Goal: Information Seeking & Learning: Learn about a topic

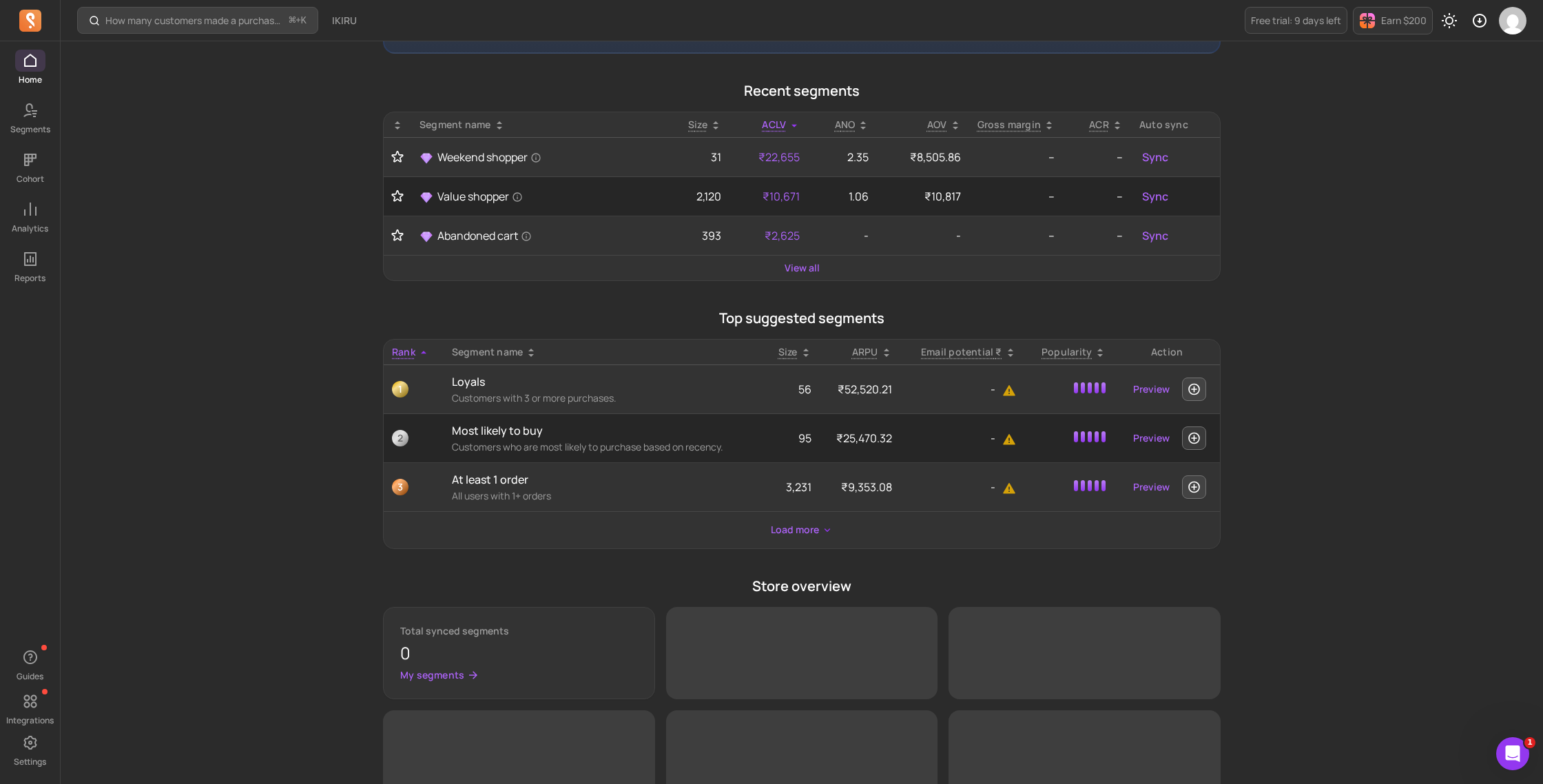
scroll to position [327, 0]
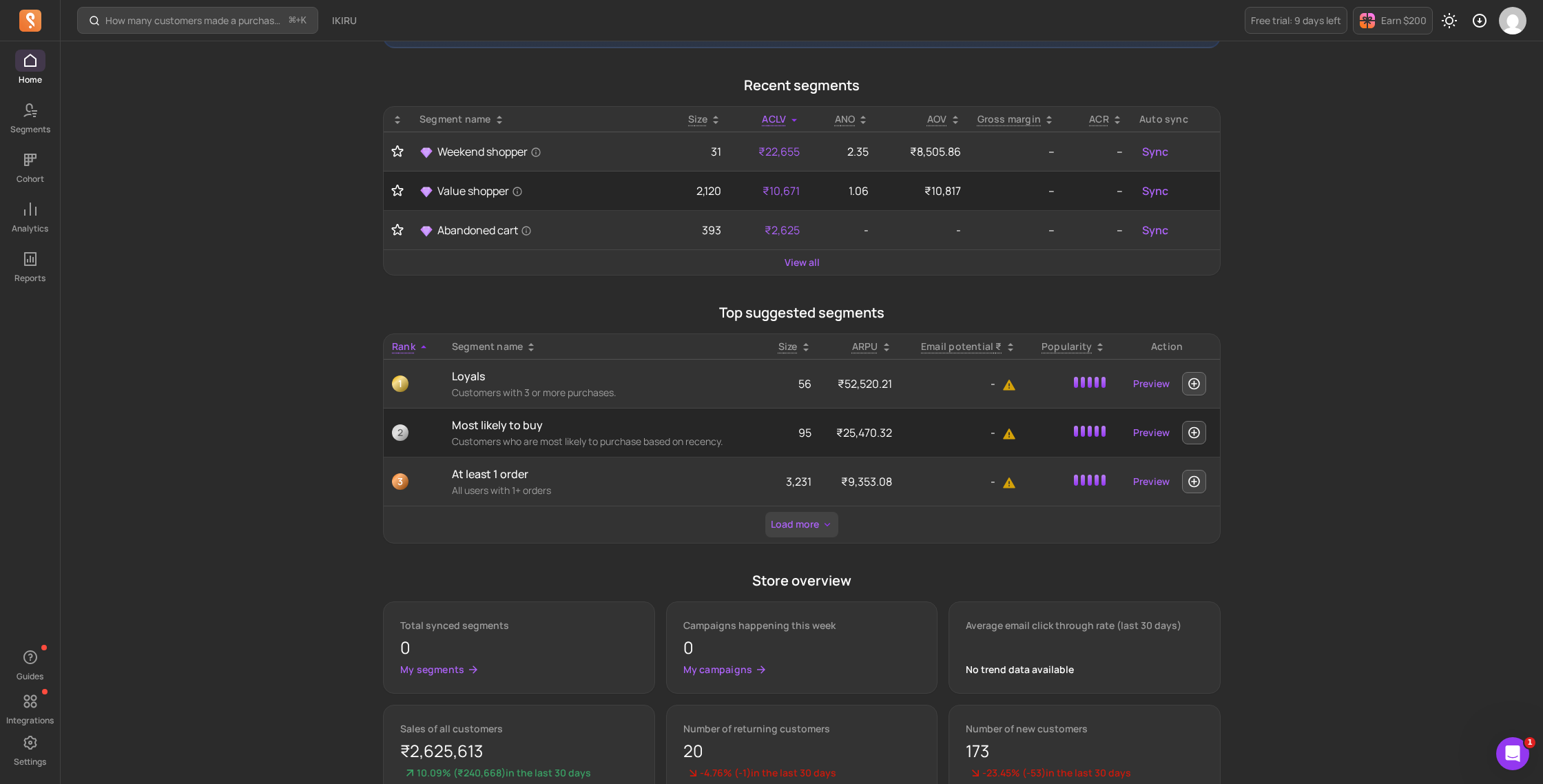
click at [786, 531] on button "Load more" at bounding box center [801, 524] width 73 height 25
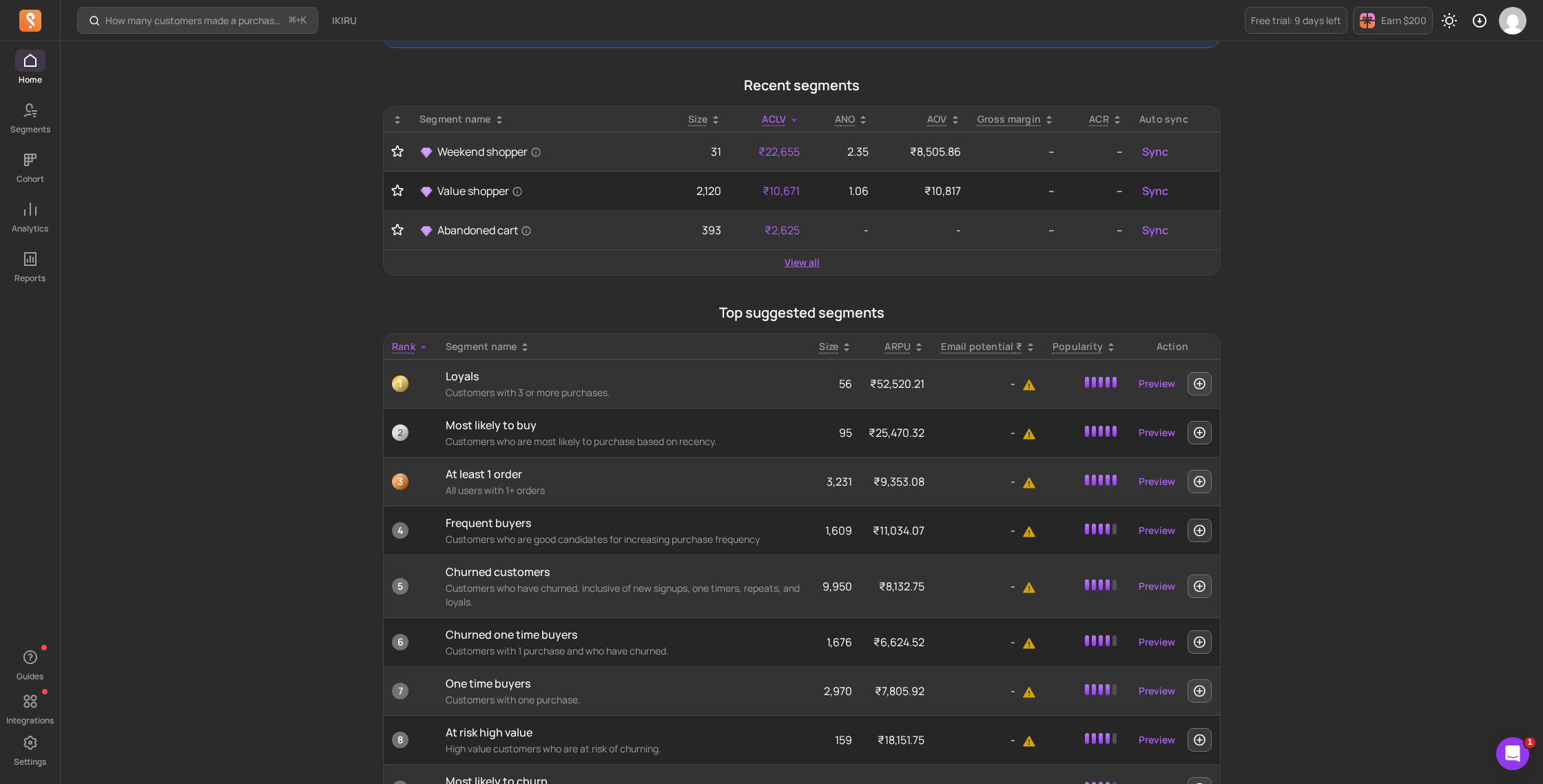
click at [802, 260] on link "View all" at bounding box center [801, 262] width 35 height 14
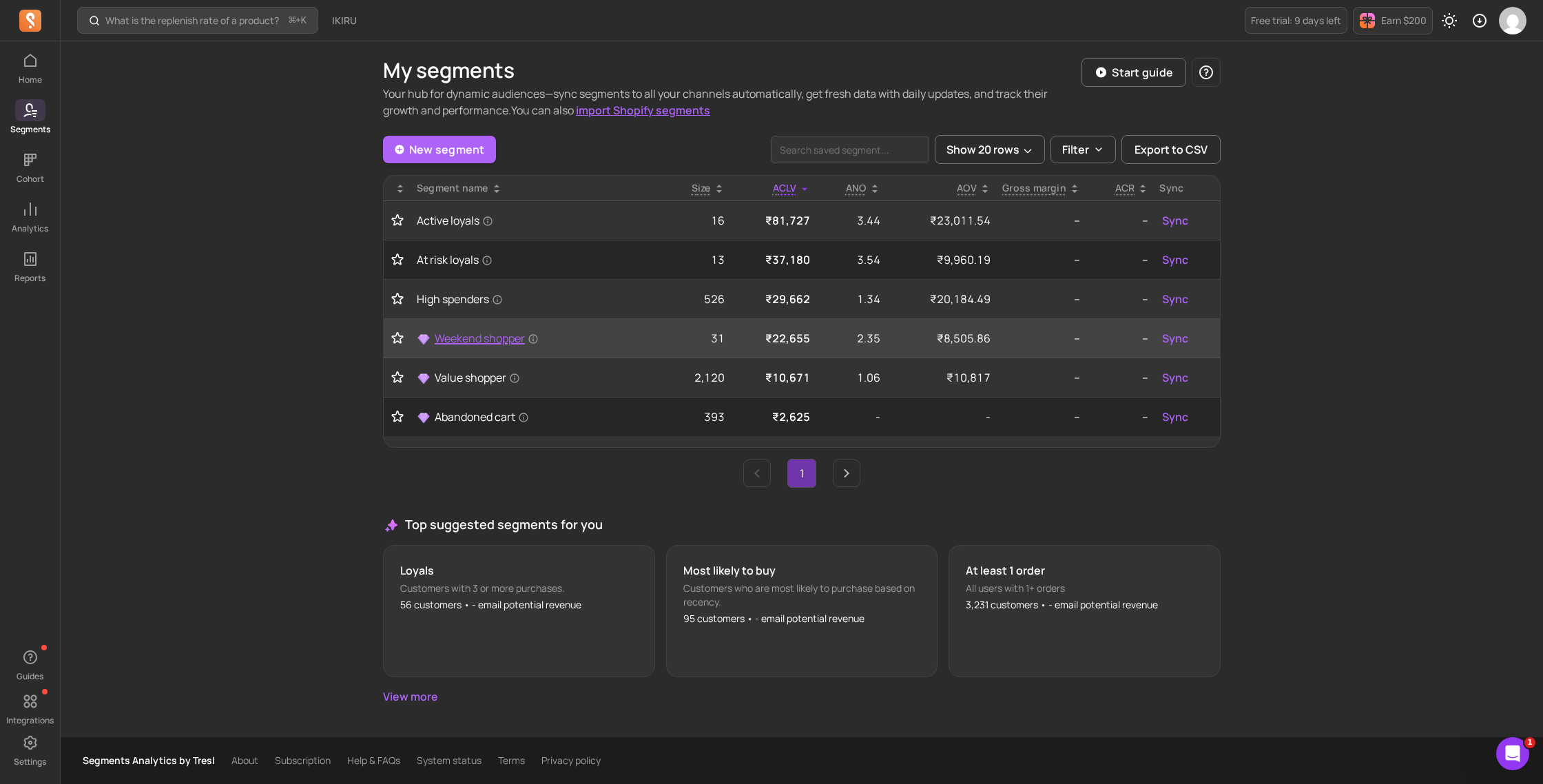
click at [506, 338] on span "Weekend shopper" at bounding box center [487, 338] width 104 height 17
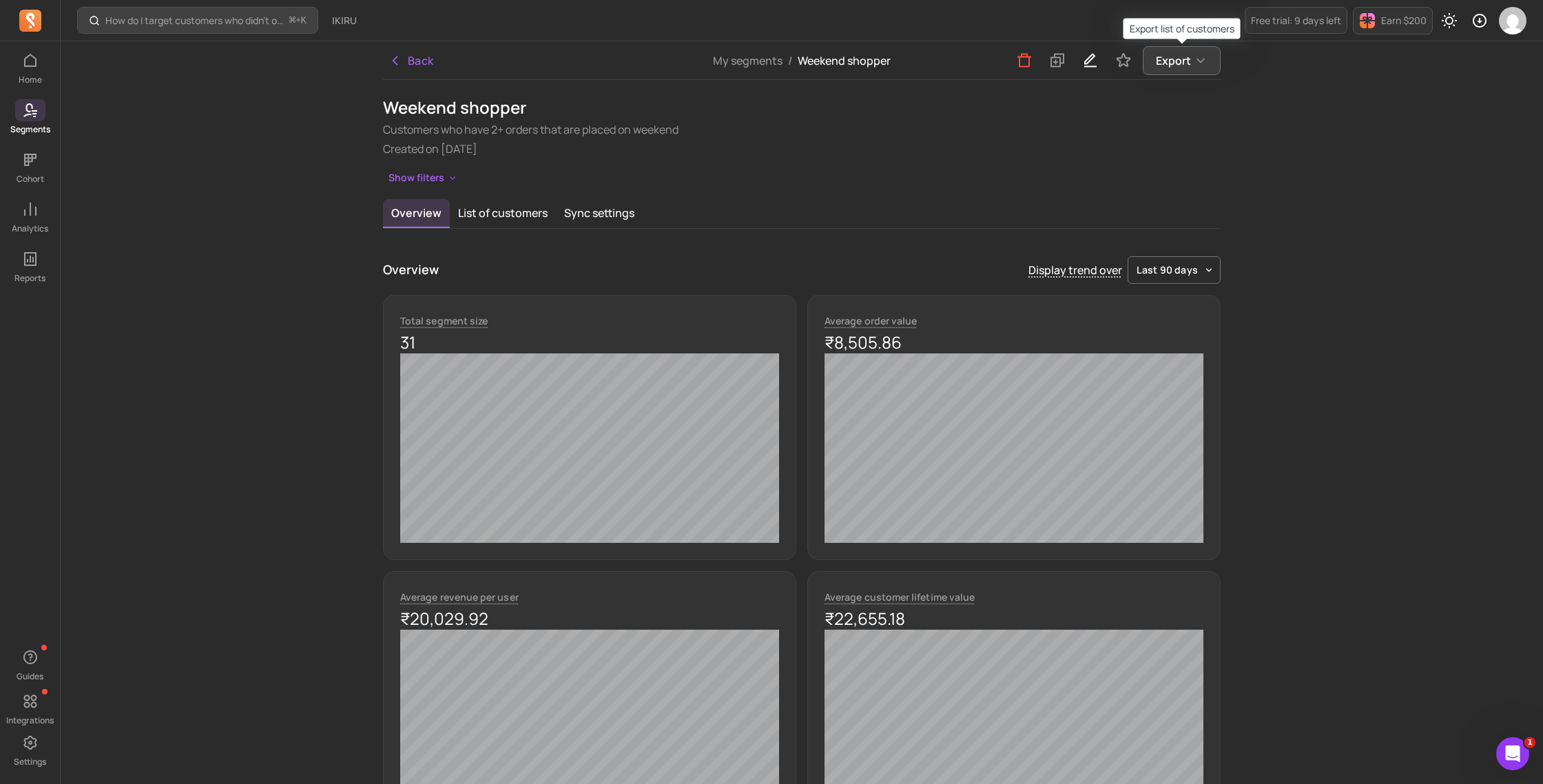
click at [1187, 63] on span "Export" at bounding box center [1173, 60] width 35 height 17
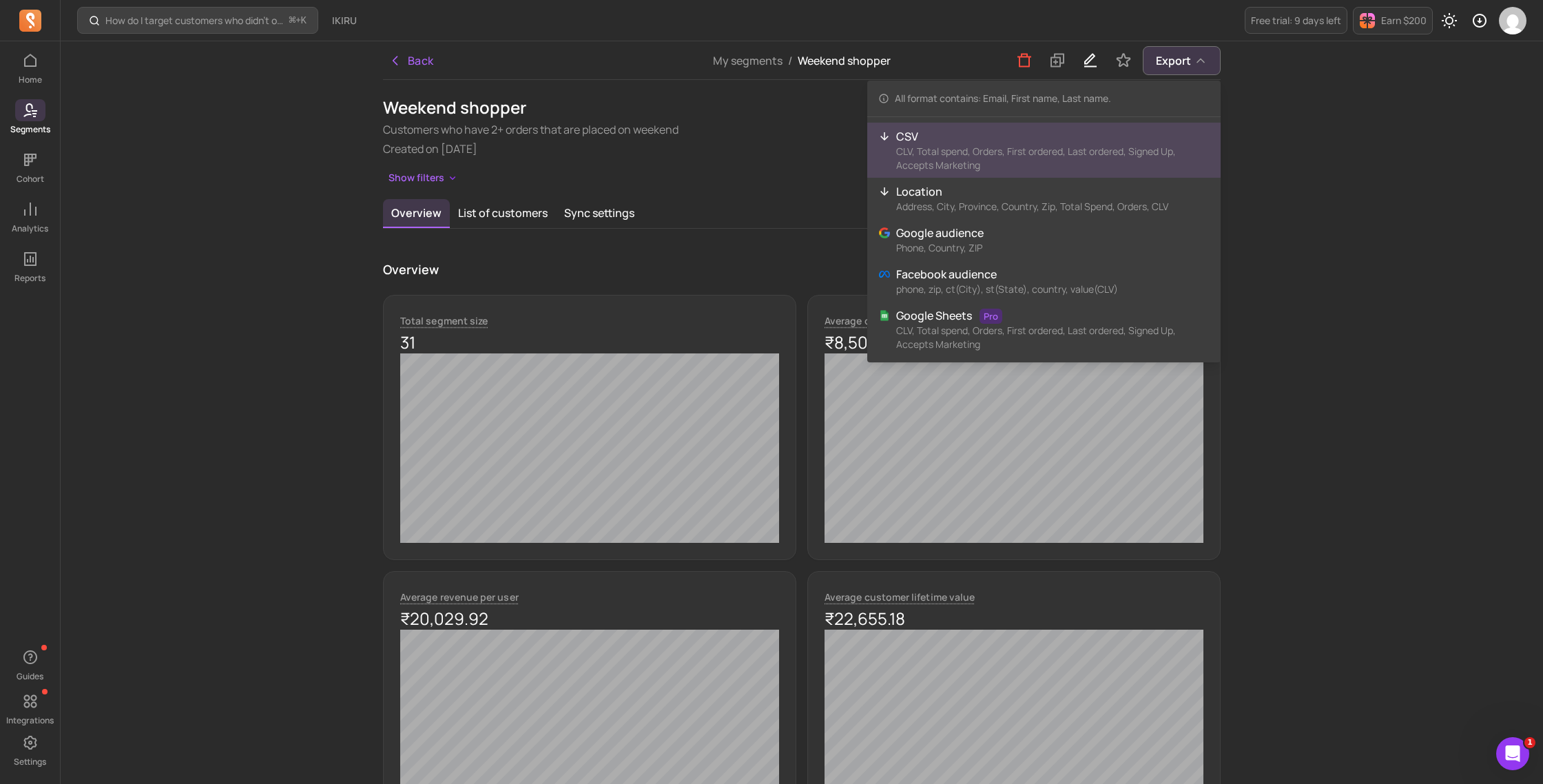
click at [942, 140] on p "CSV" at bounding box center [1053, 136] width 313 height 17
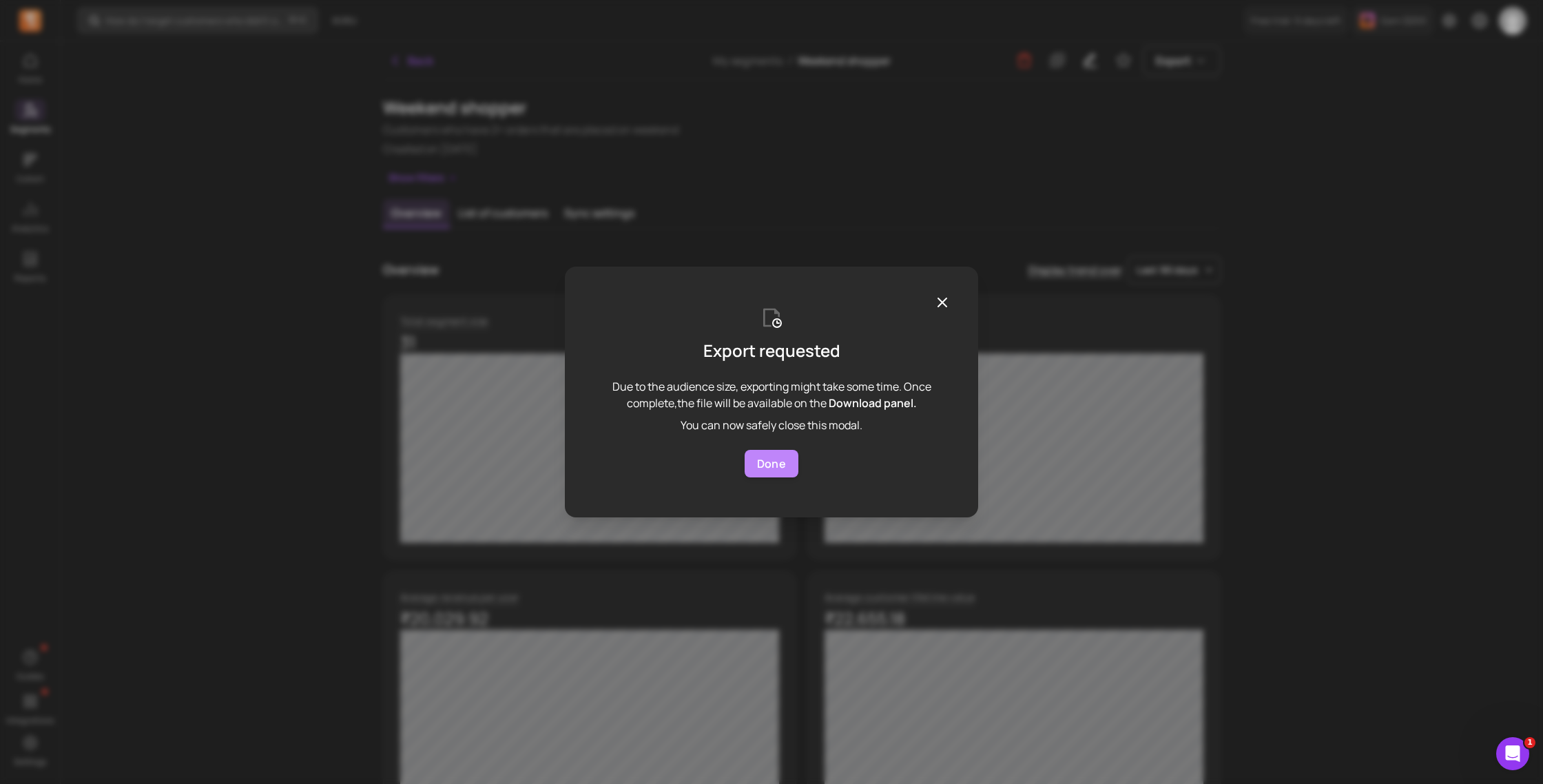
click at [777, 462] on button "Done" at bounding box center [771, 463] width 54 height 28
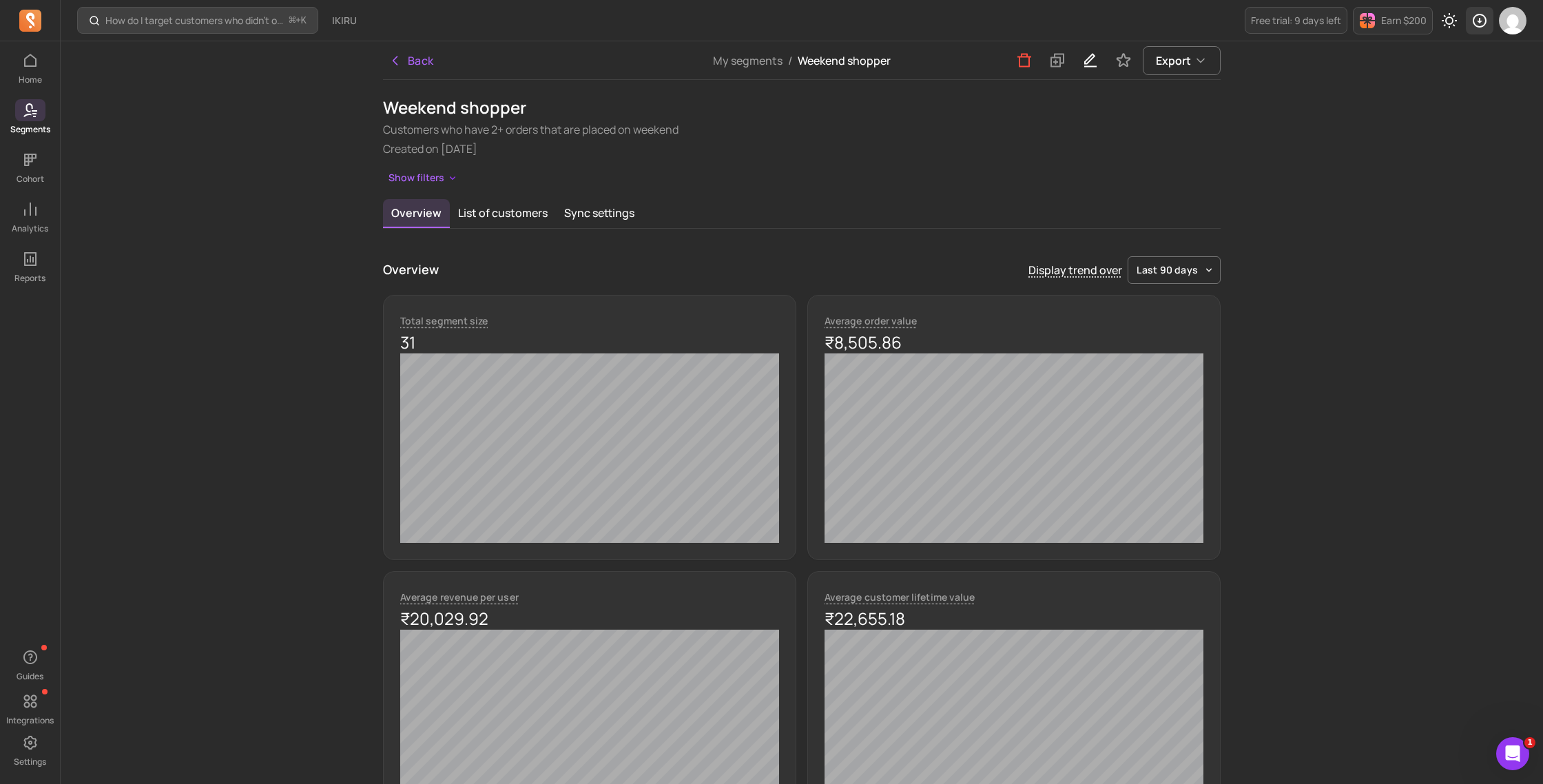
click at [1480, 28] on div "button" at bounding box center [1480, 21] width 28 height 28
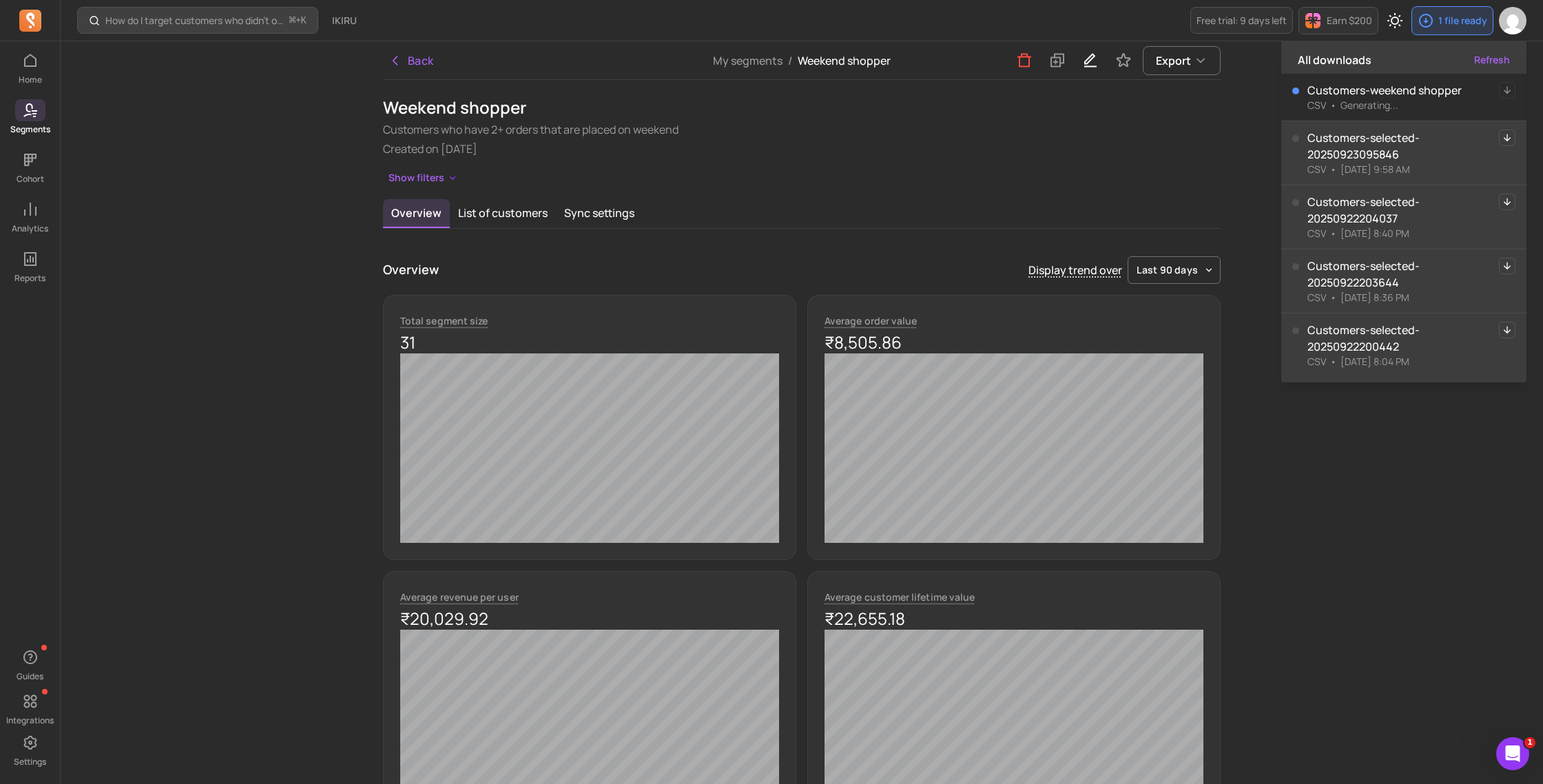
click at [948, 210] on div "Overview List of customers Sync settings" at bounding box center [801, 214] width 837 height 30
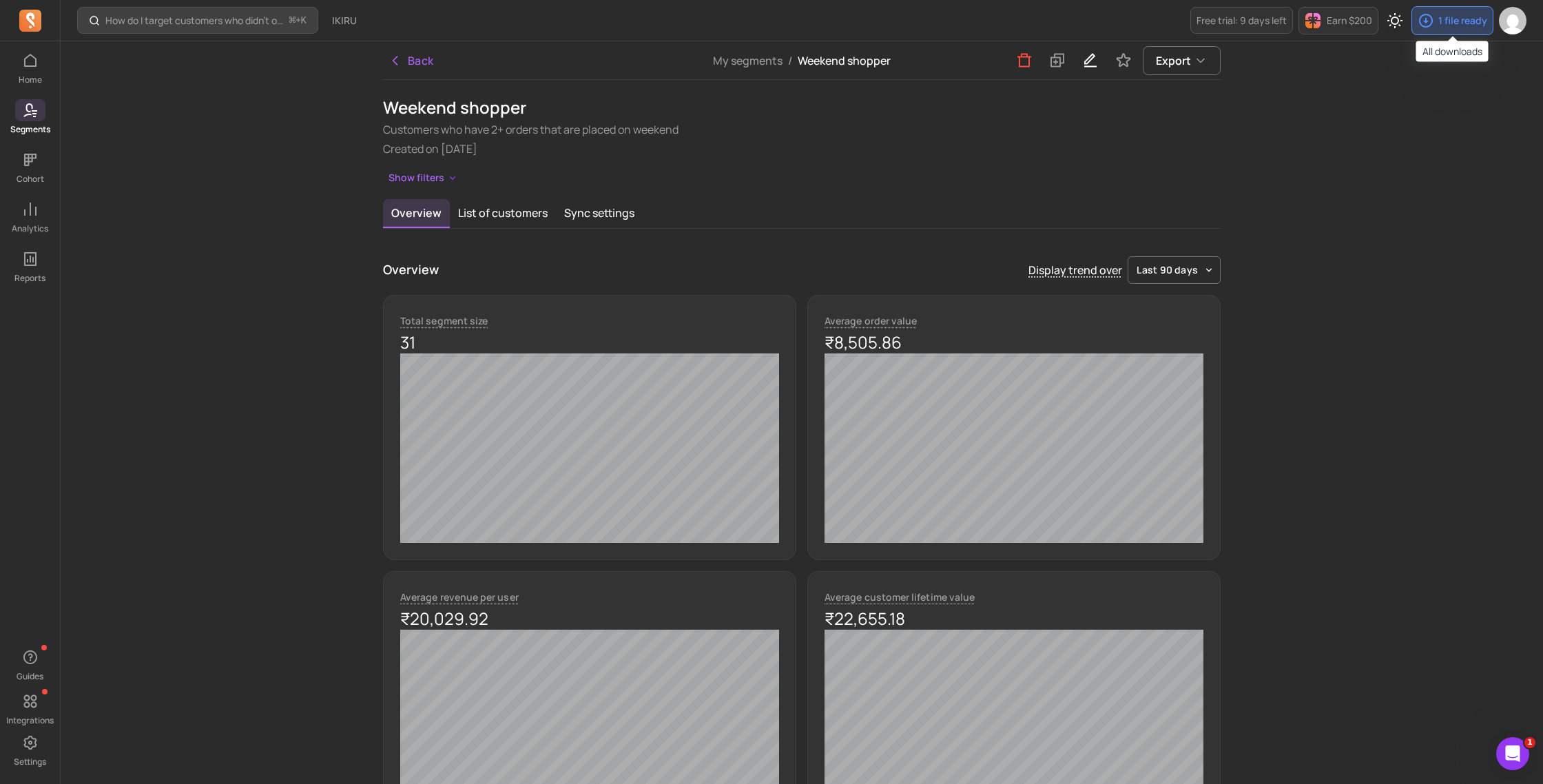
click at [1438, 15] on p "1 file ready" at bounding box center [1462, 21] width 49 height 14
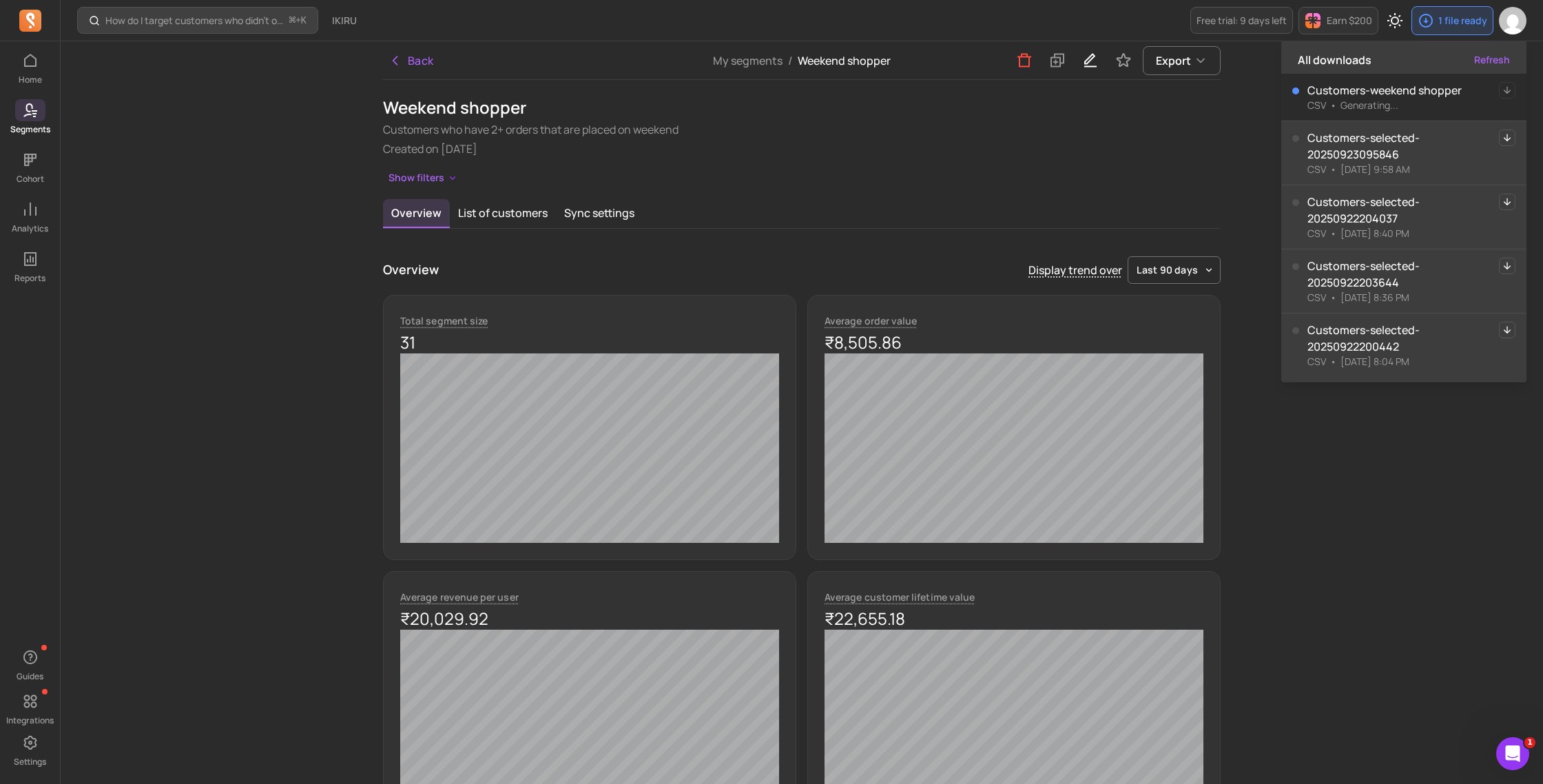
click at [1506, 61] on button "Refresh" at bounding box center [1492, 60] width 36 height 14
click at [1440, 25] on p "1 file ready" at bounding box center [1462, 21] width 49 height 14
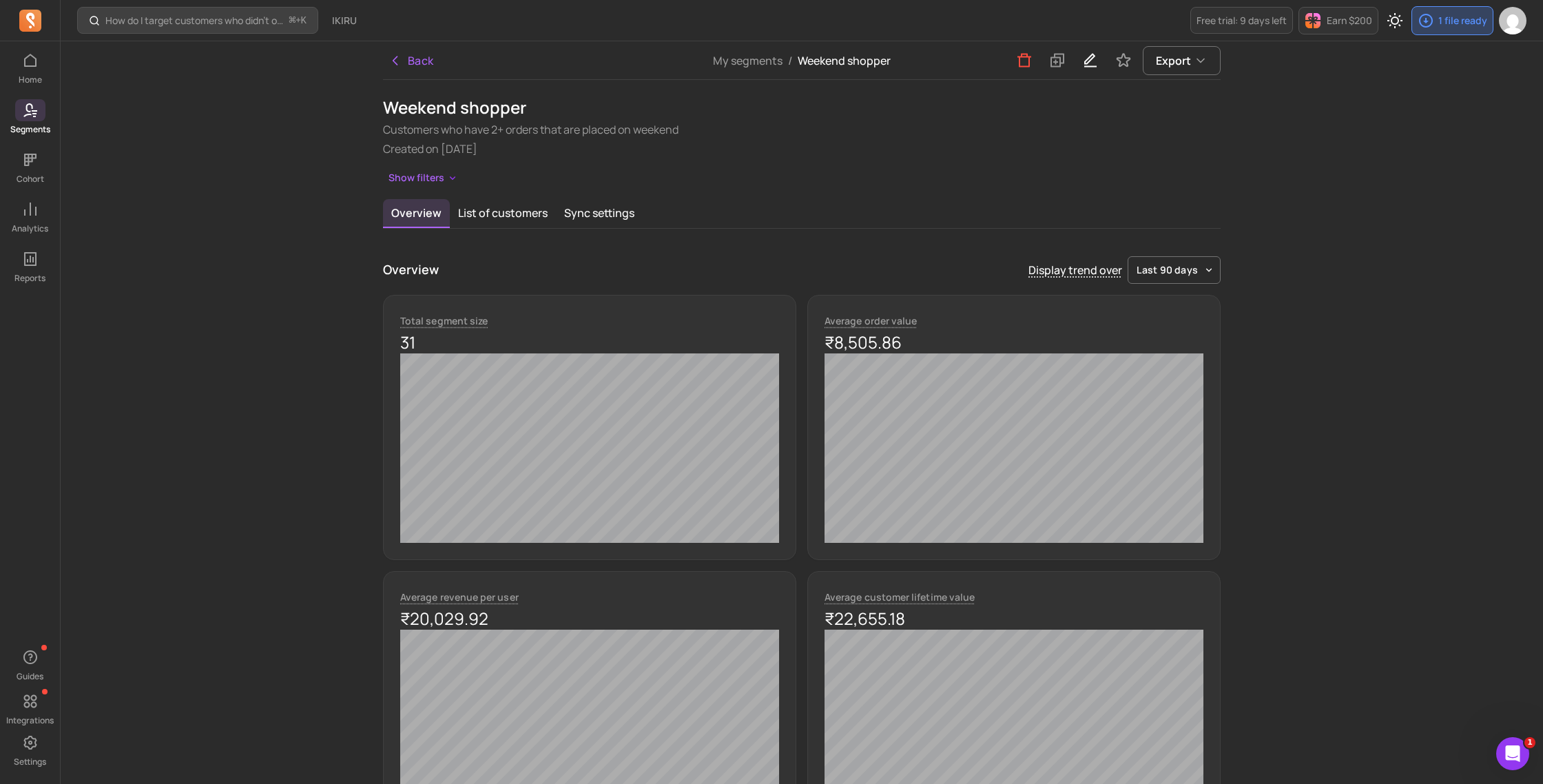
click at [1440, 25] on p "1 file ready" at bounding box center [1462, 21] width 49 height 14
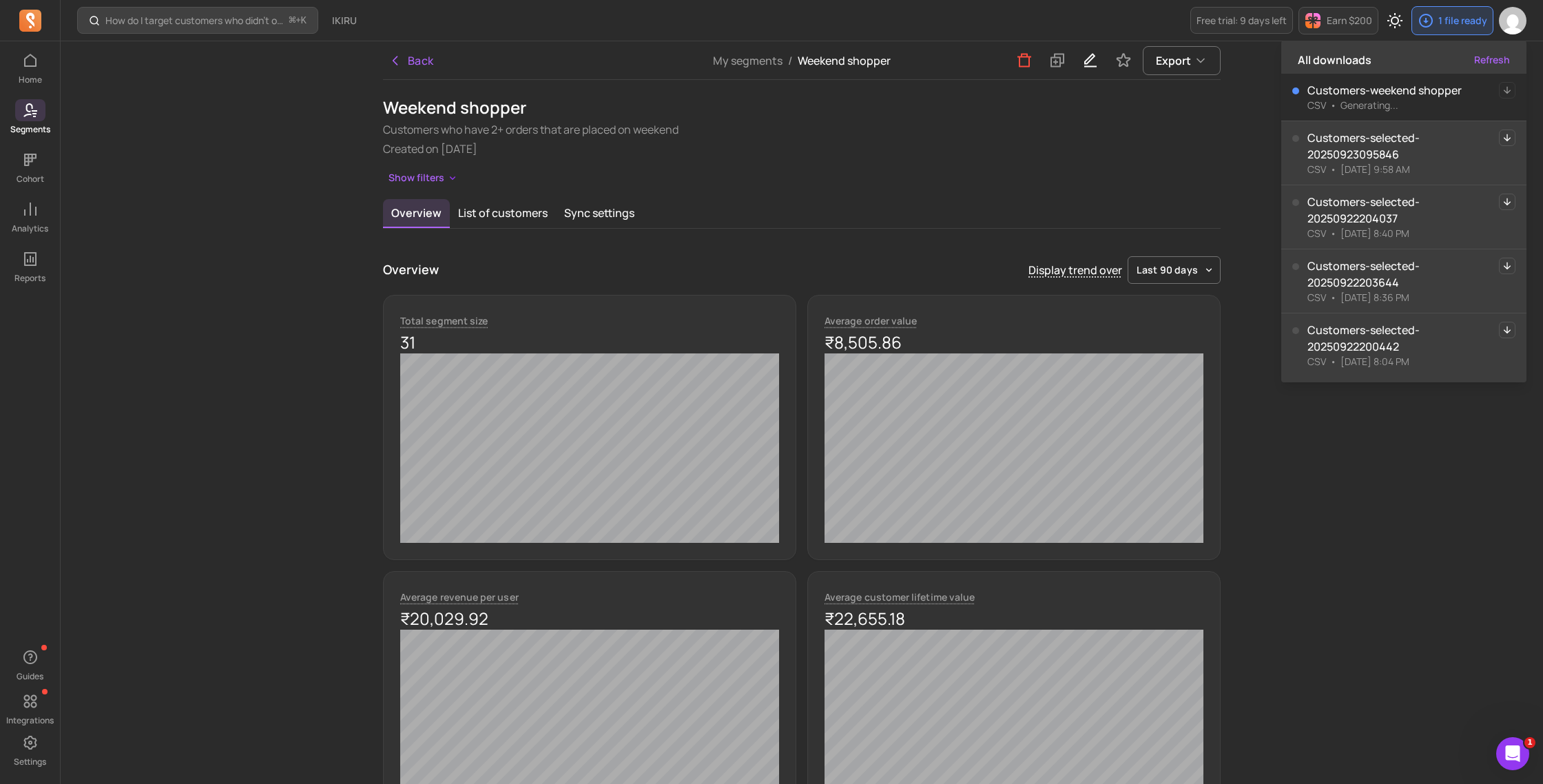
click at [1489, 60] on button "Refresh" at bounding box center [1492, 60] width 36 height 14
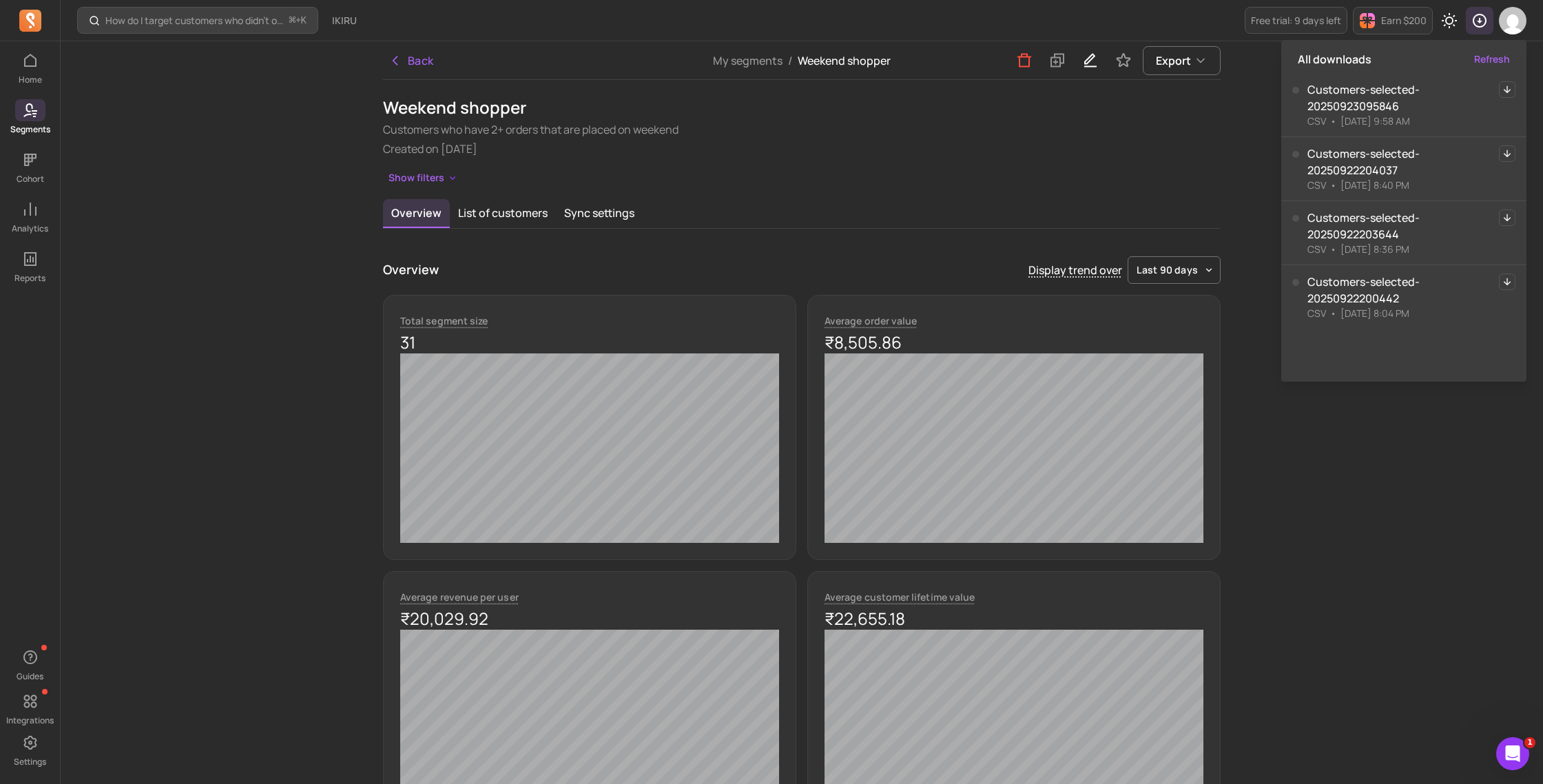
click at [1504, 89] on icon "button" at bounding box center [1507, 89] width 7 height 8
drag, startPoint x: 390, startPoint y: 108, endPoint x: 555, endPoint y: 108, distance: 165.0
click at [555, 108] on h1 "Weekend shopper" at bounding box center [801, 107] width 837 height 22
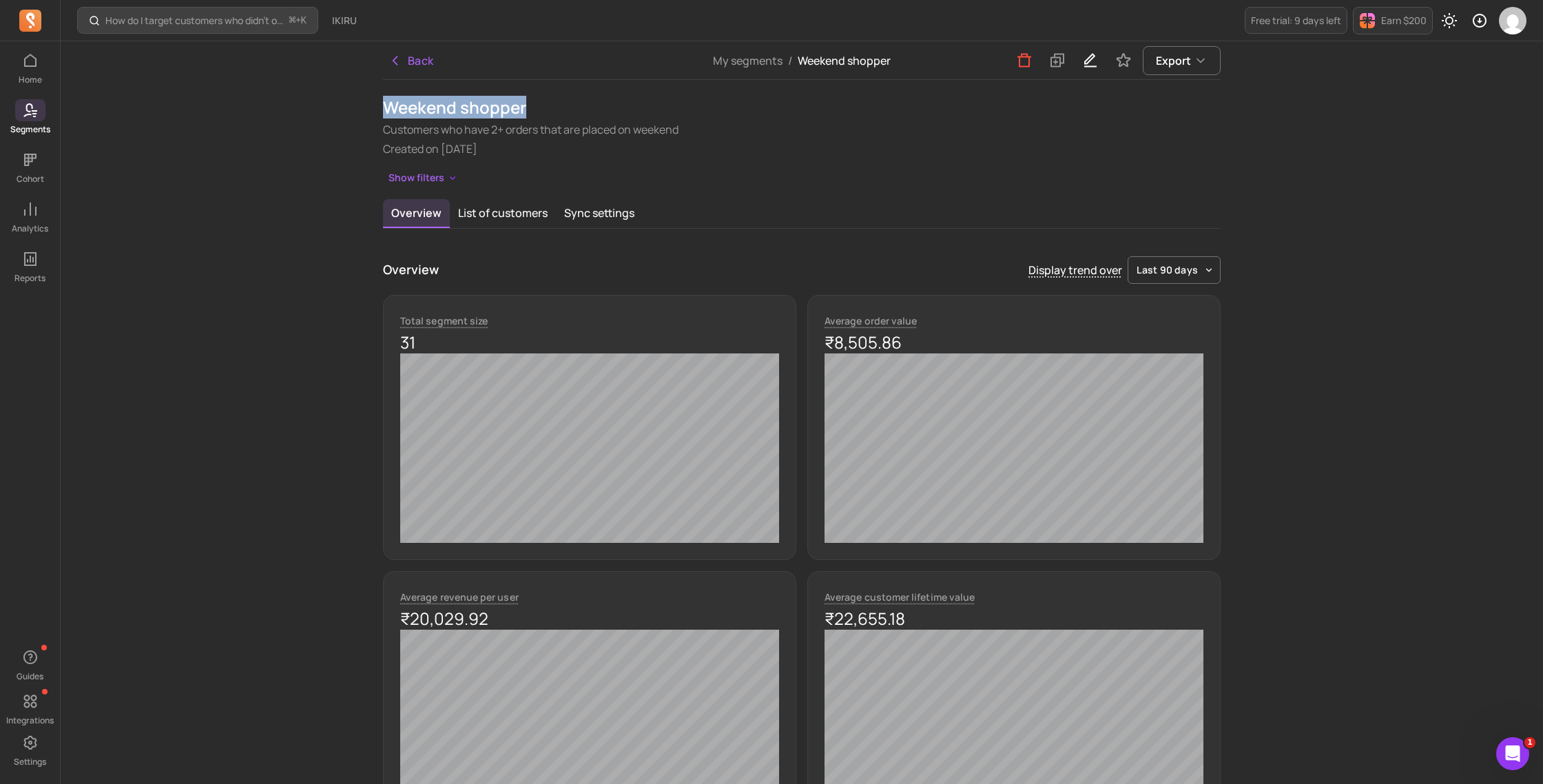
drag, startPoint x: 551, startPoint y: 108, endPoint x: 372, endPoint y: 111, distance: 179.0
click at [372, 111] on div "Back My segments / Weekend shopper Export Weekend shopper Customers who have 2+…" at bounding box center [801, 680] width 881 height 1277
copy h1 "Weekend shopper"
click at [480, 212] on button "List of customers" at bounding box center [502, 213] width 106 height 29
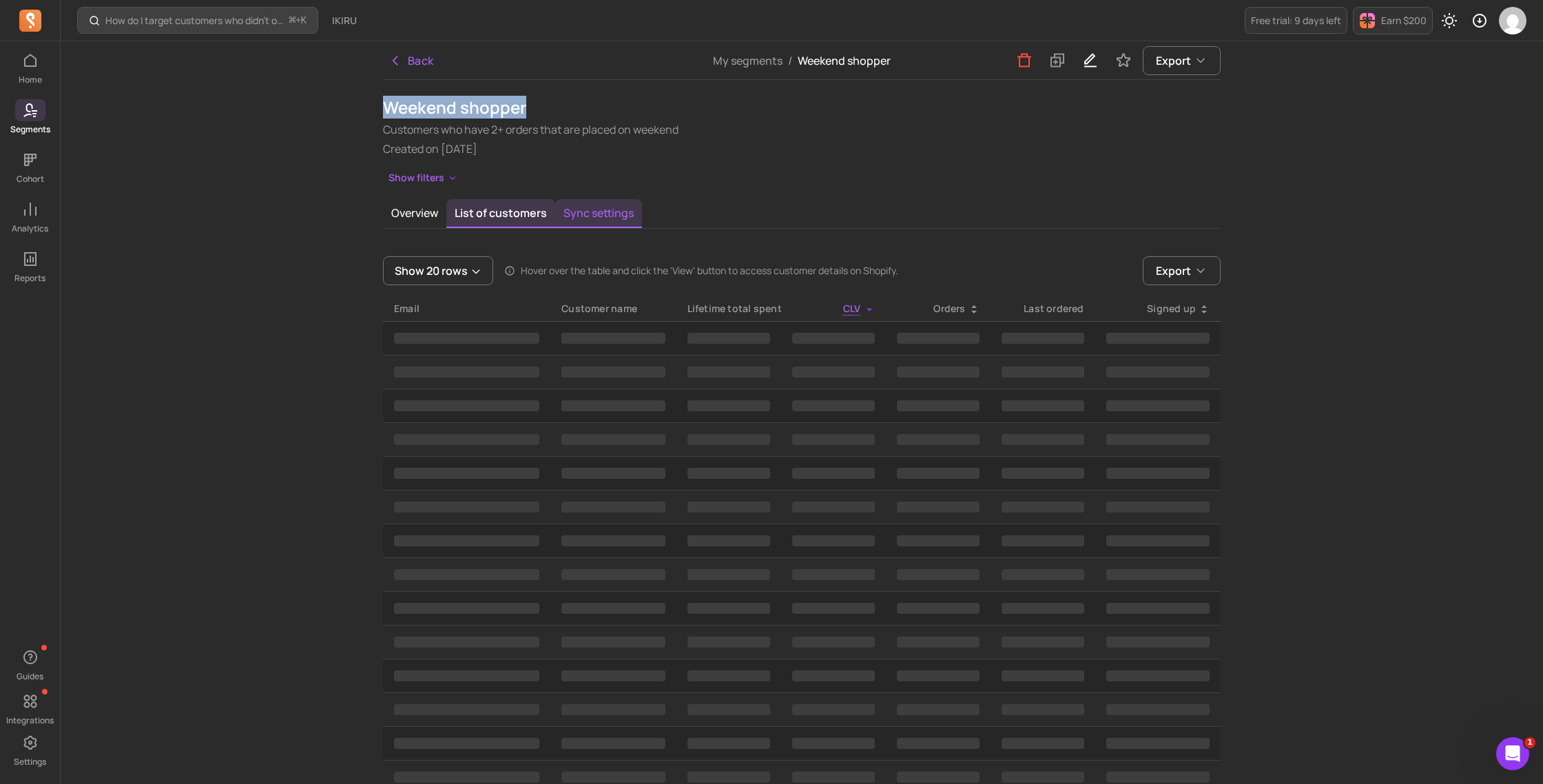
click at [577, 215] on button "Sync settings" at bounding box center [599, 213] width 87 height 29
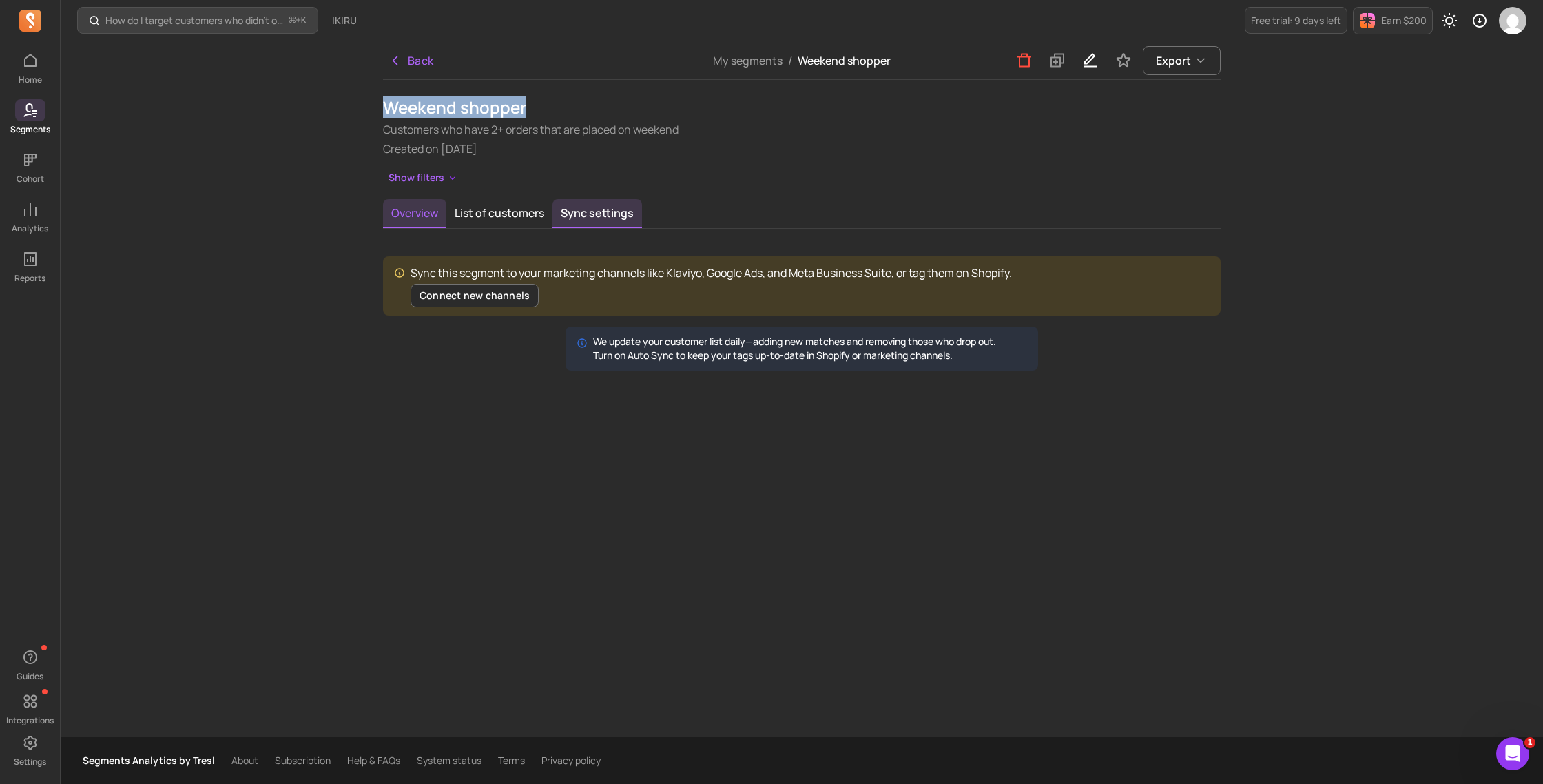
click at [393, 219] on button "Overview" at bounding box center [415, 213] width 63 height 29
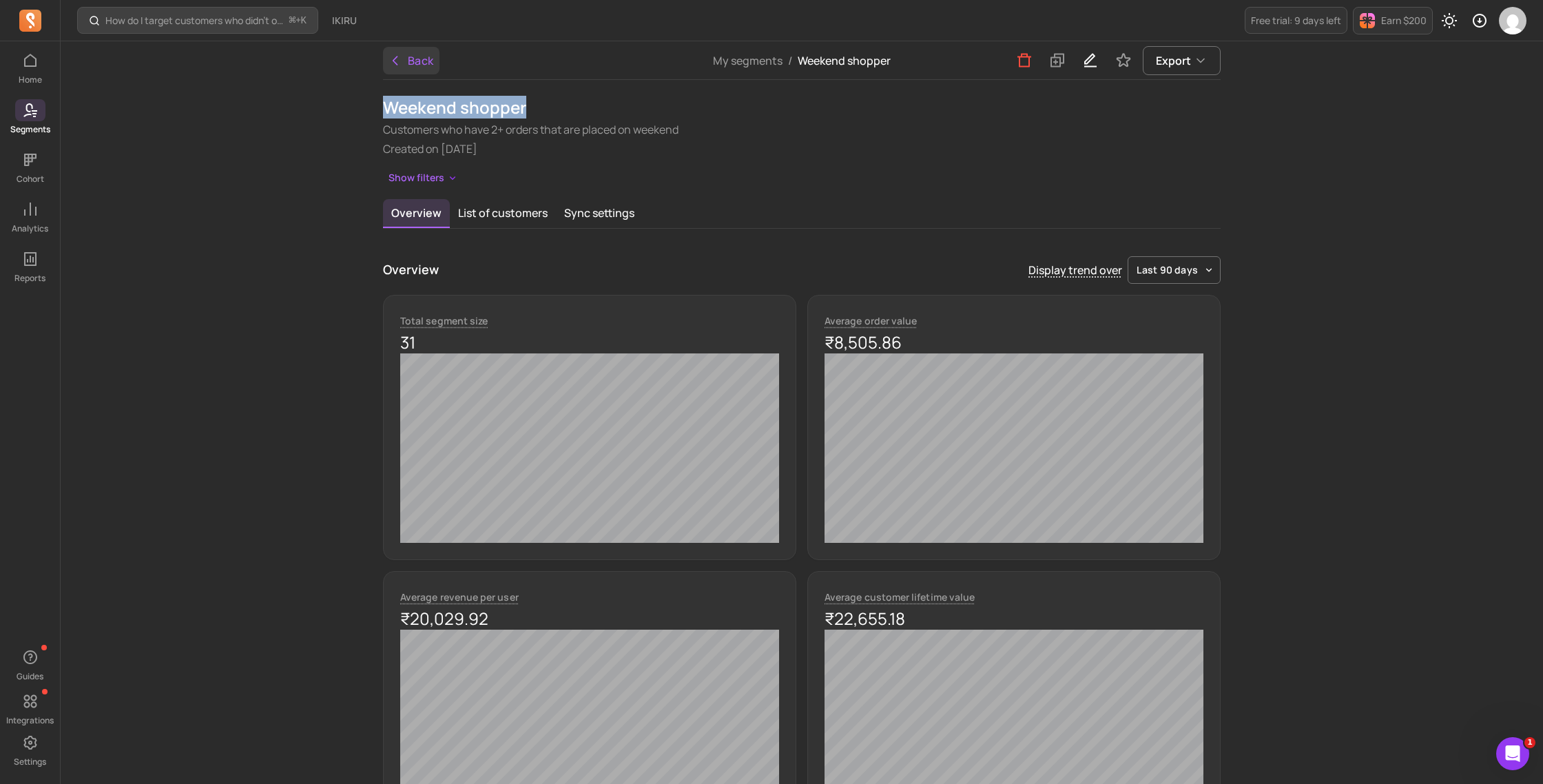
click at [416, 68] on button "Back" at bounding box center [411, 61] width 57 height 28
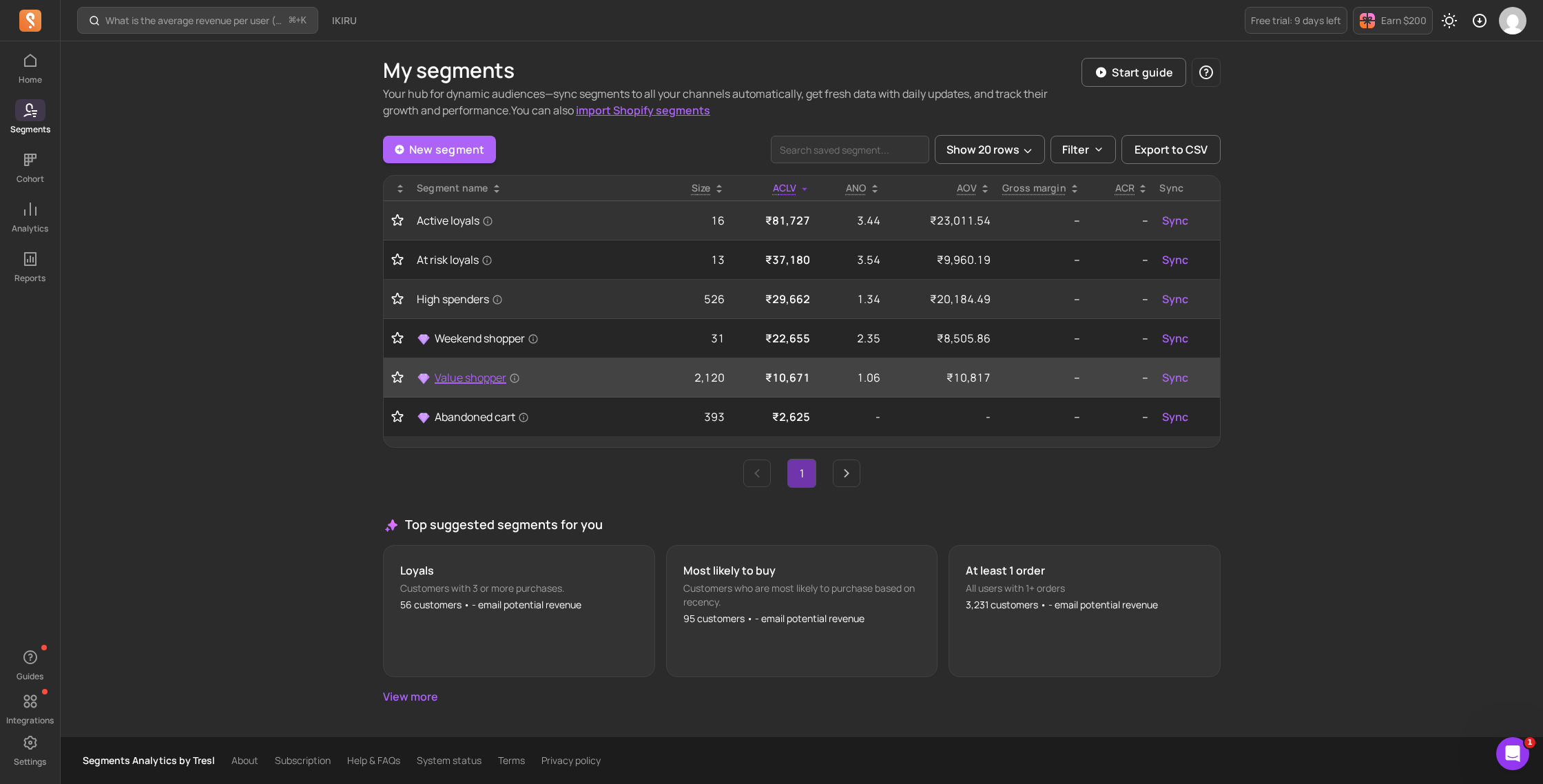
click at [460, 375] on span "Value shopper" at bounding box center [477, 377] width 85 height 17
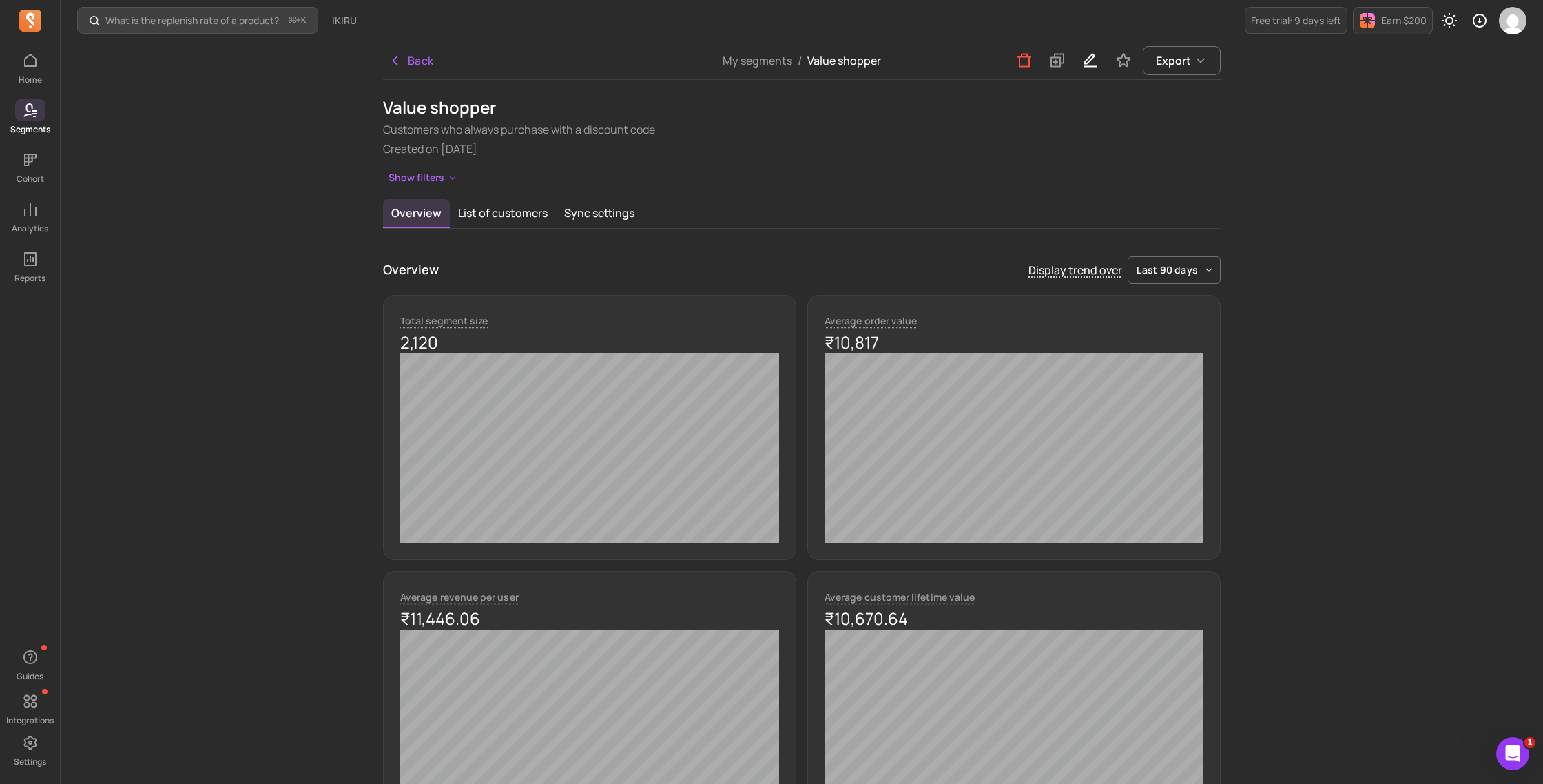
scroll to position [1, 0]
click at [411, 58] on button "Back" at bounding box center [411, 60] width 57 height 28
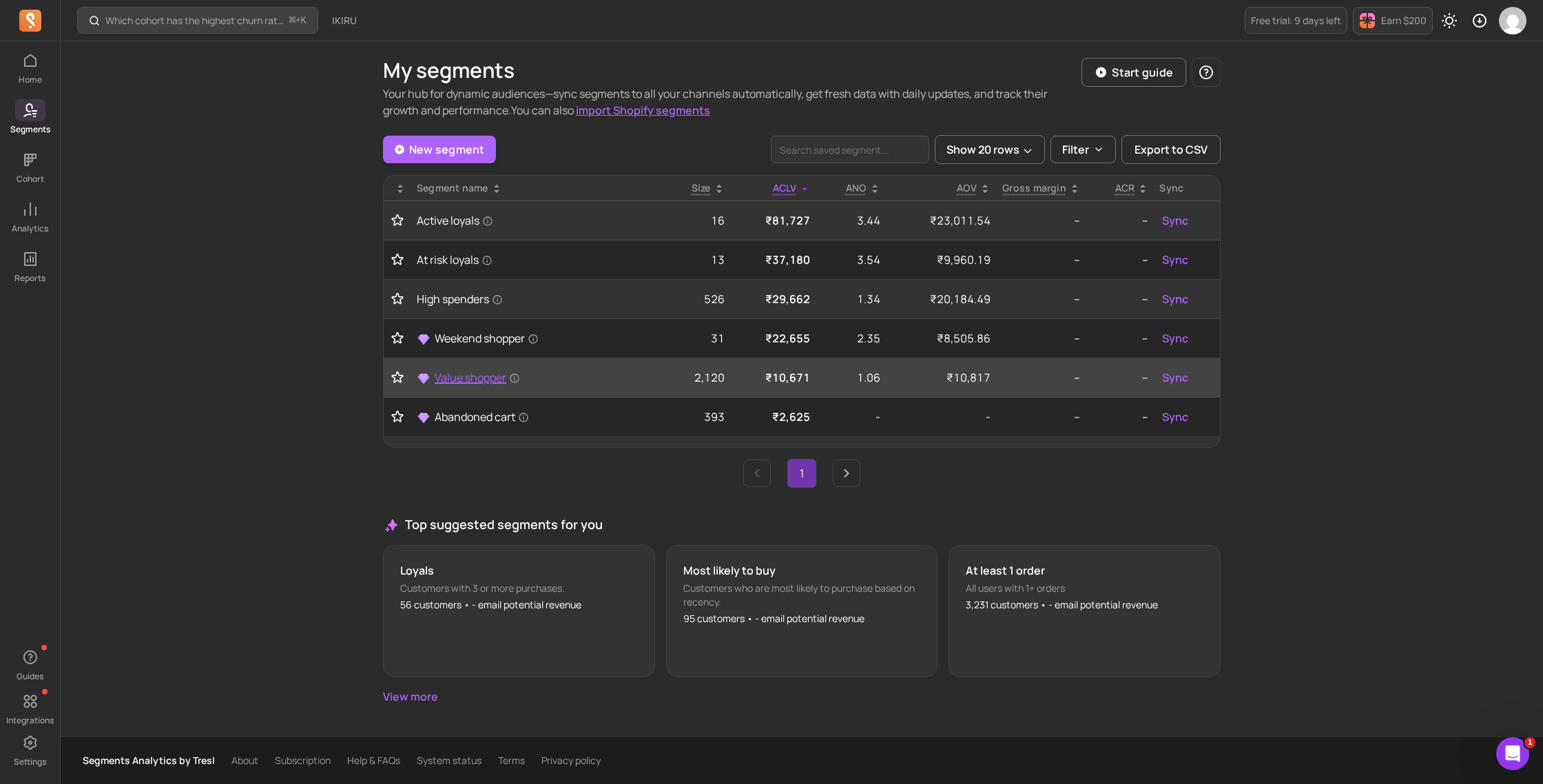
click at [474, 380] on span "Value shopper" at bounding box center [477, 377] width 85 height 17
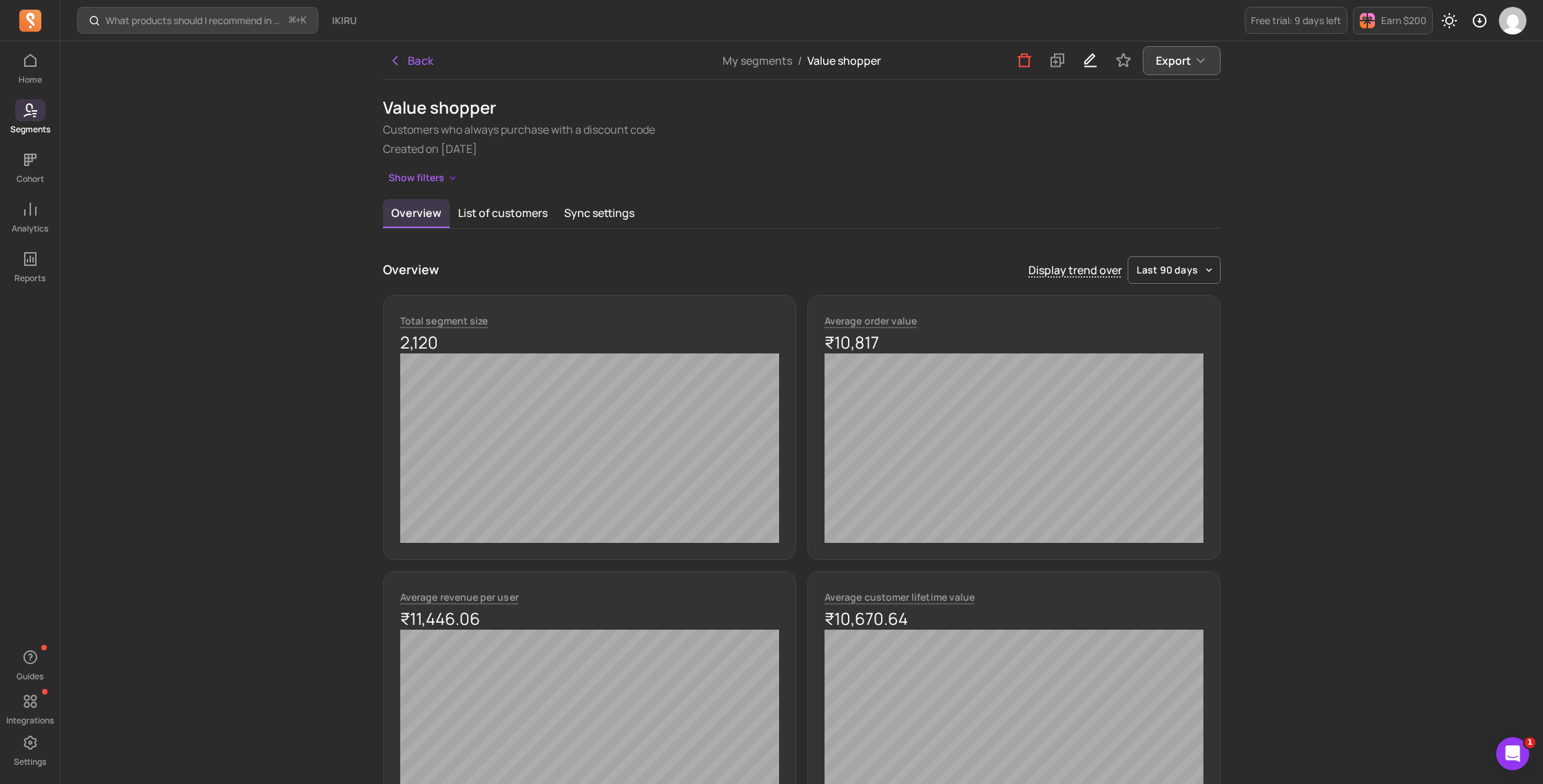
click at [1182, 63] on span "Export" at bounding box center [1173, 60] width 35 height 17
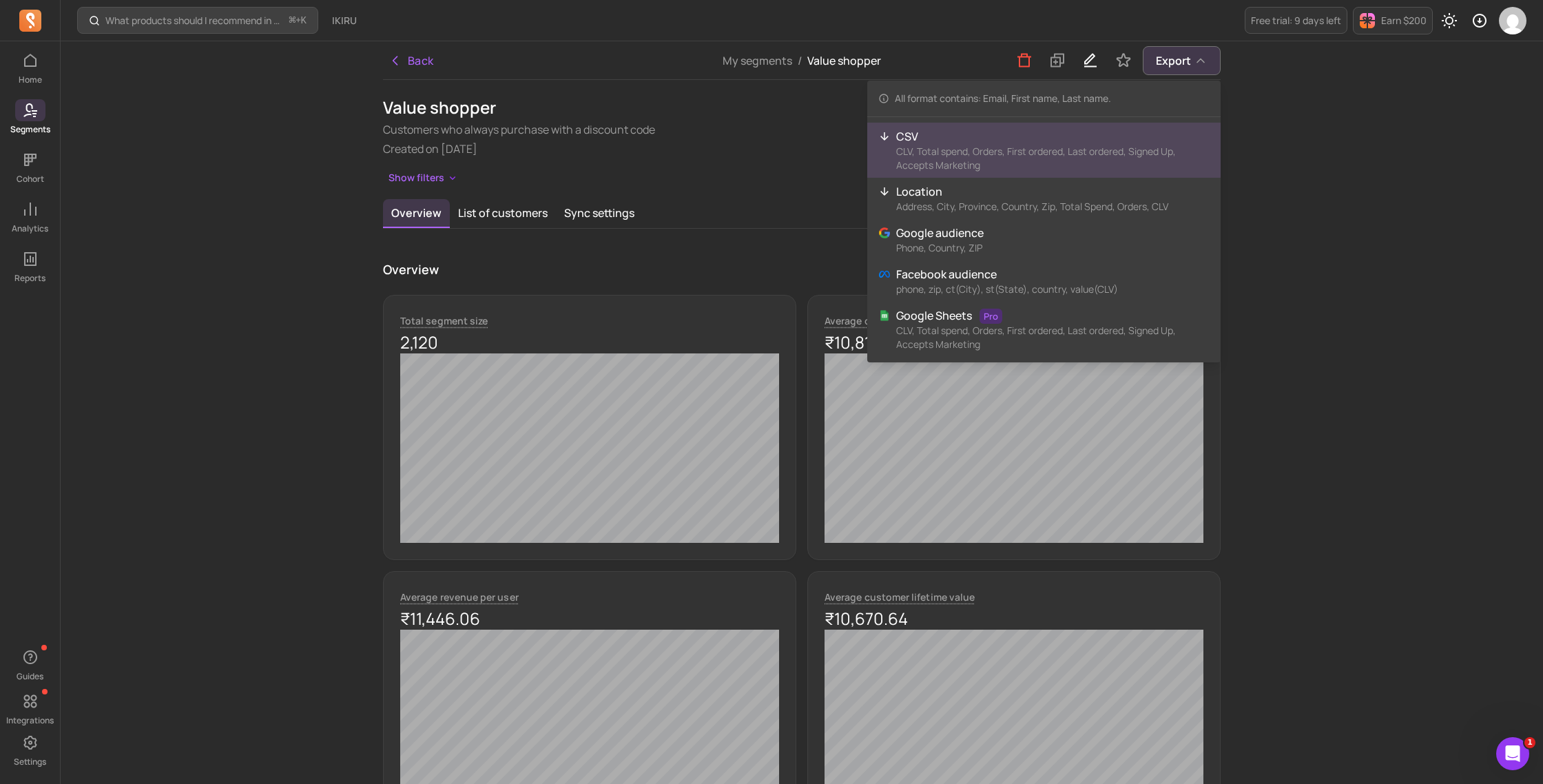
click at [924, 128] on p "CSV" at bounding box center [1053, 136] width 313 height 17
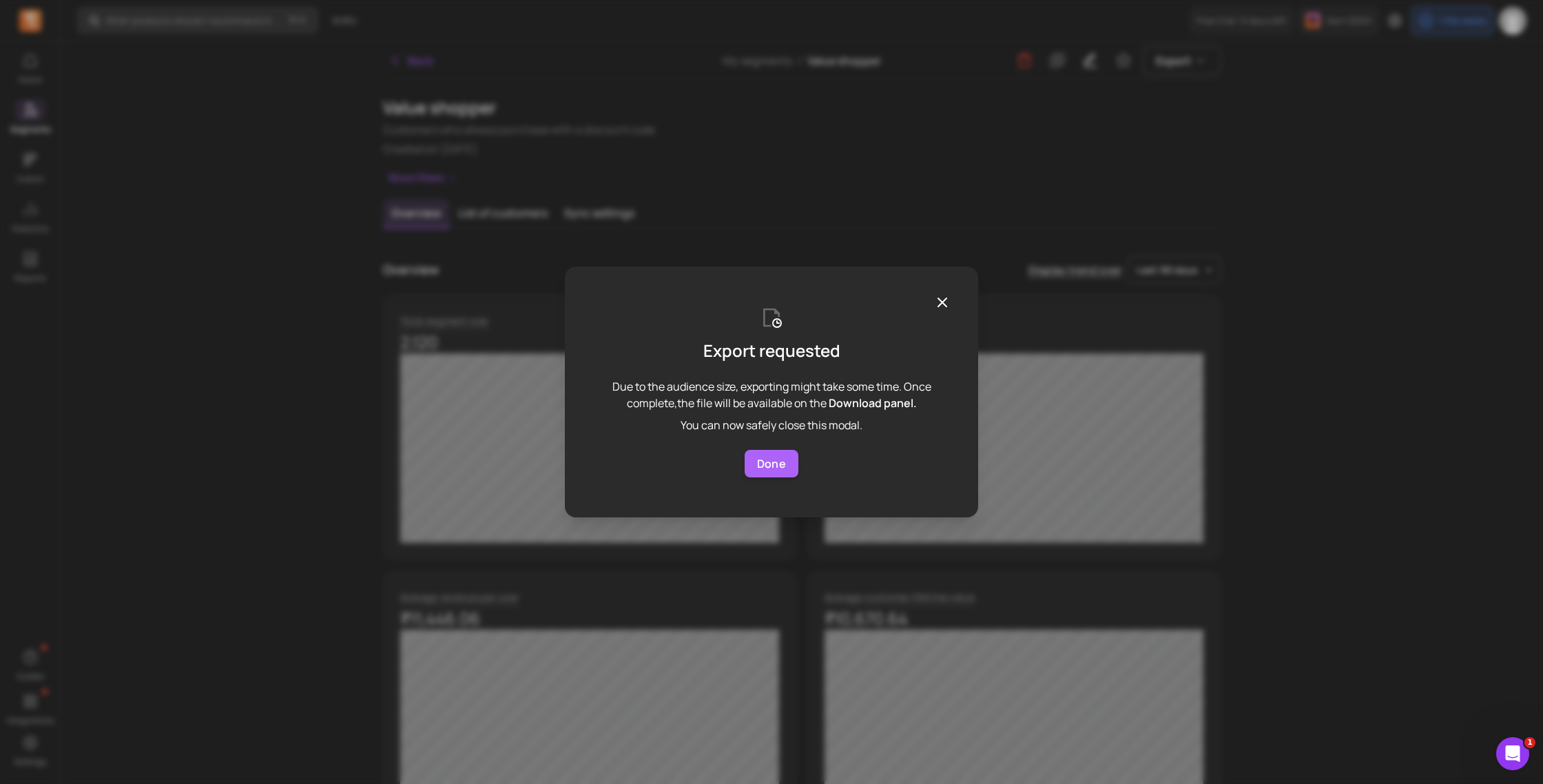
click at [946, 303] on icon "button" at bounding box center [941, 302] width 17 height 17
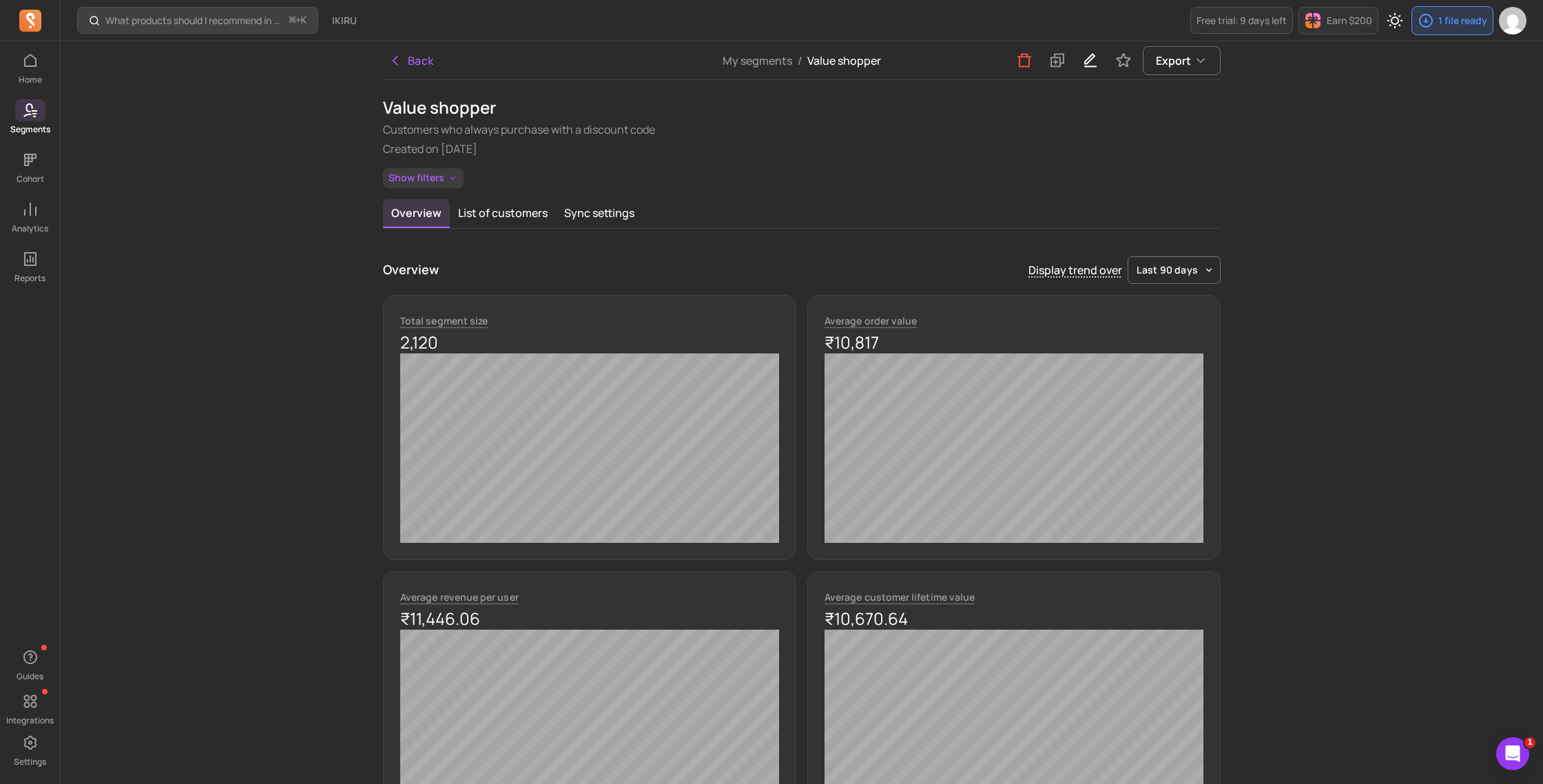
click at [422, 174] on button "Show filters" at bounding box center [423, 177] width 81 height 20
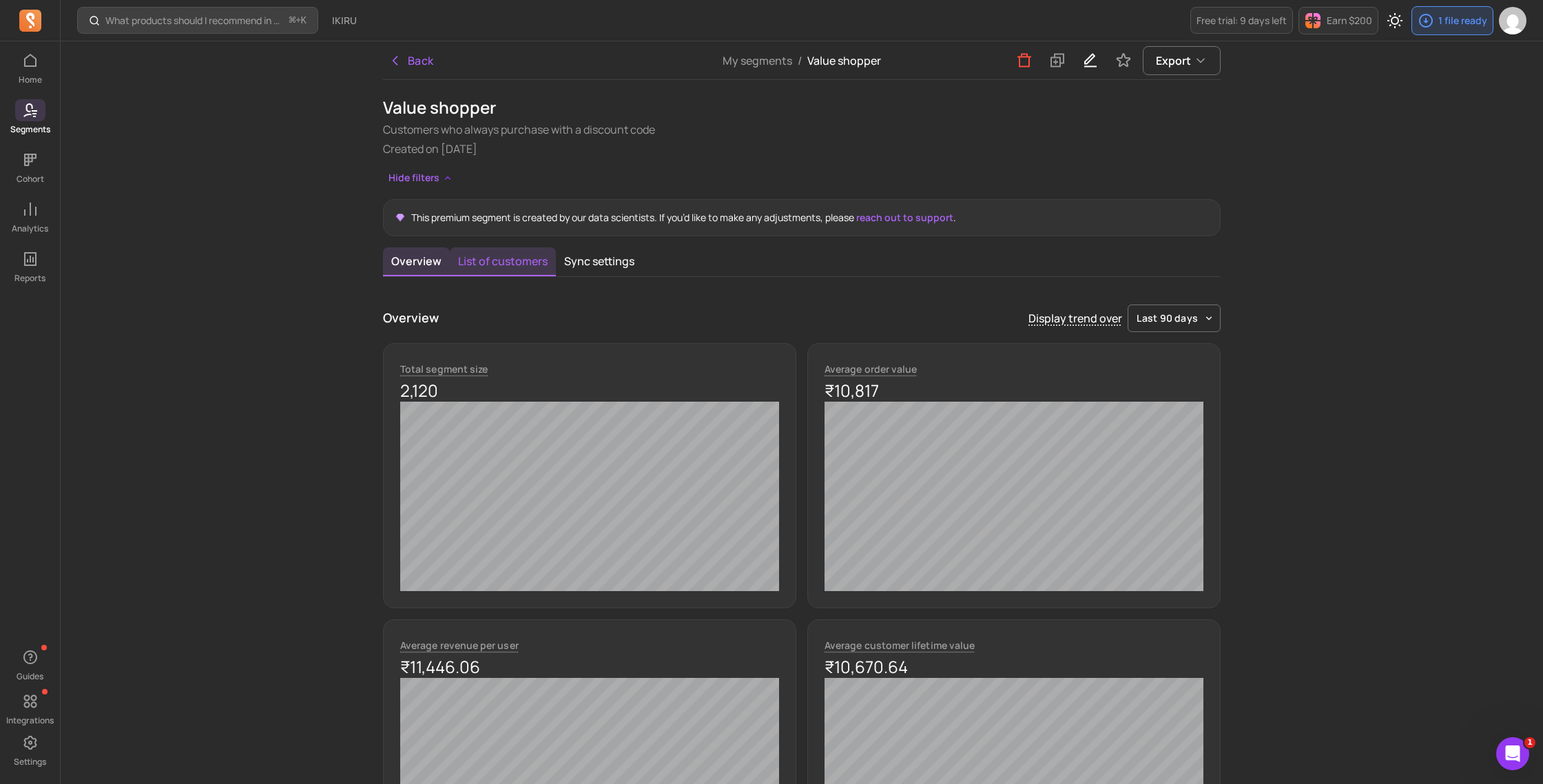
click at [512, 260] on button "List of customers" at bounding box center [502, 261] width 106 height 29
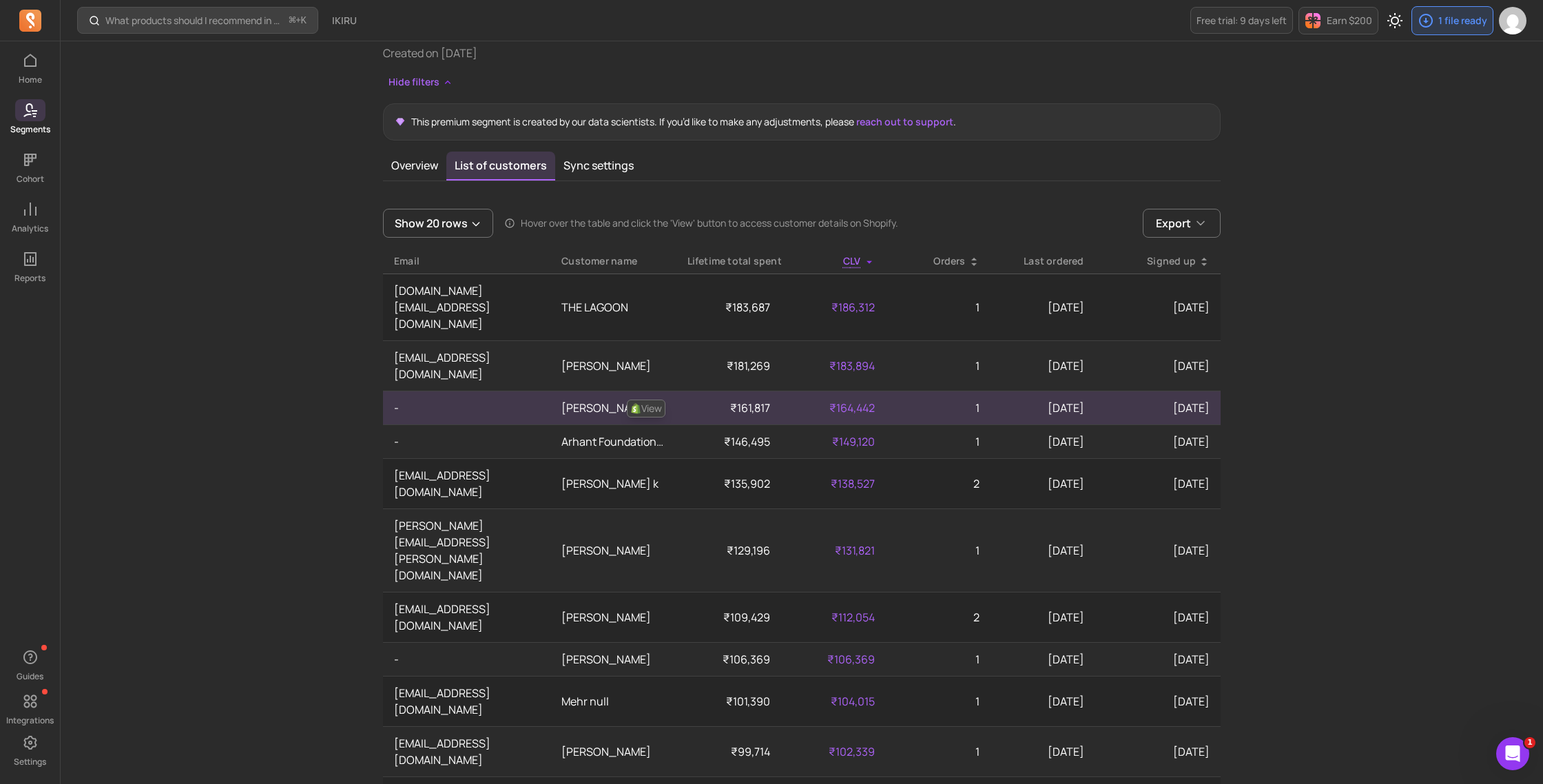
scroll to position [101, 0]
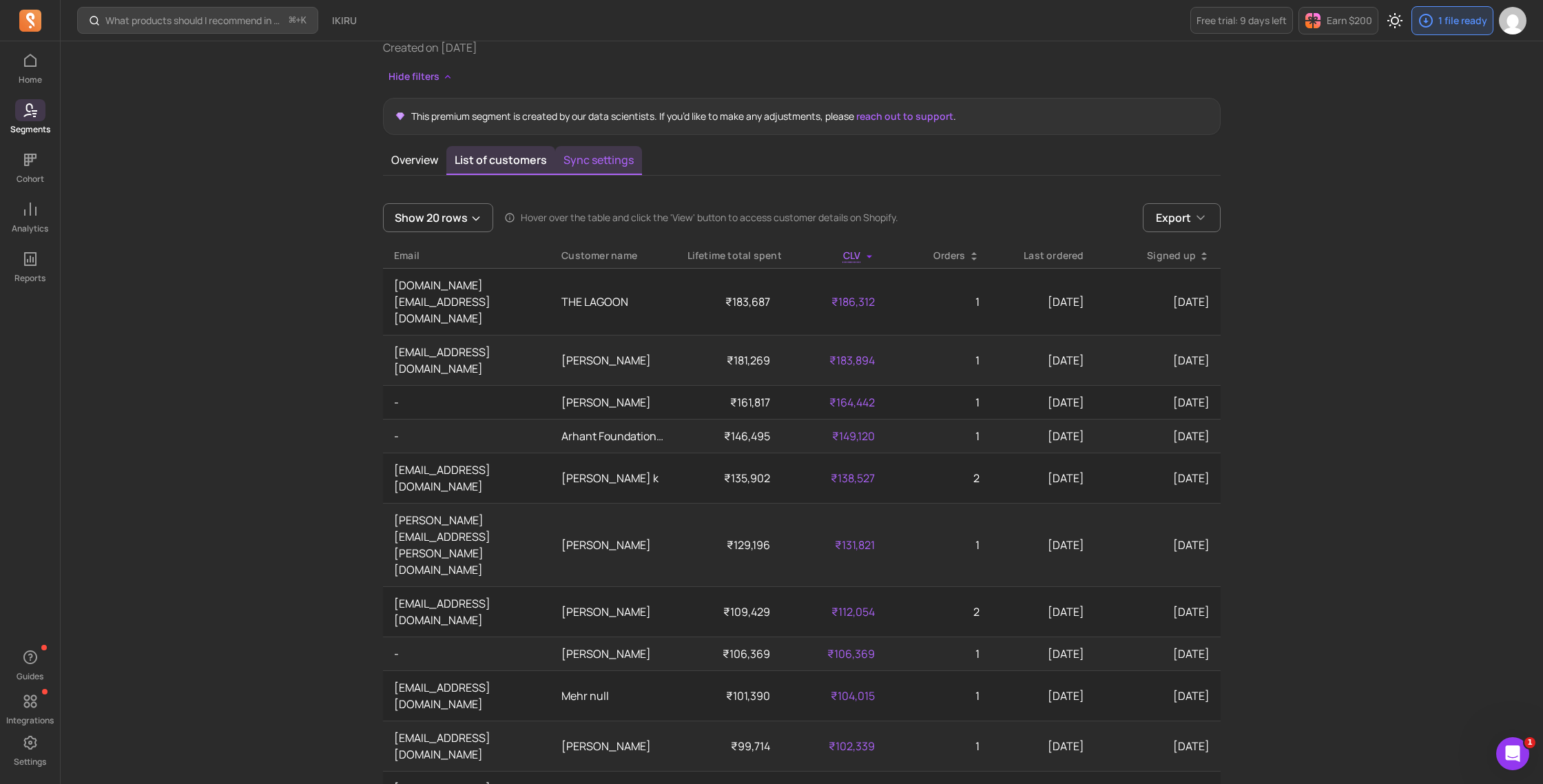
click at [582, 163] on button "Sync settings" at bounding box center [599, 160] width 87 height 29
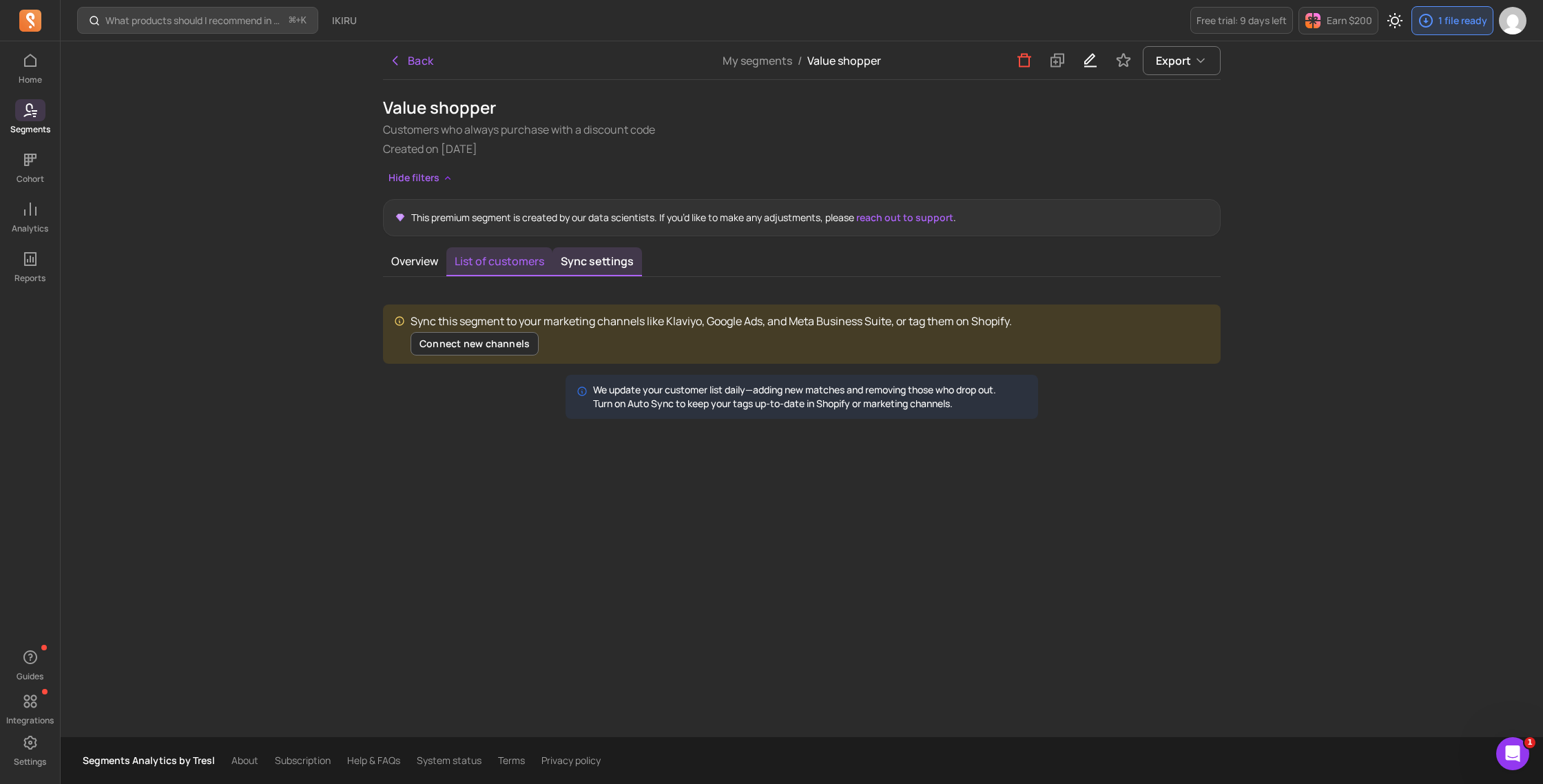
click at [492, 263] on button "List of customers" at bounding box center [499, 261] width 106 height 29
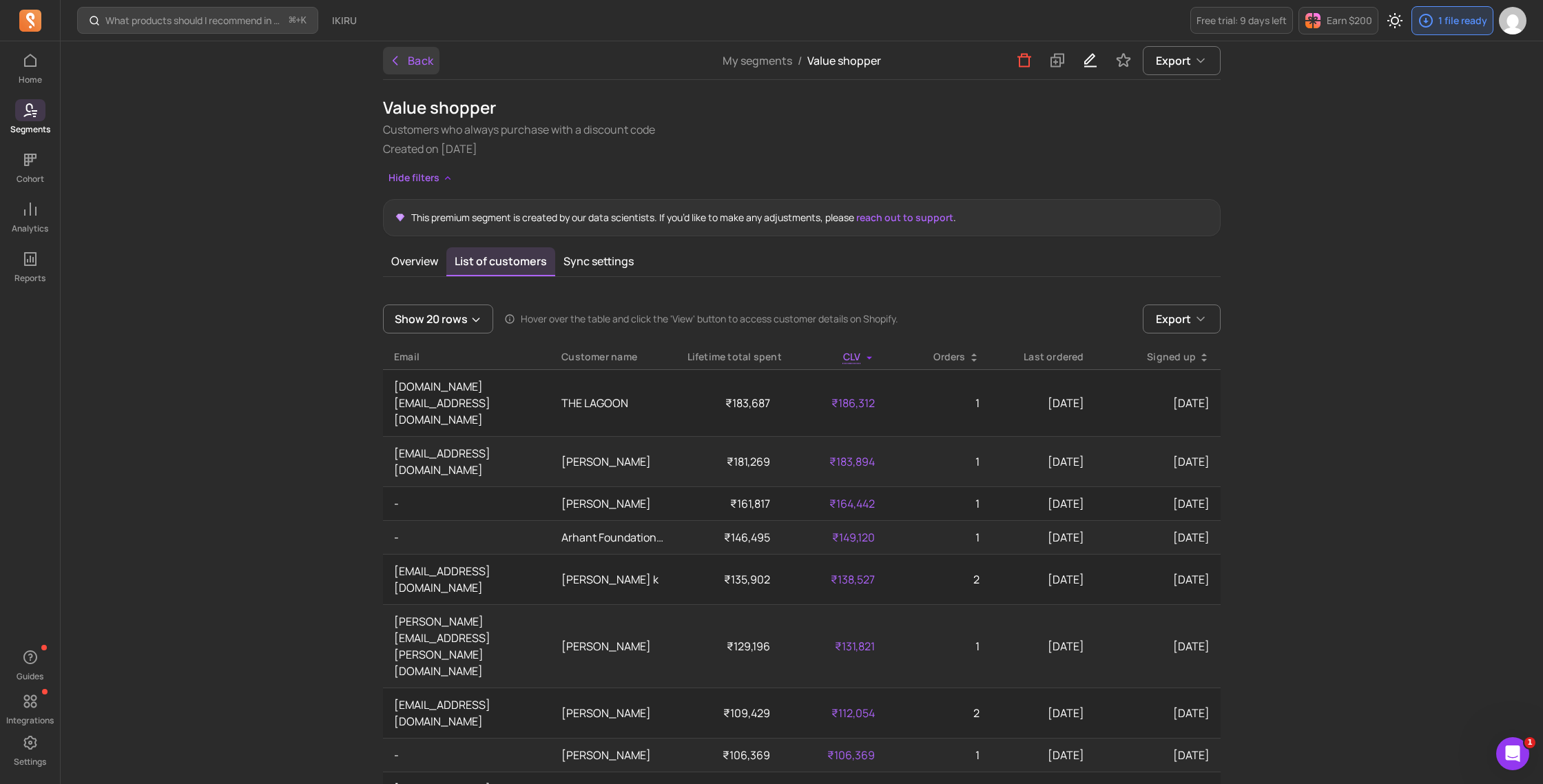
click at [400, 66] on icon "button" at bounding box center [396, 61] width 14 height 14
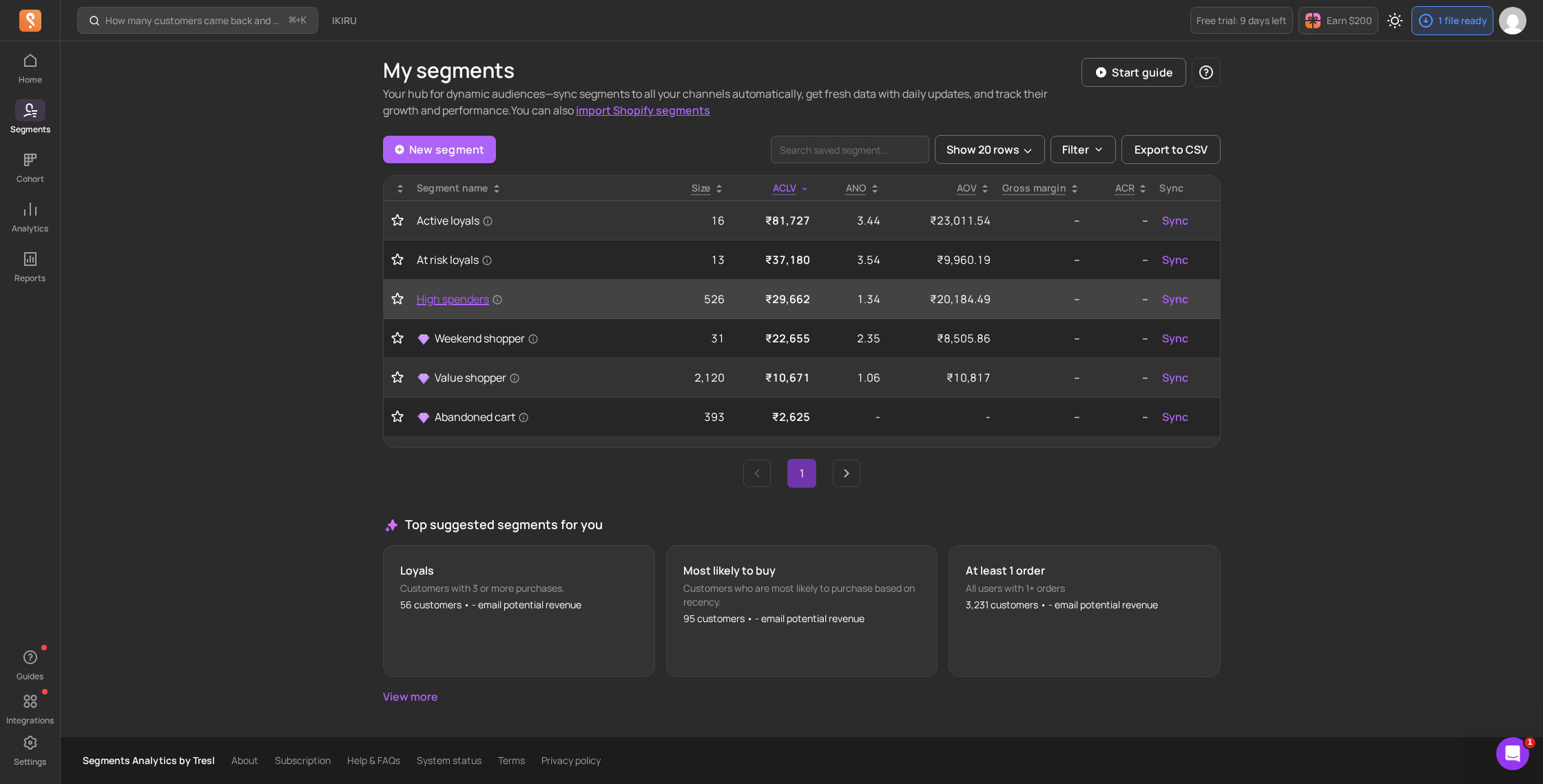
click at [452, 299] on span "High spenders" at bounding box center [459, 298] width 86 height 17
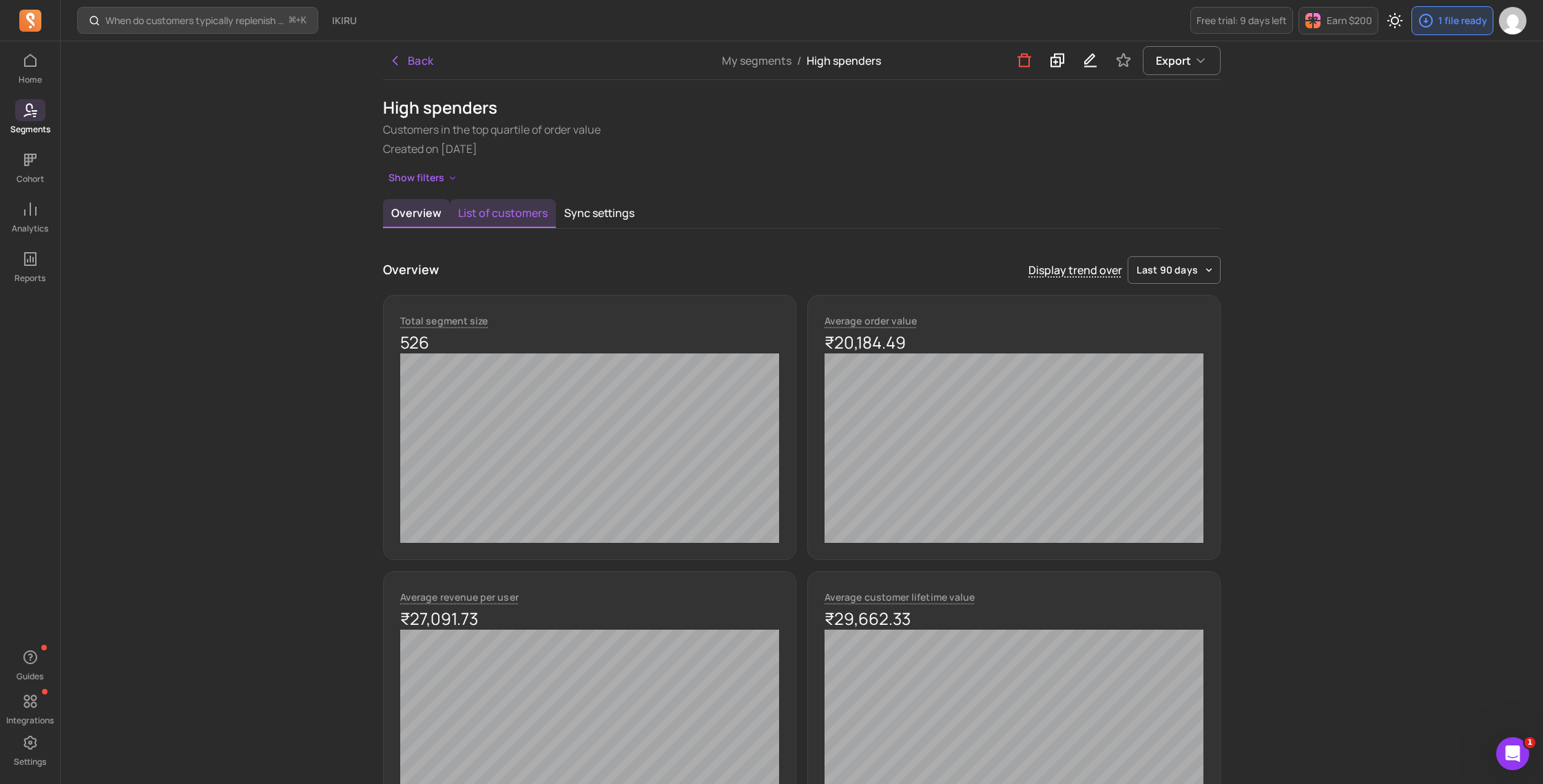
click at [485, 212] on button "List of customers" at bounding box center [502, 213] width 106 height 29
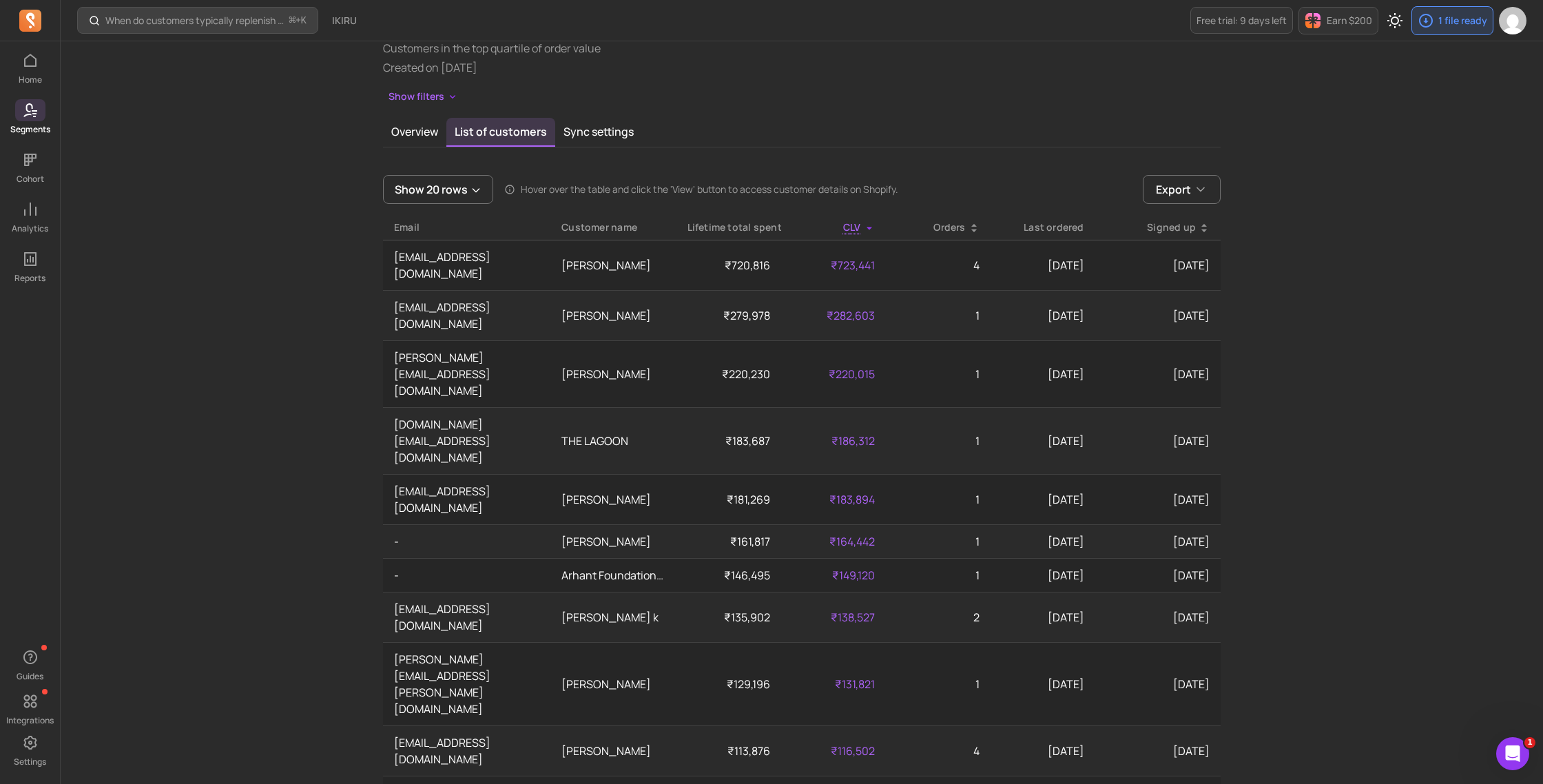
scroll to position [73, 0]
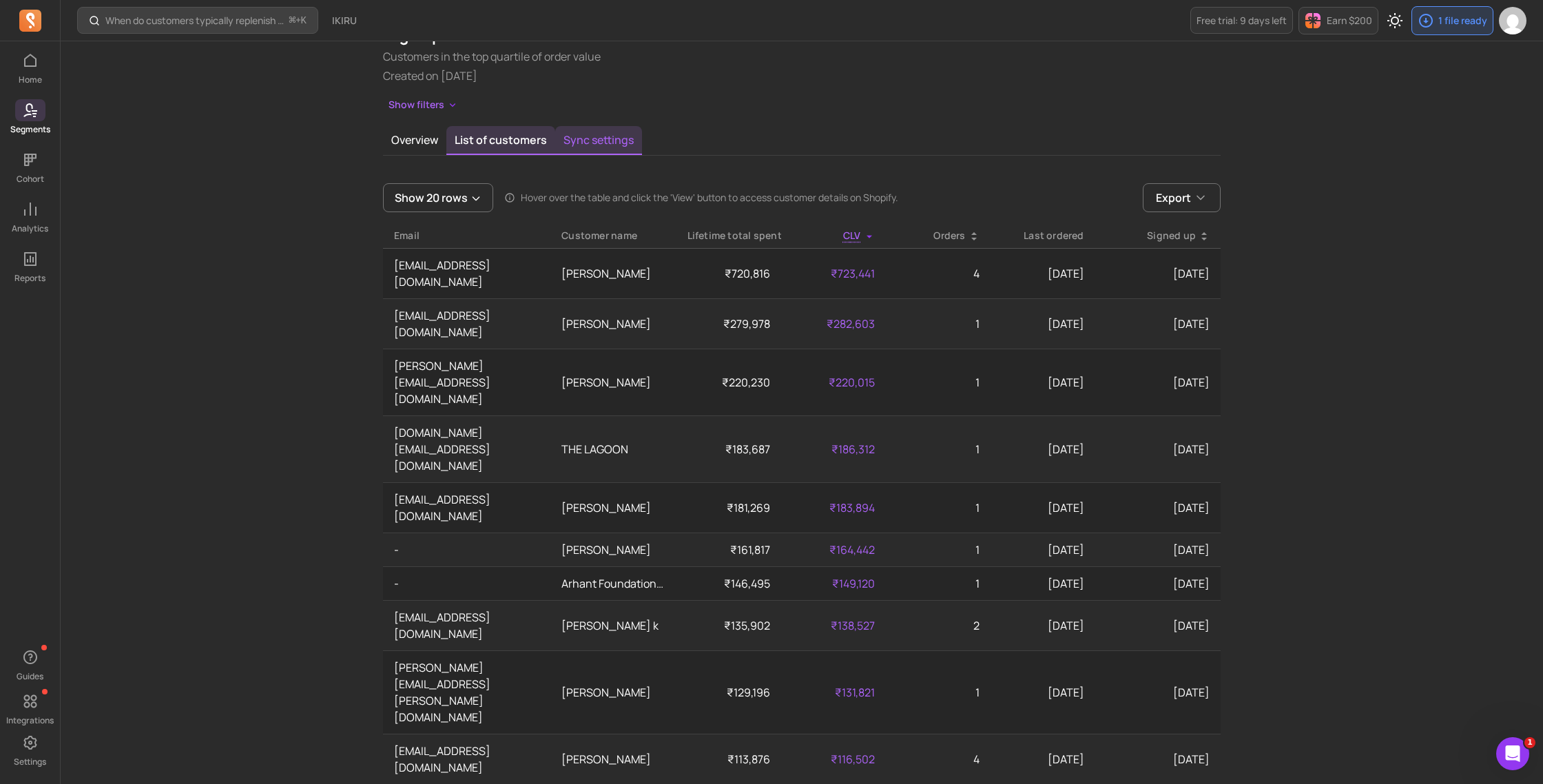
click at [579, 141] on button "Sync settings" at bounding box center [599, 140] width 87 height 29
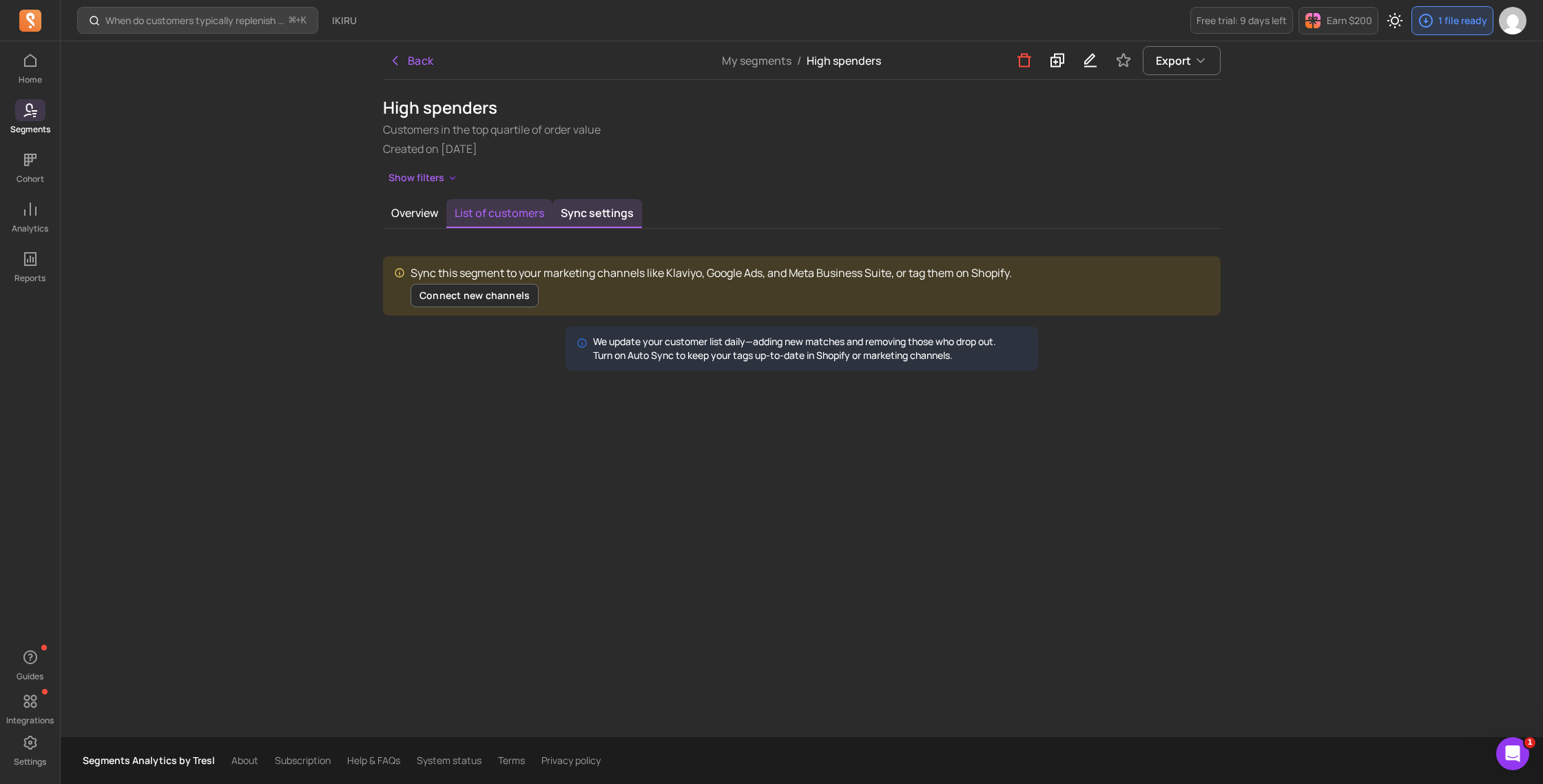
click at [514, 220] on button "List of customers" at bounding box center [499, 213] width 106 height 29
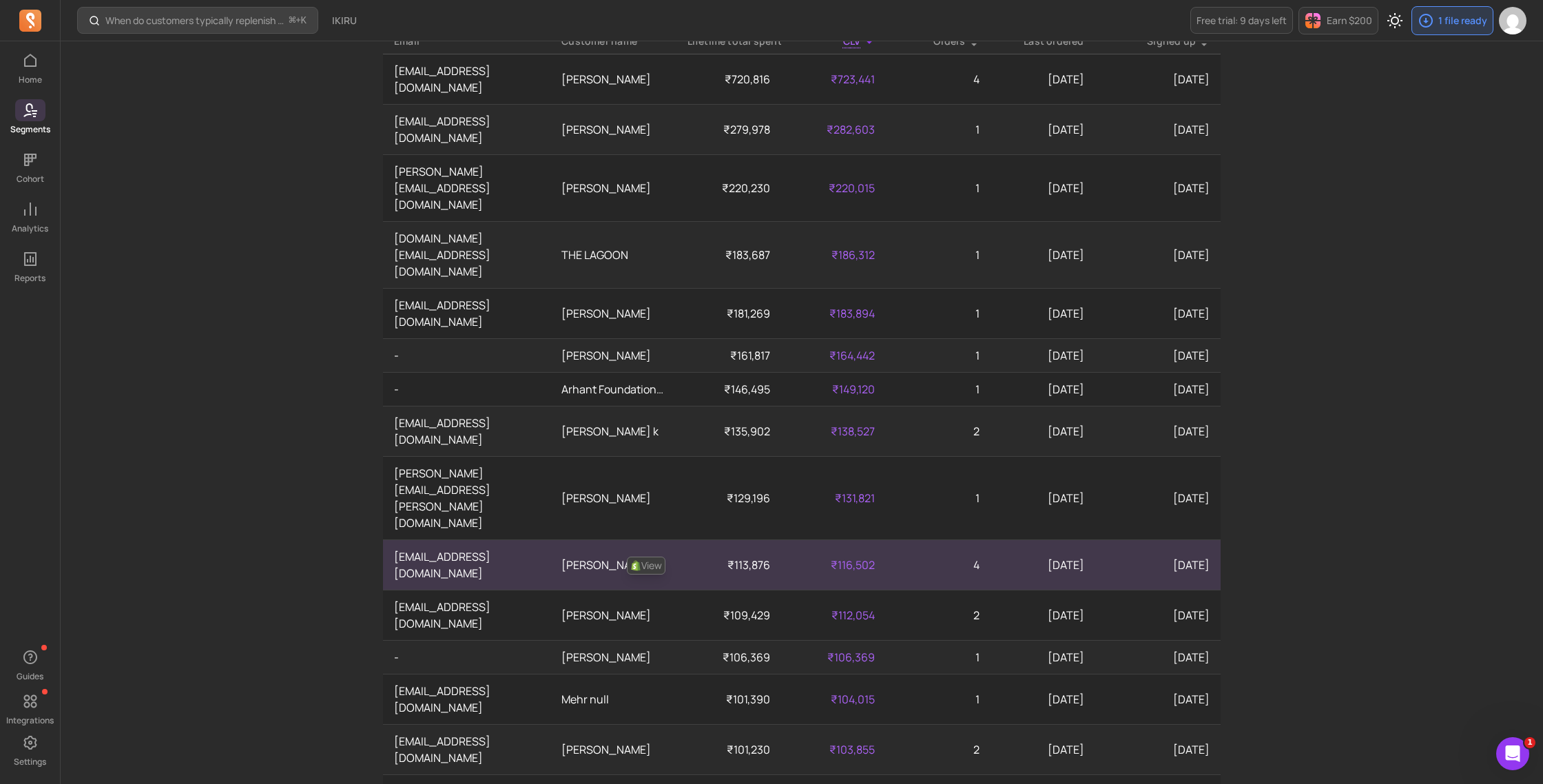
scroll to position [339, 0]
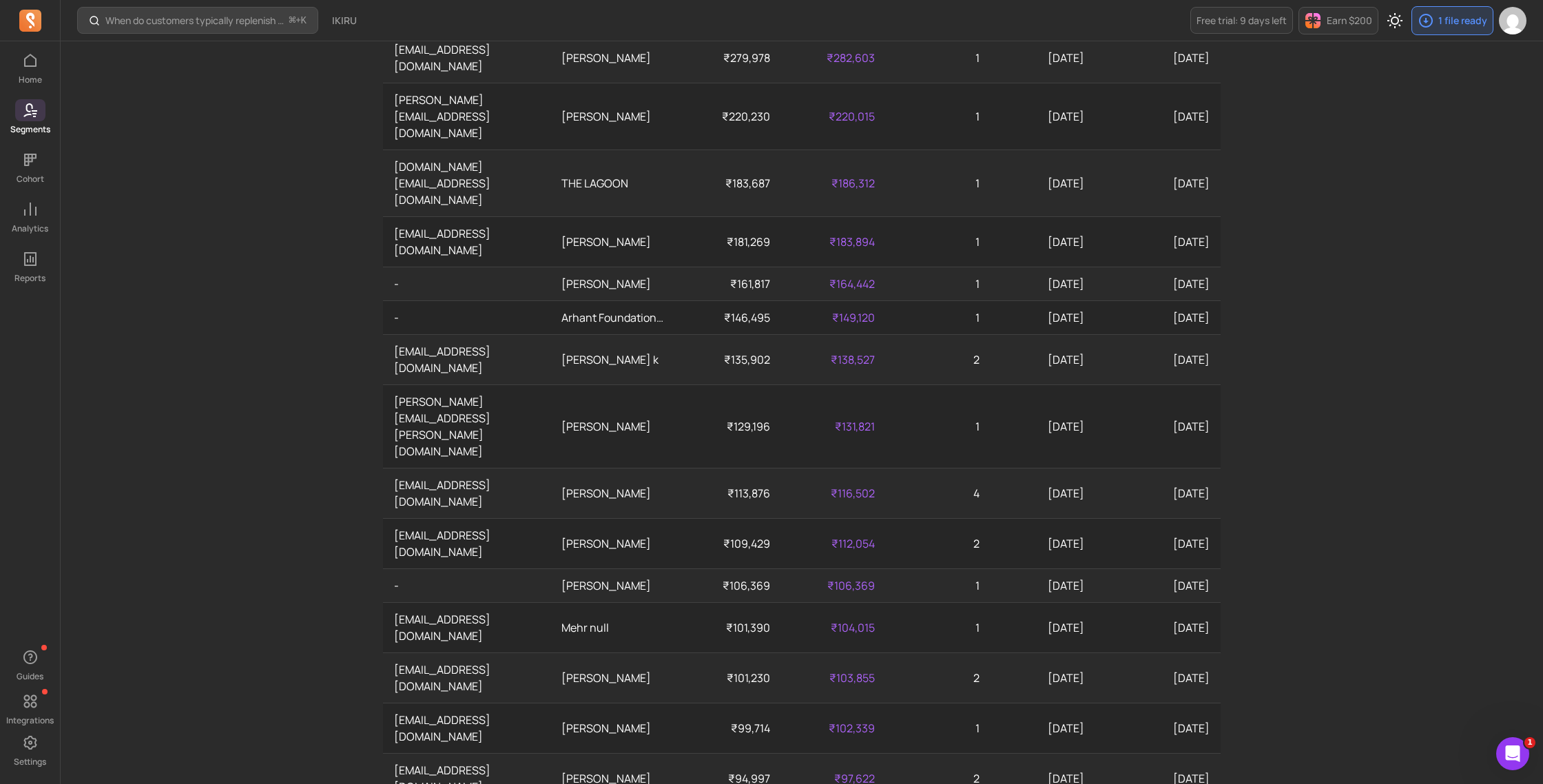
click at [892, 721] on div "Back My segments / High spenders Export High spenders Customers in the top quar…" at bounding box center [801, 393] width 881 height 1381
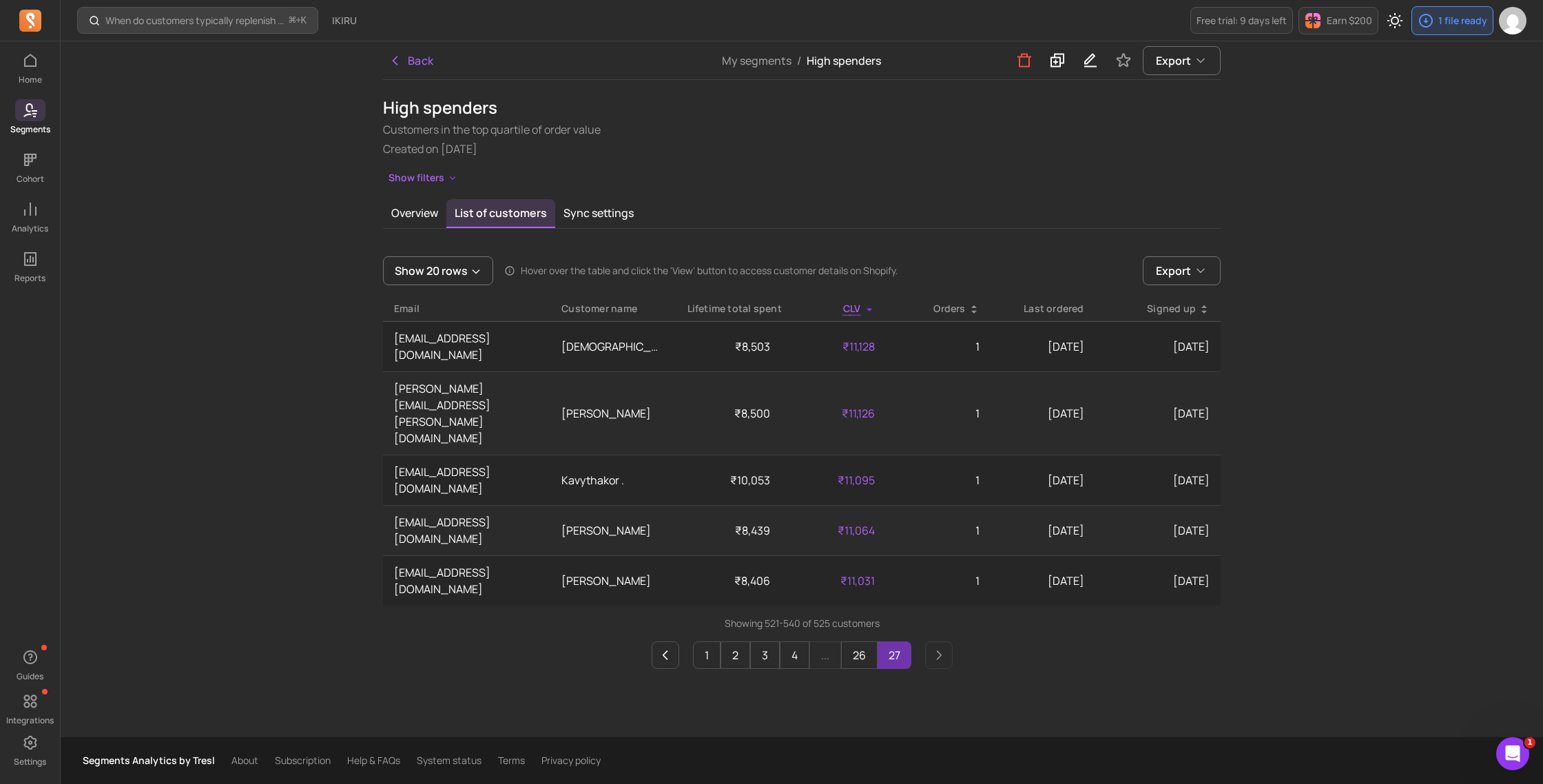
scroll to position [0, 0]
click at [714, 641] on button "1" at bounding box center [707, 655] width 28 height 28
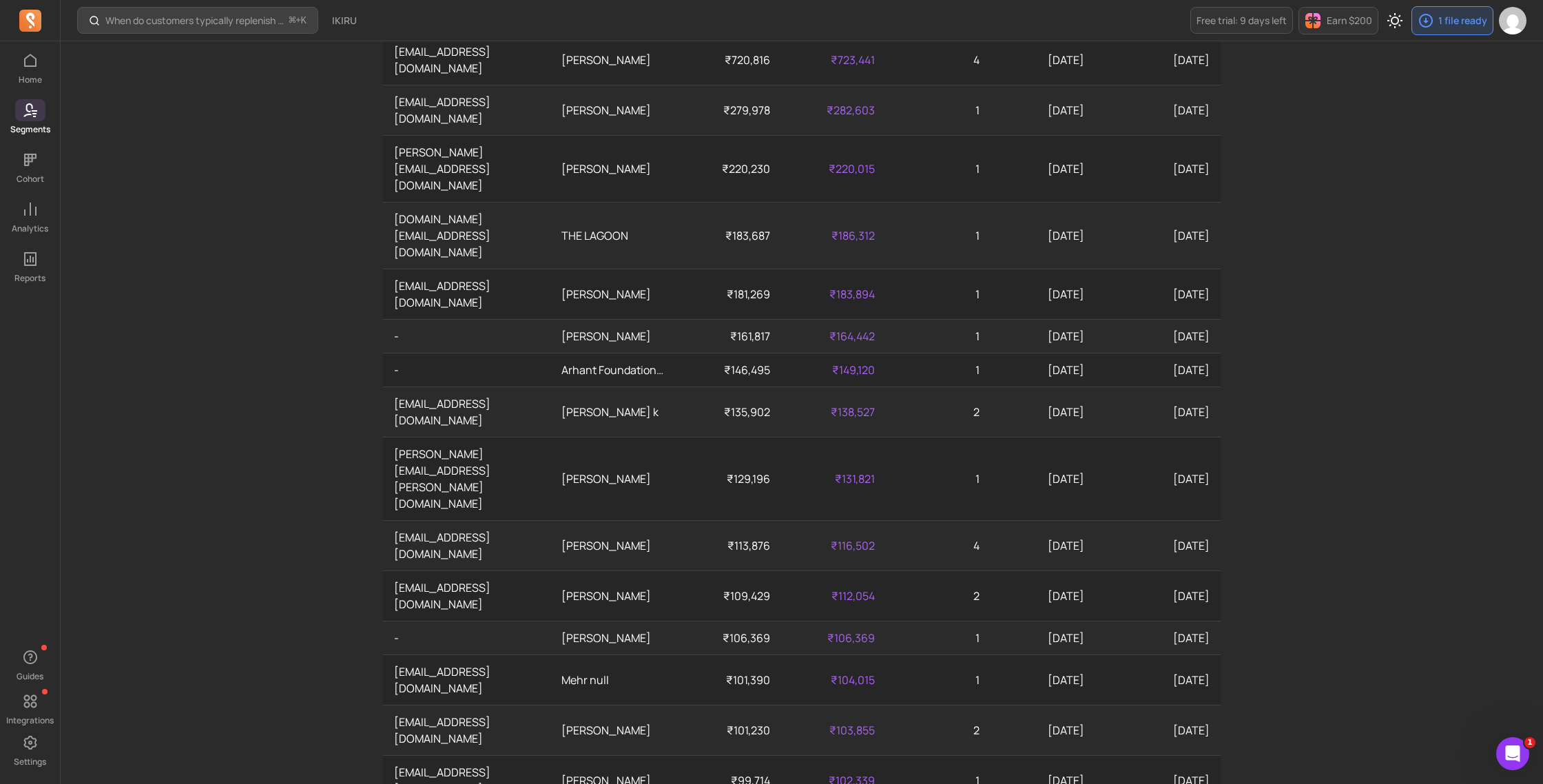
scroll to position [339, 0]
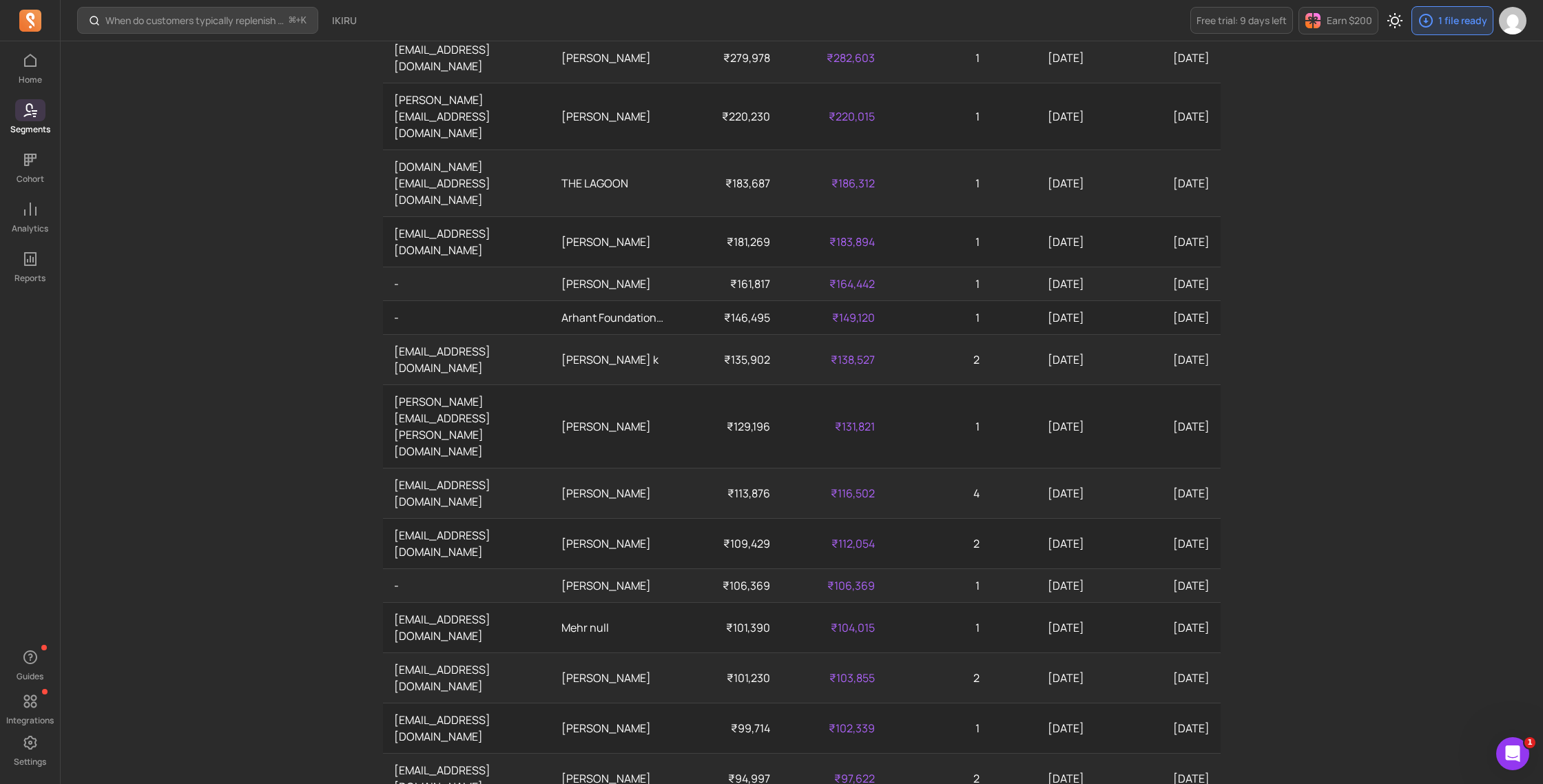
drag, startPoint x: 811, startPoint y: 708, endPoint x: 801, endPoint y: 708, distance: 10.0
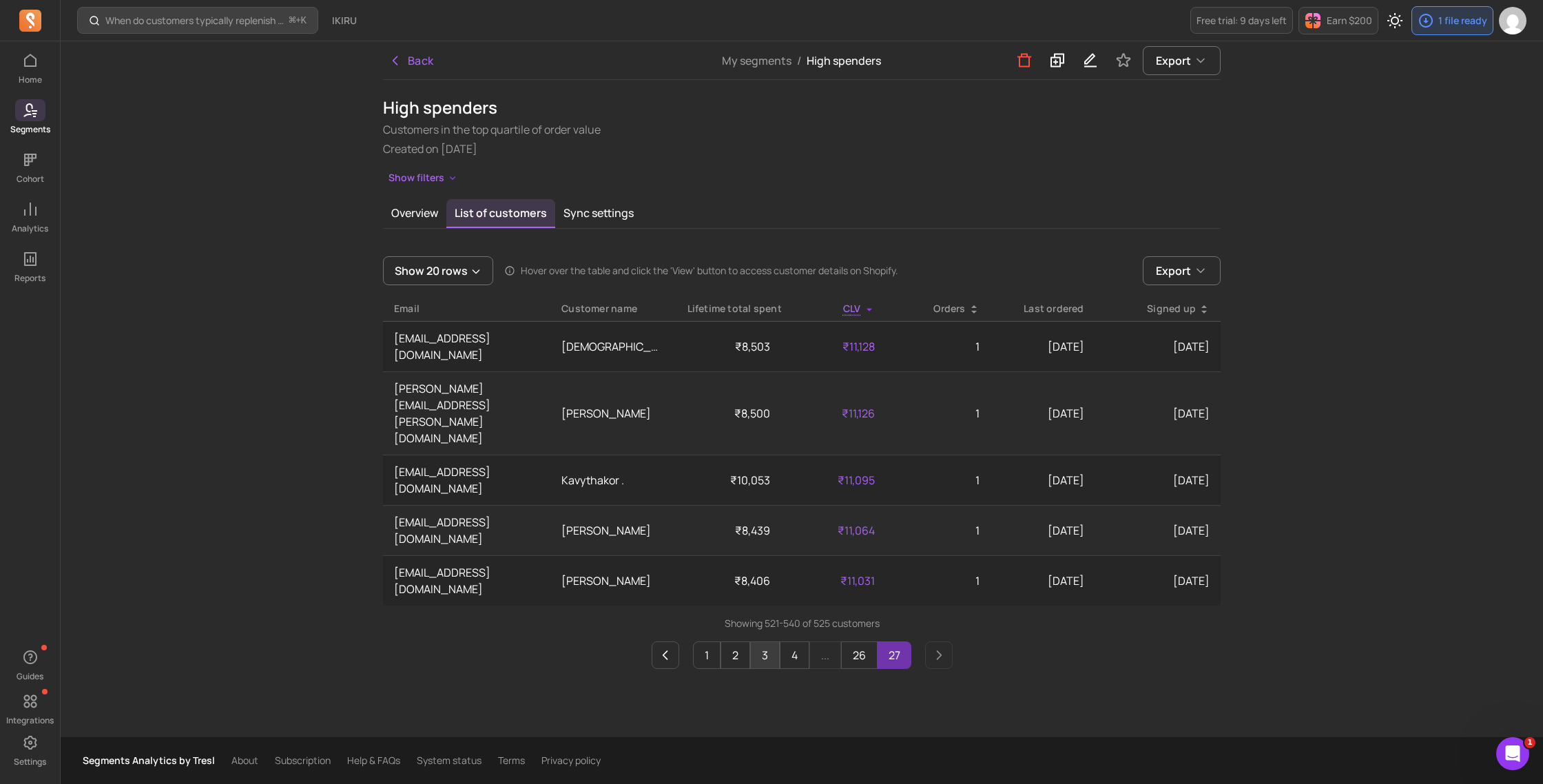
click at [757, 641] on button "3" at bounding box center [765, 655] width 30 height 28
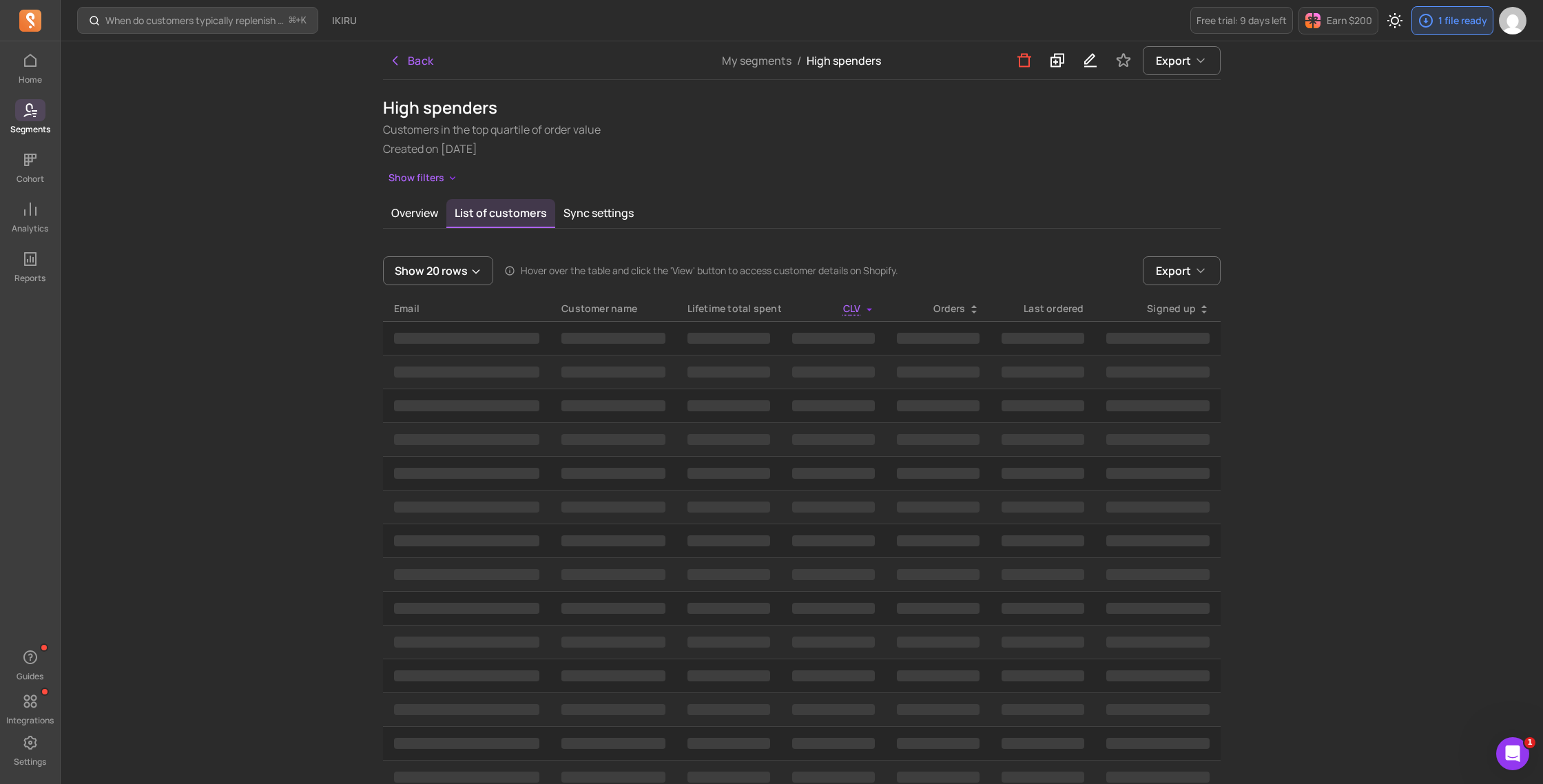
click at [25, 194] on div "Home Segments Cohort Analytics Reports" at bounding box center [30, 166] width 60 height 234
click at [31, 217] on span at bounding box center [30, 209] width 30 height 22
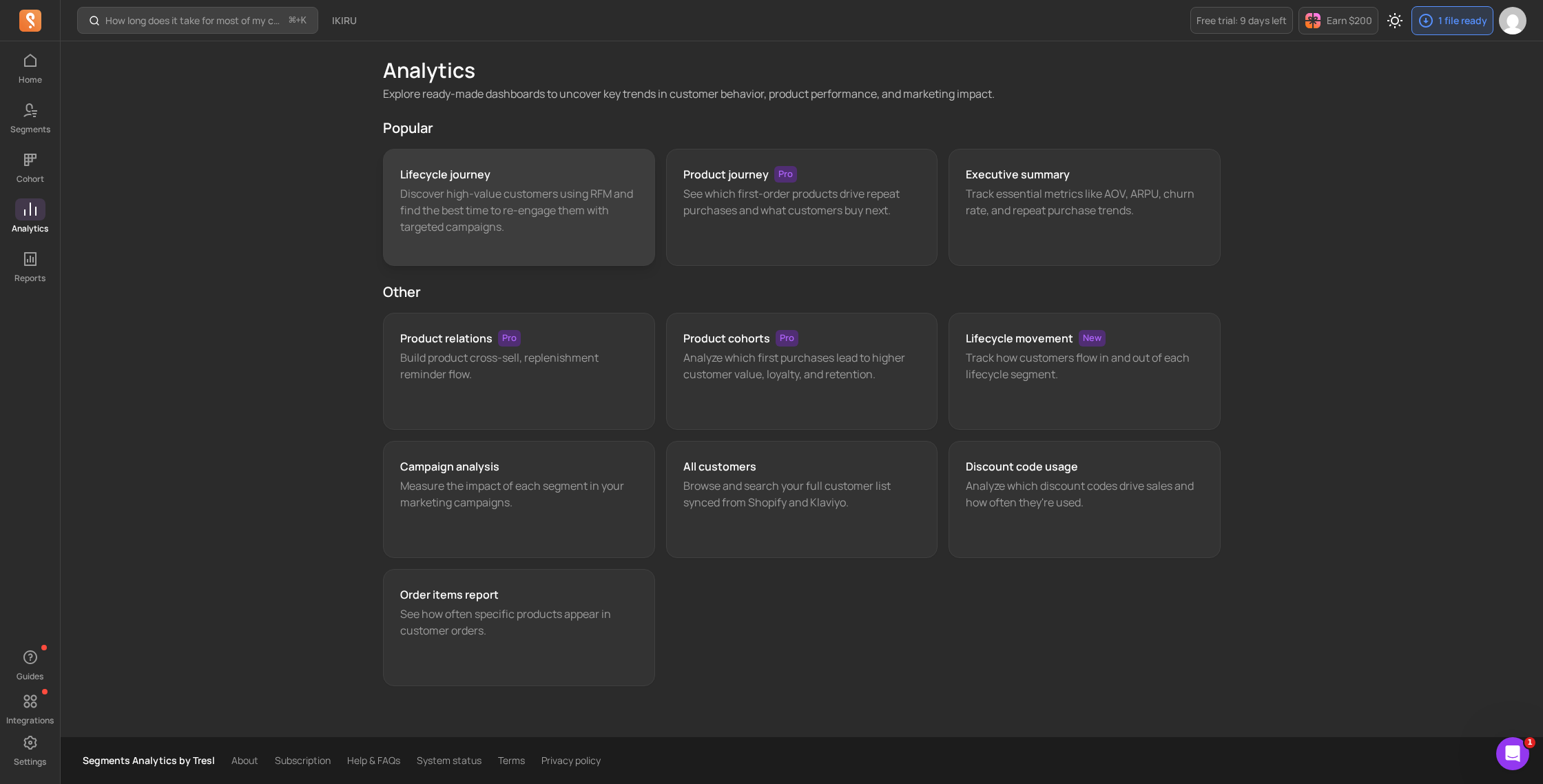
click at [545, 169] on div "Lifecycle journey" at bounding box center [518, 174] width 237 height 17
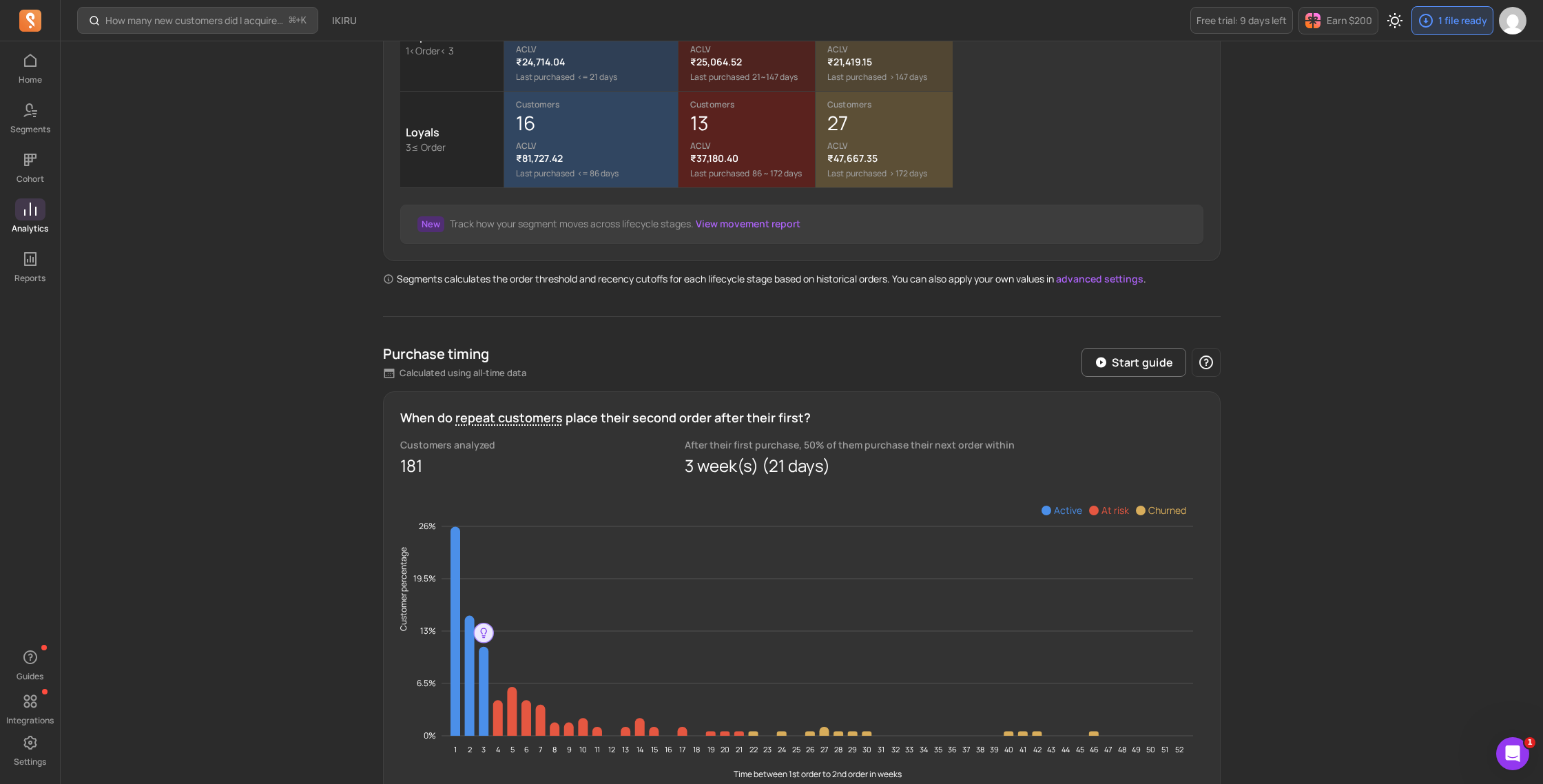
scroll to position [475, 0]
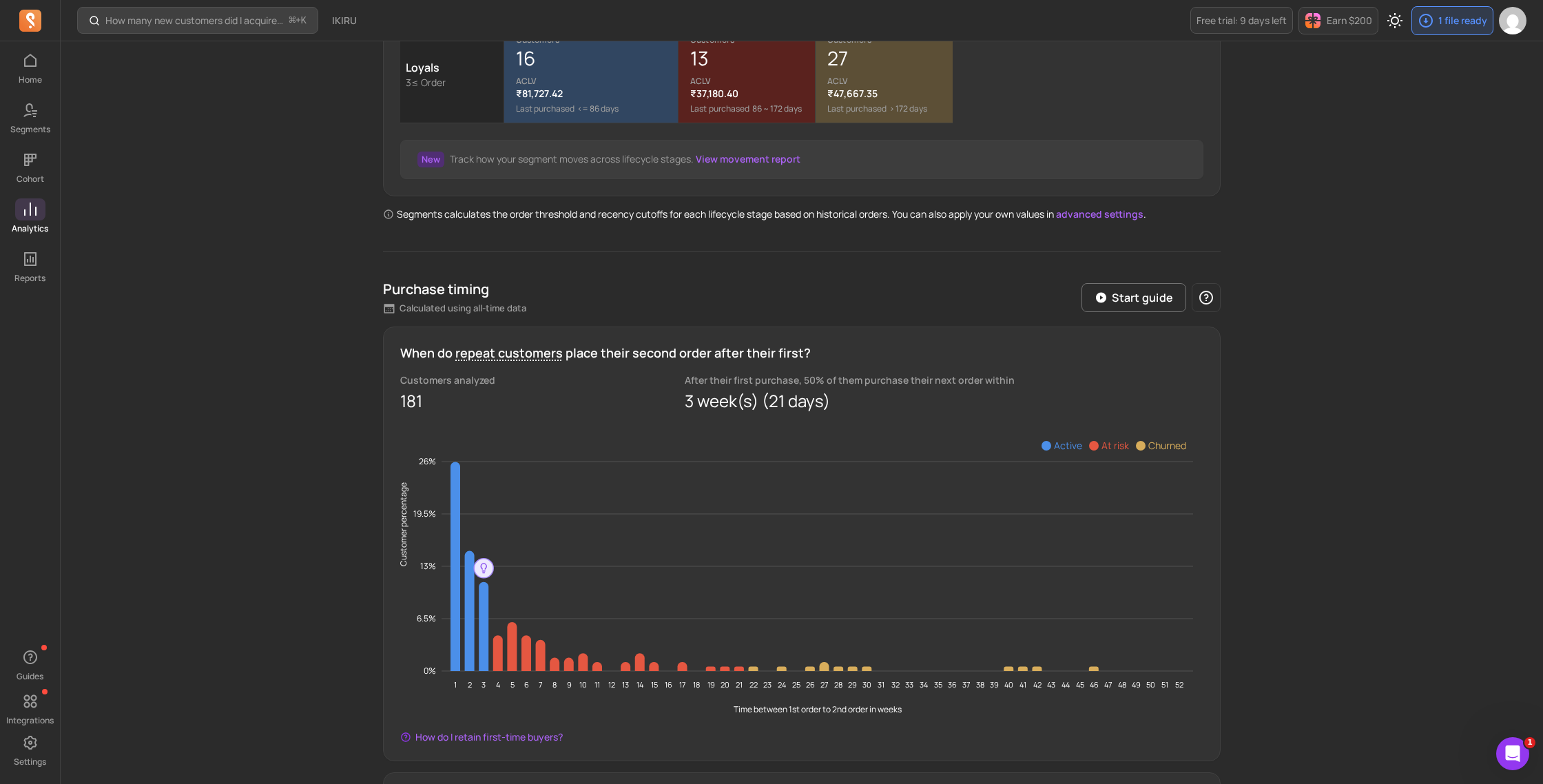
click at [724, 163] on link "View movement report" at bounding box center [748, 158] width 104 height 13
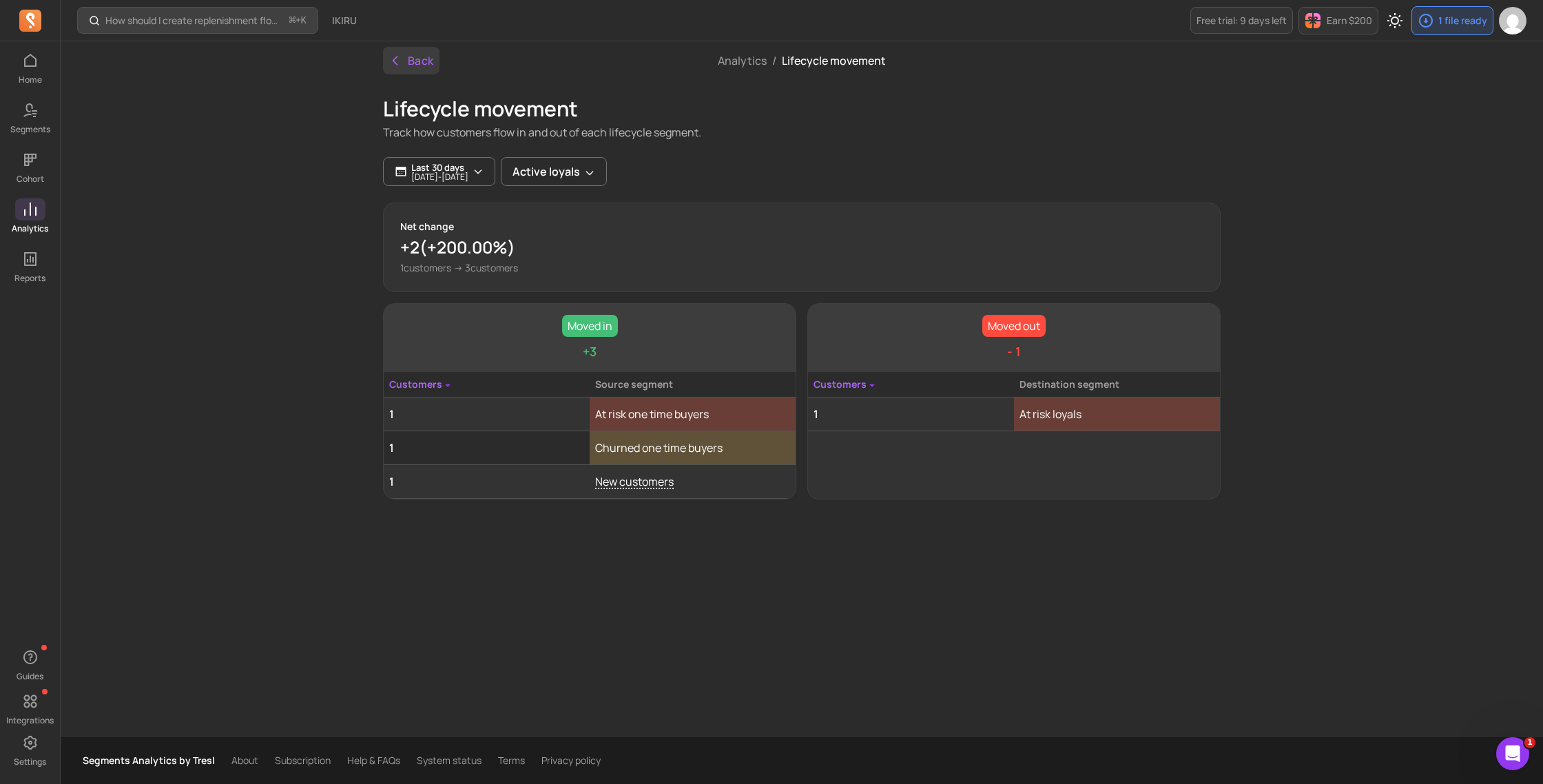
click at [390, 54] on icon "button" at bounding box center [396, 61] width 14 height 14
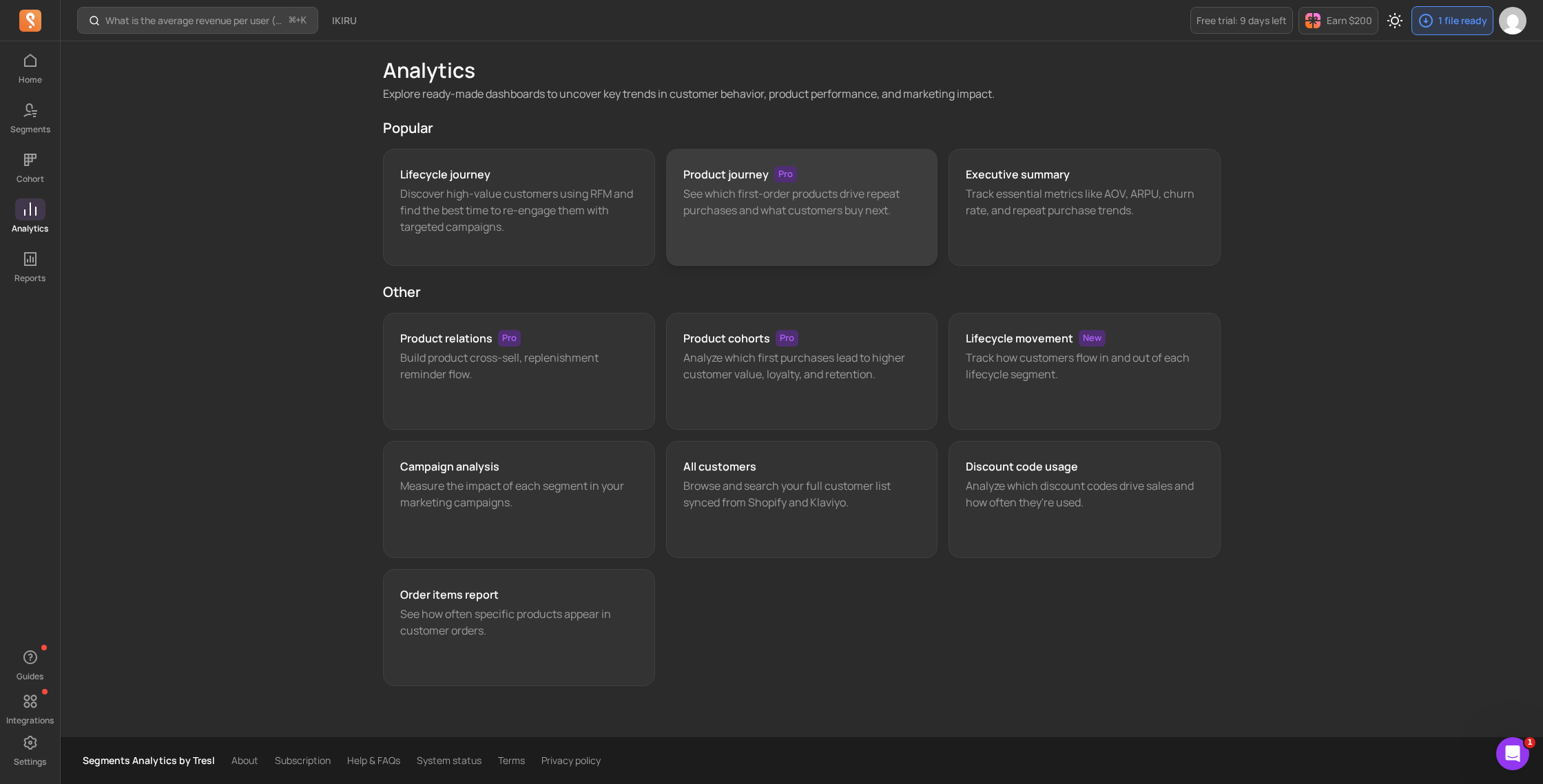
click at [708, 222] on div "Product journey Pro See which first-order products drive repeat purchases and w…" at bounding box center [801, 207] width 272 height 117
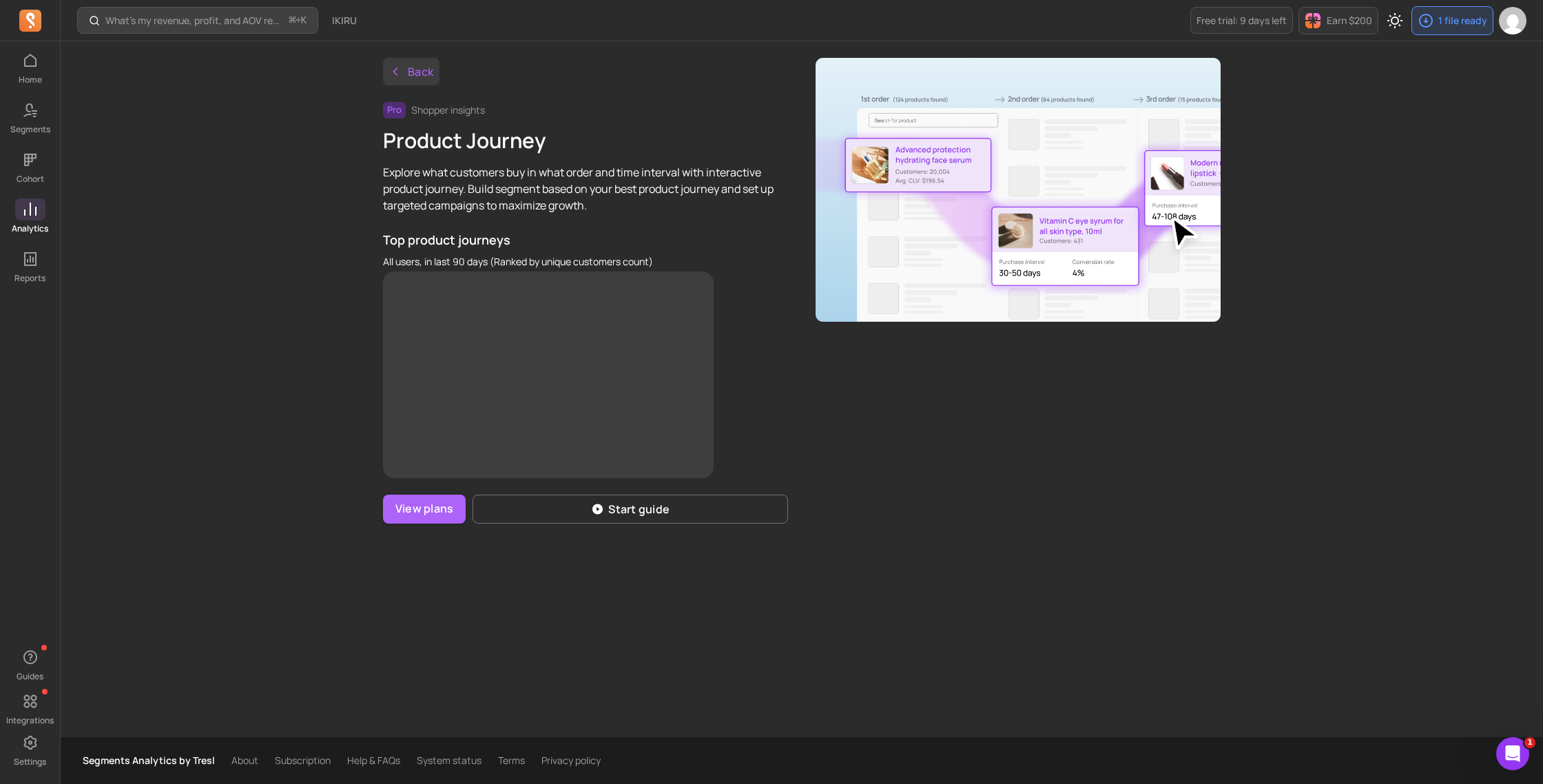
click at [428, 75] on button "Back" at bounding box center [411, 72] width 57 height 28
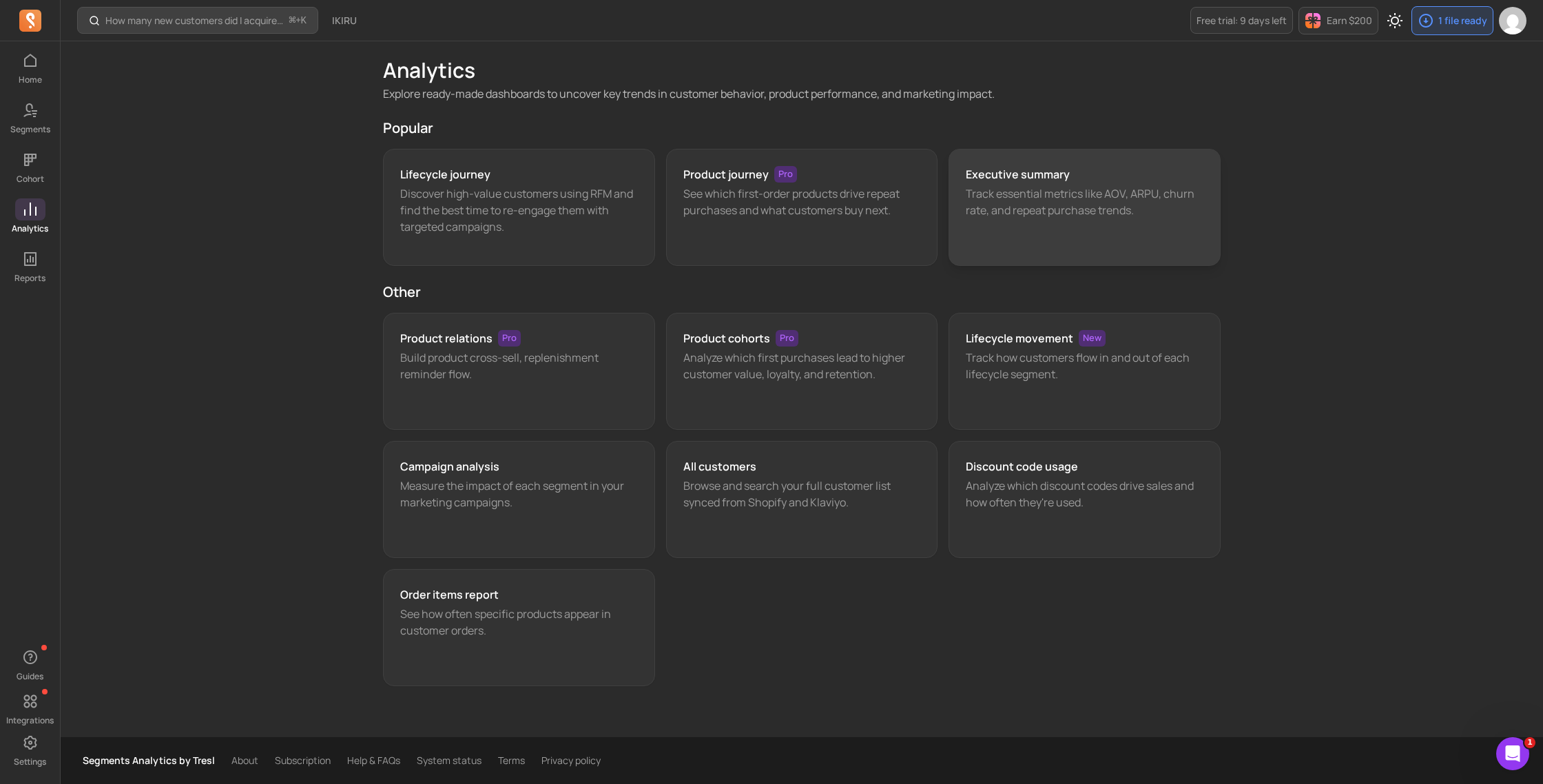
click at [1063, 224] on div "Executive summary Track essential metrics like AOV, ARPU, churn rate, and repea…" at bounding box center [1084, 207] width 272 height 117
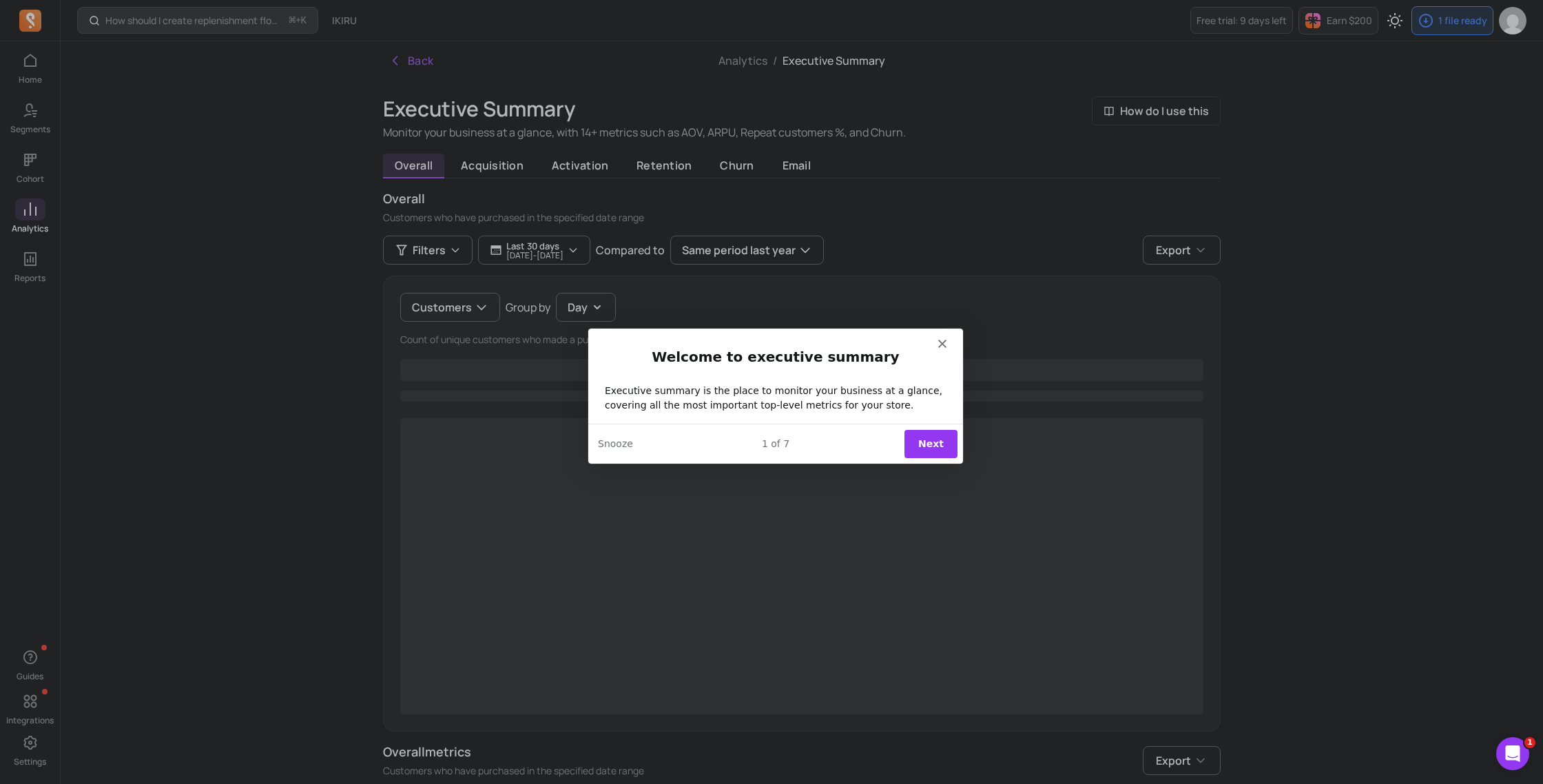
click at [921, 436] on button "Next" at bounding box center [929, 443] width 53 height 28
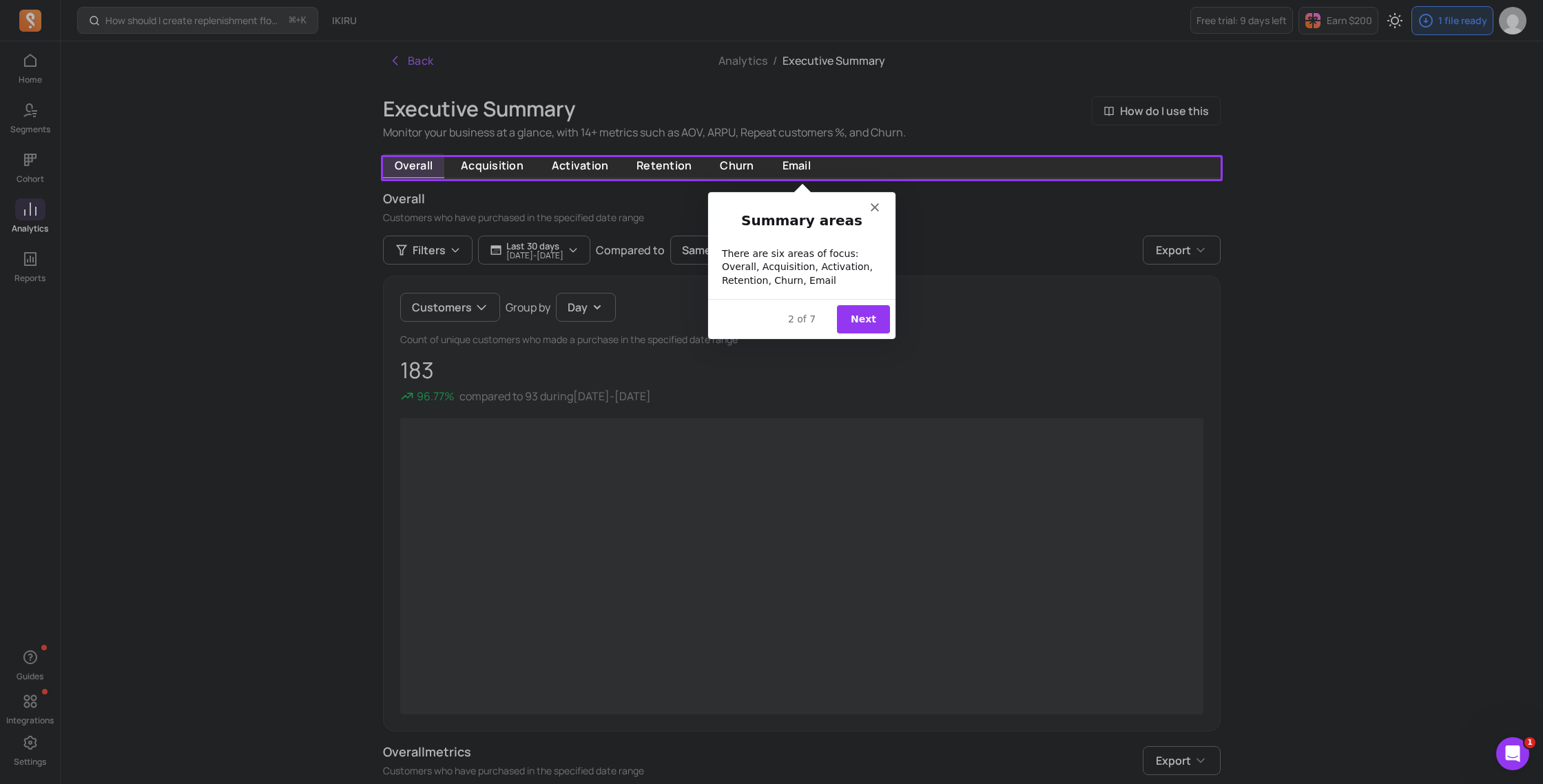
click at [856, 313] on button "Next" at bounding box center [862, 318] width 53 height 28
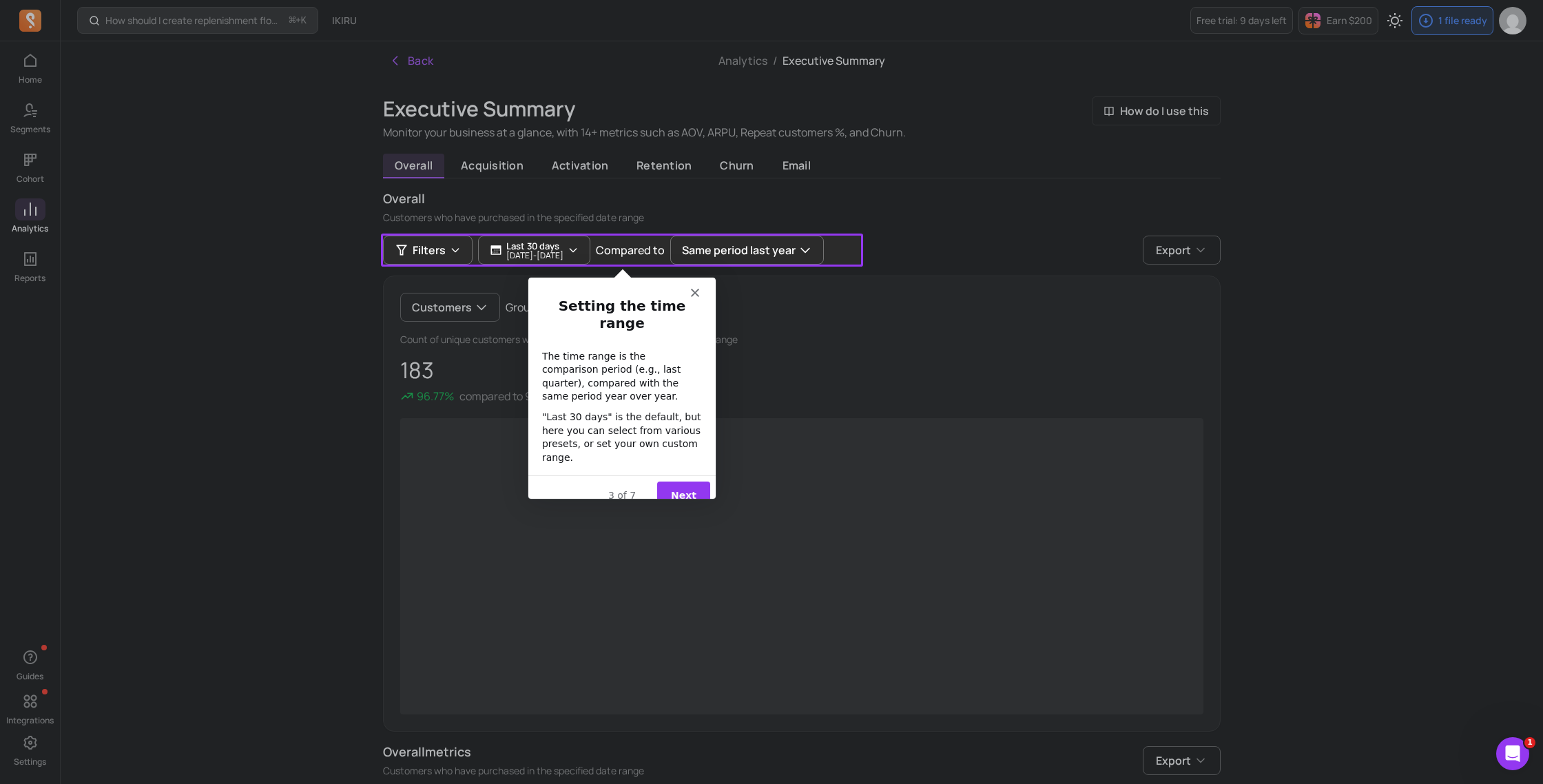
click at [679, 483] on button "Next" at bounding box center [682, 495] width 53 height 28
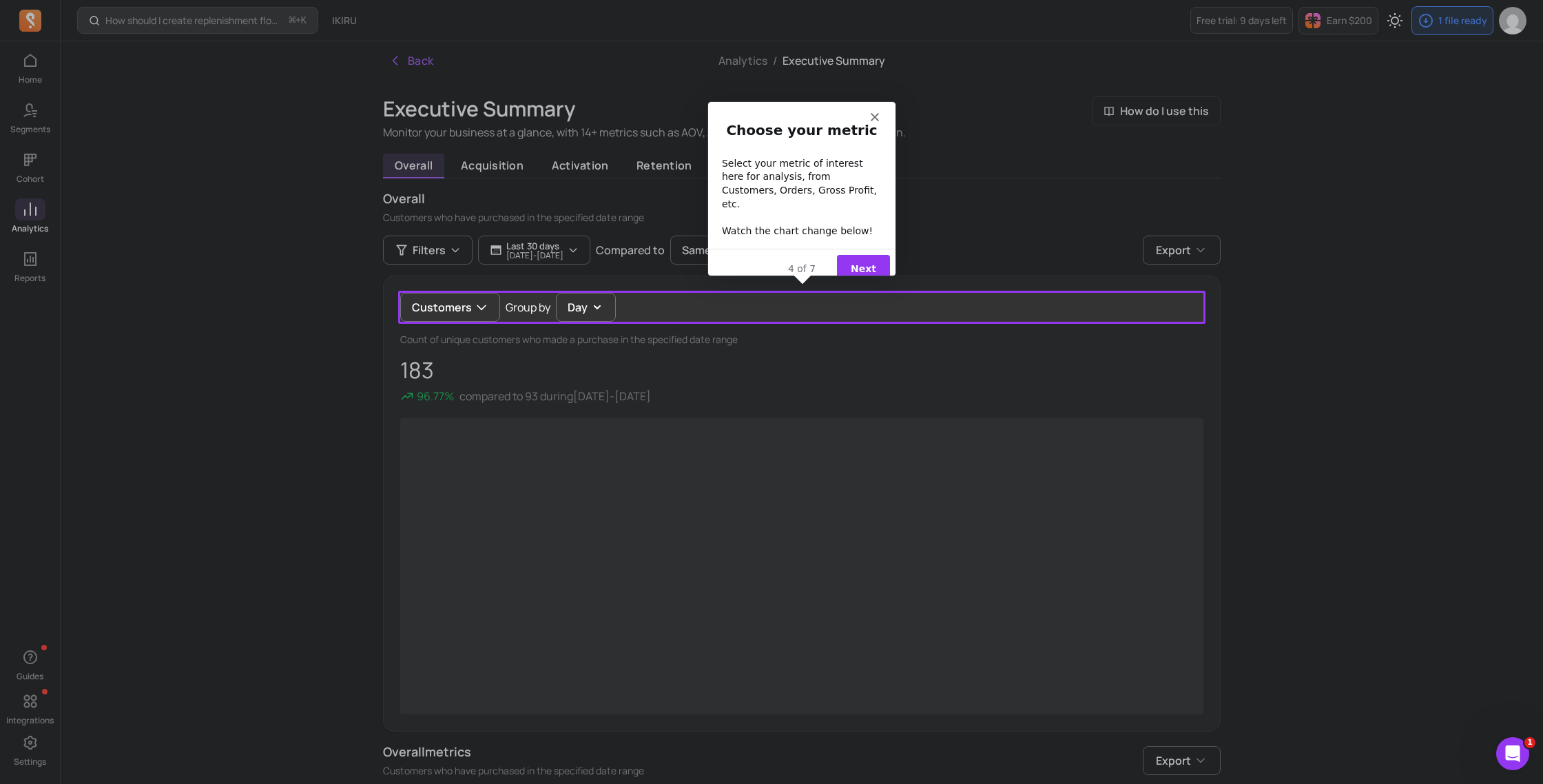
click at [867, 260] on button "Next" at bounding box center [862, 268] width 53 height 28
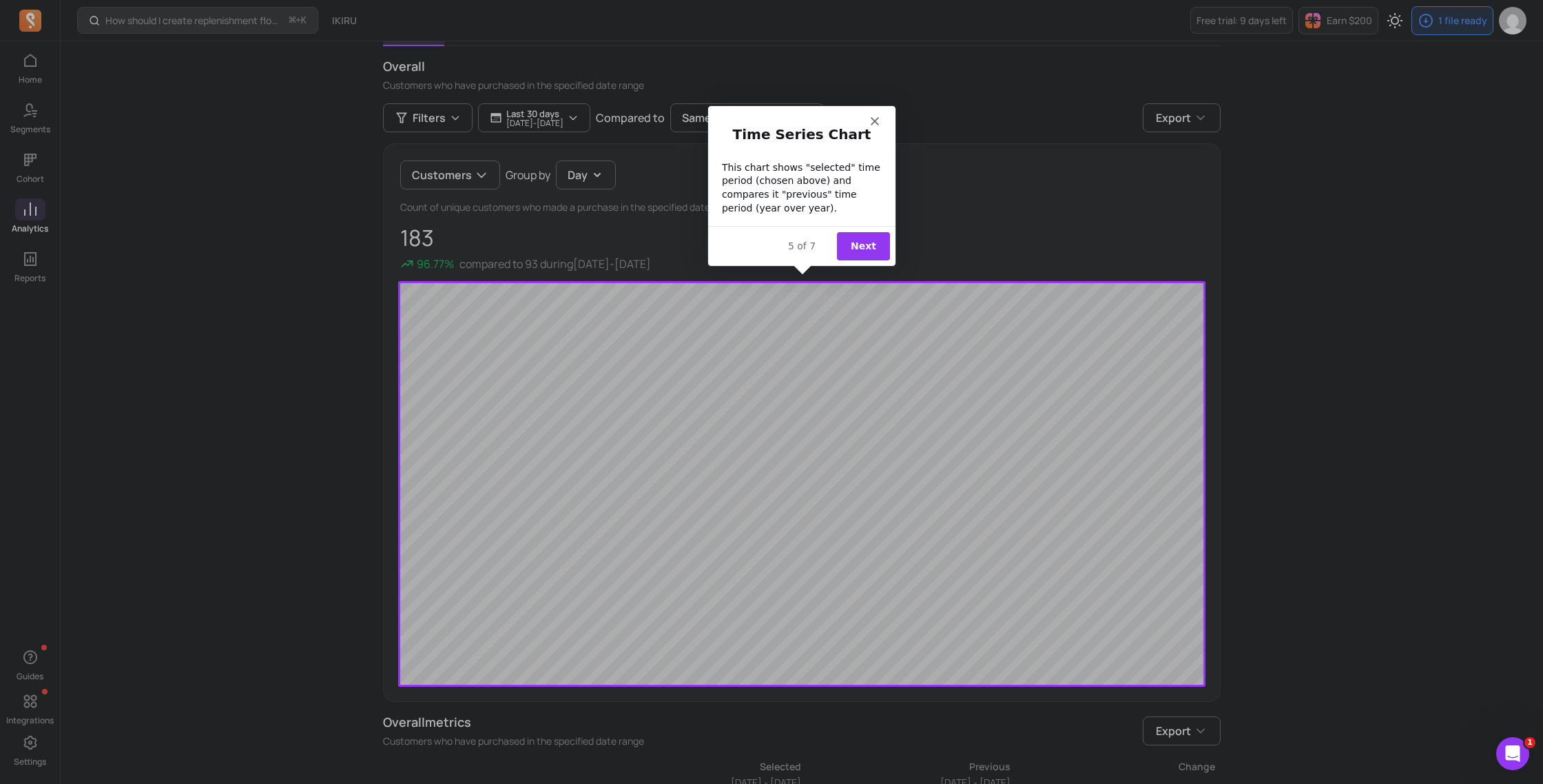
scroll to position [122, 0]
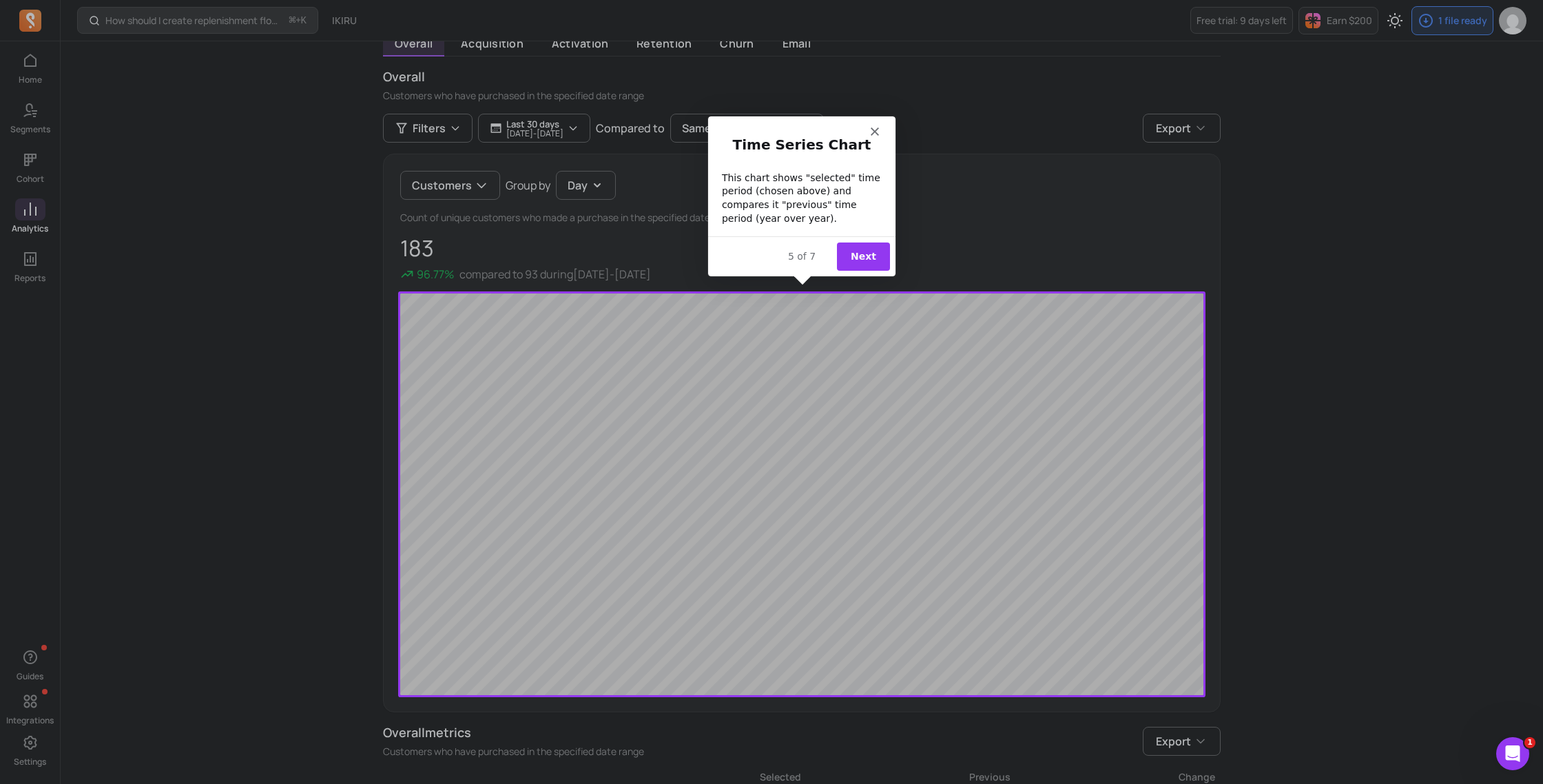
click at [867, 263] on button "Next" at bounding box center [862, 255] width 53 height 28
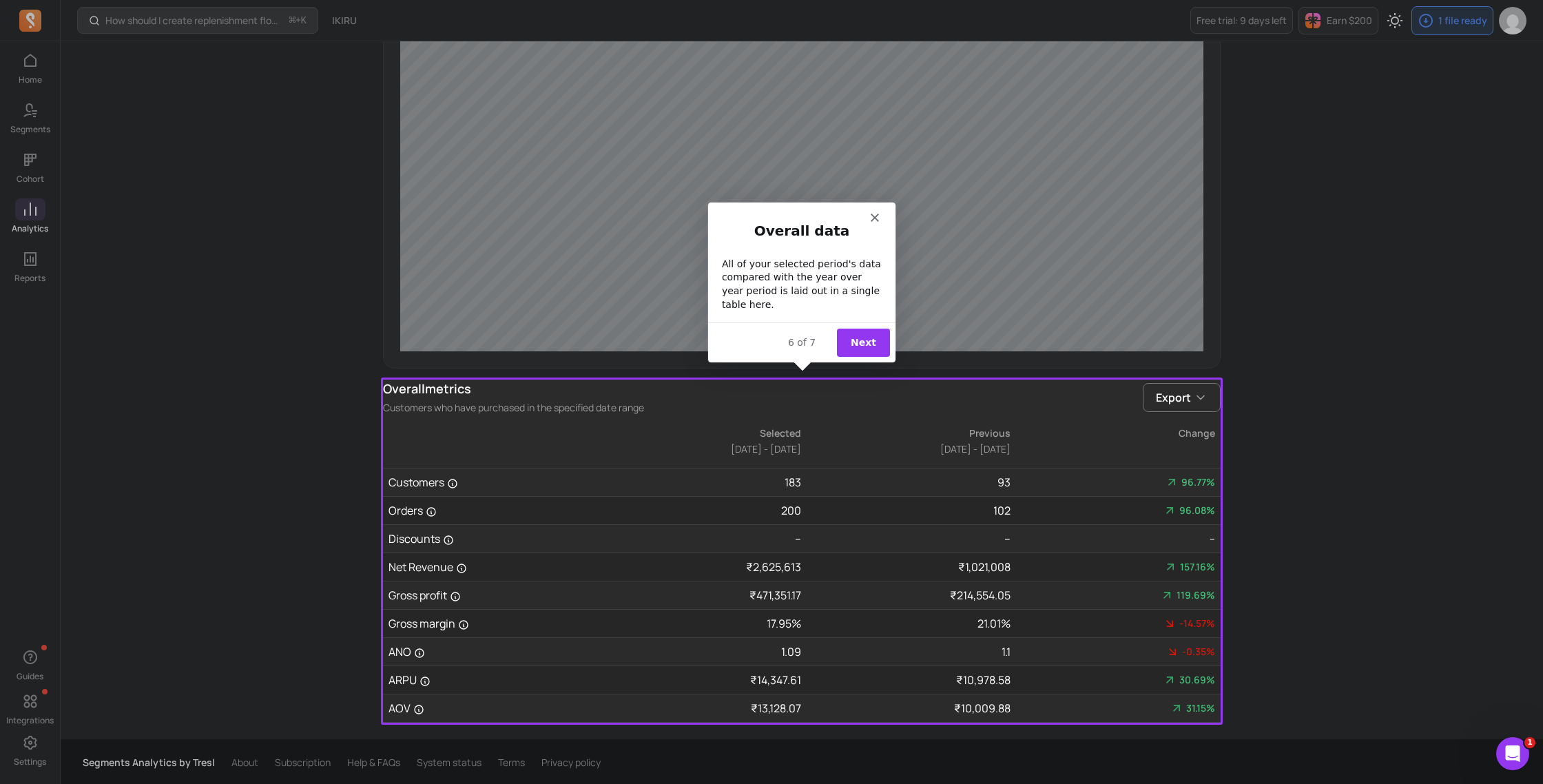
scroll to position [468, 0]
click at [851, 351] on button "Next" at bounding box center [862, 339] width 53 height 28
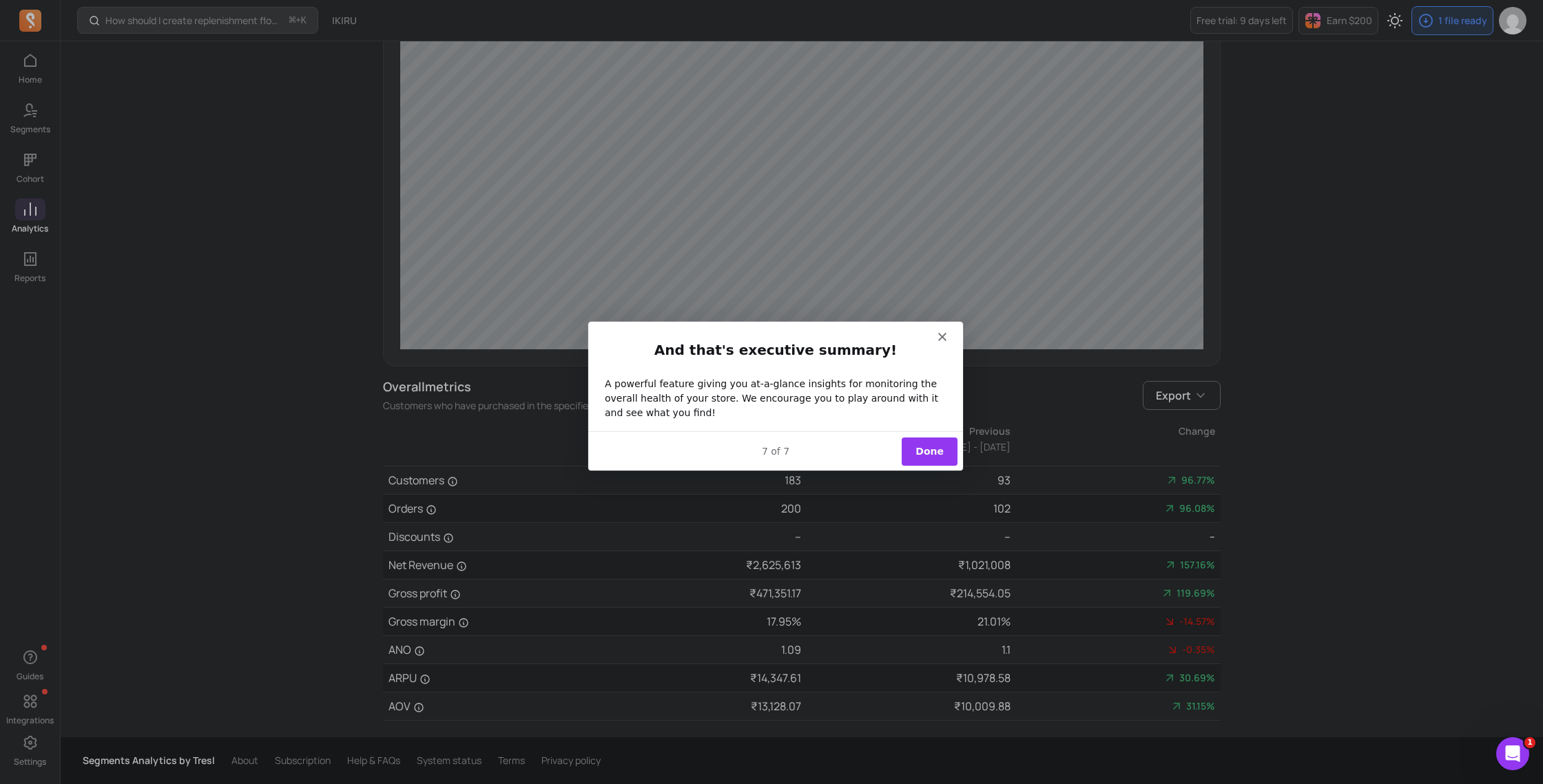
scroll to position [0, 0]
click at [923, 454] on button "Done" at bounding box center [928, 450] width 56 height 28
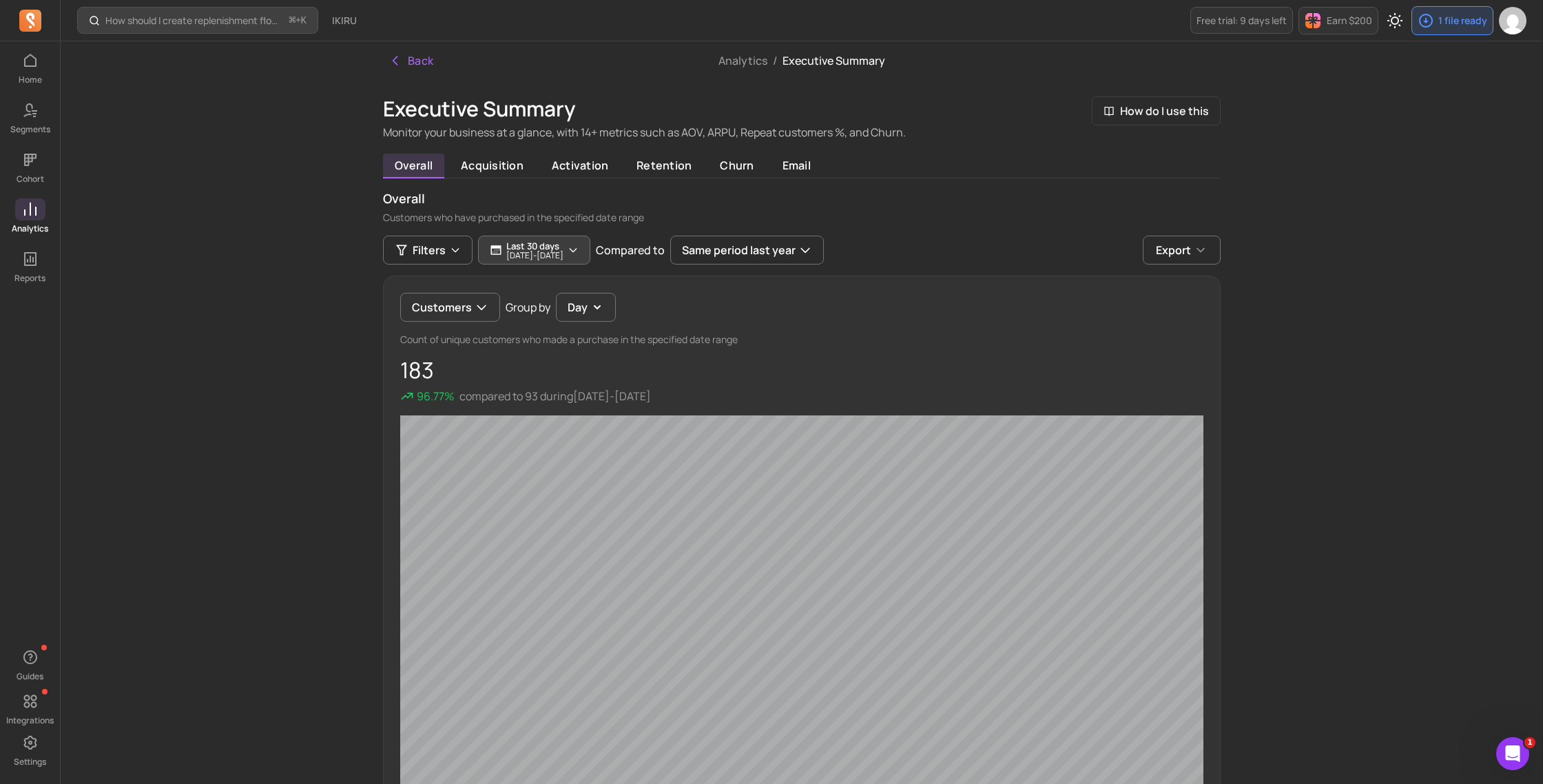
click at [590, 260] on button "Last 30 days [DATE] - [DATE]" at bounding box center [534, 249] width 112 height 29
click at [532, 325] on input "[DATE]" at bounding box center [526, 325] width 81 height 26
select select "2025"
select select "August"
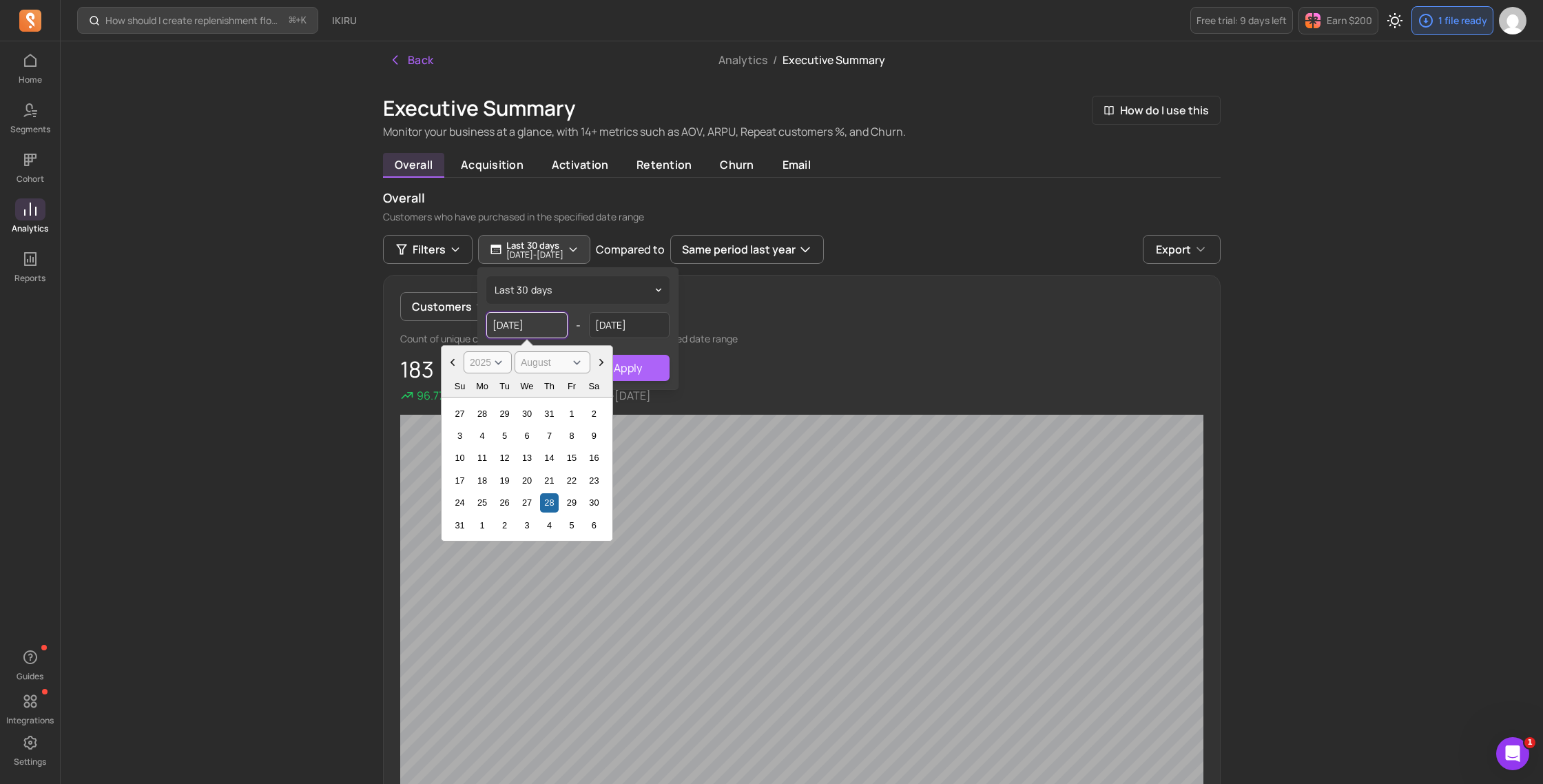
scroll to position [3, 0]
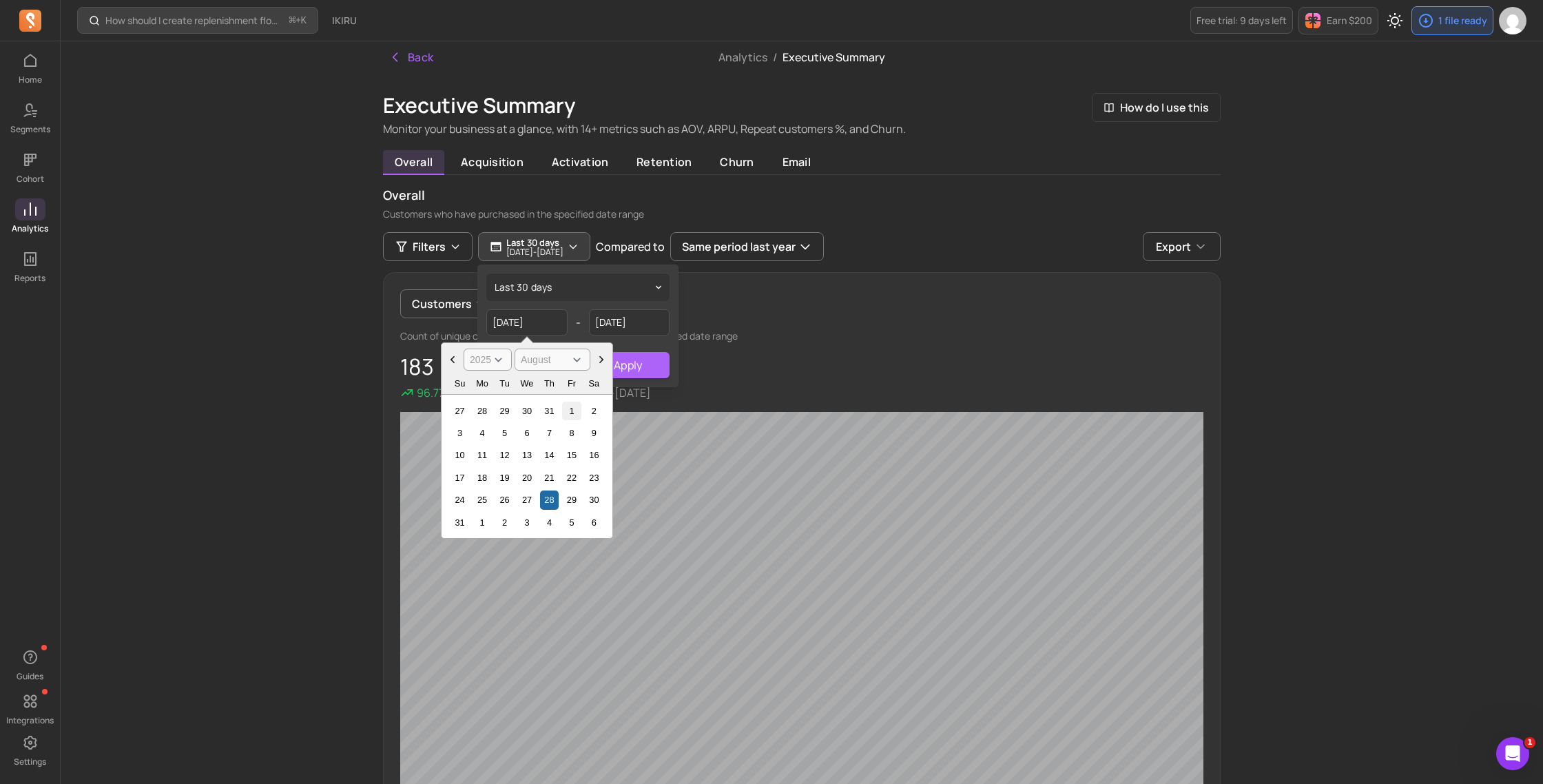
click at [565, 413] on div "1" at bounding box center [571, 410] width 18 height 18
type input "[DATE]"
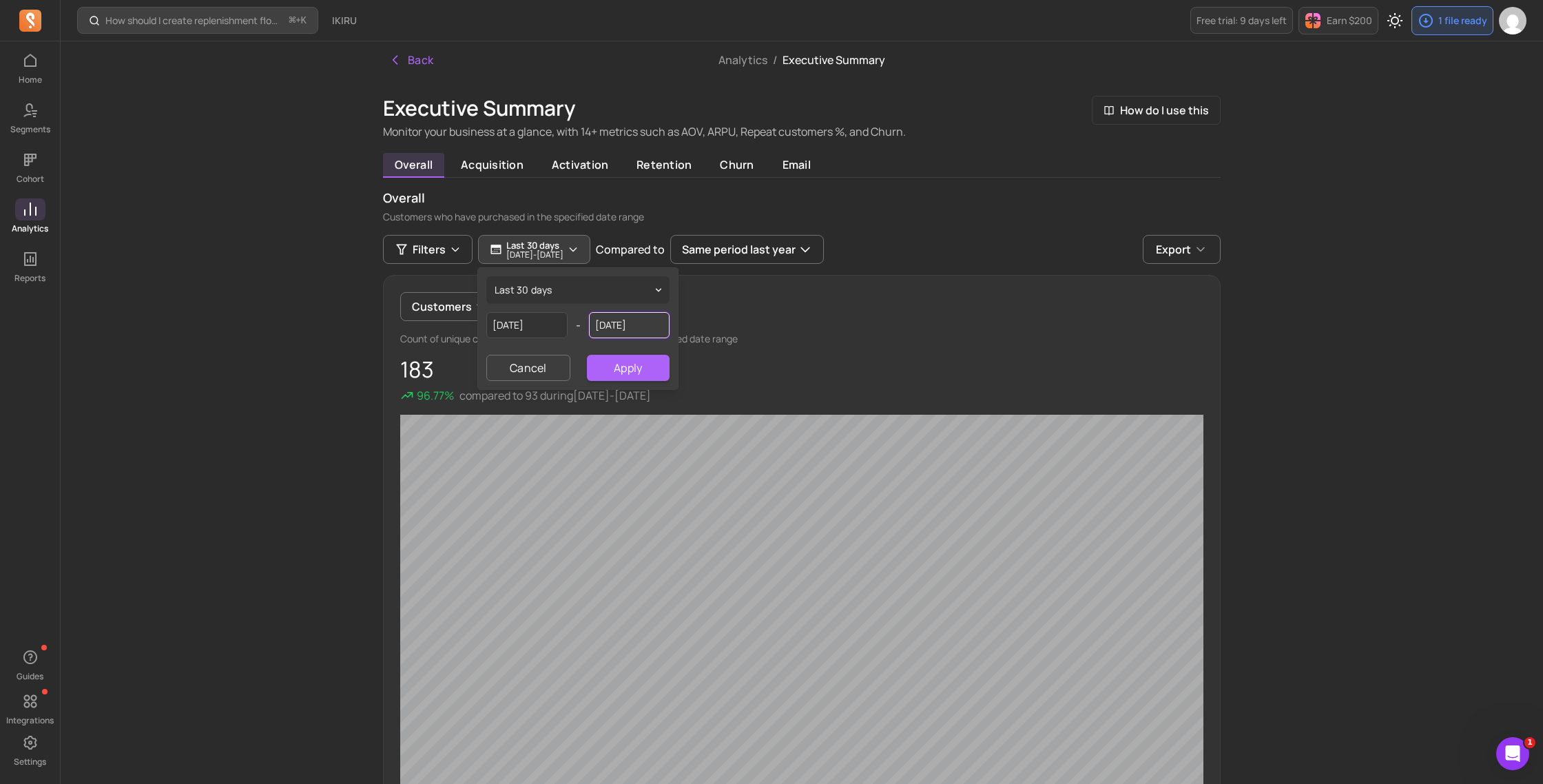
click at [615, 319] on input "[DATE]" at bounding box center [629, 325] width 81 height 26
select select "2025"
select select "September"
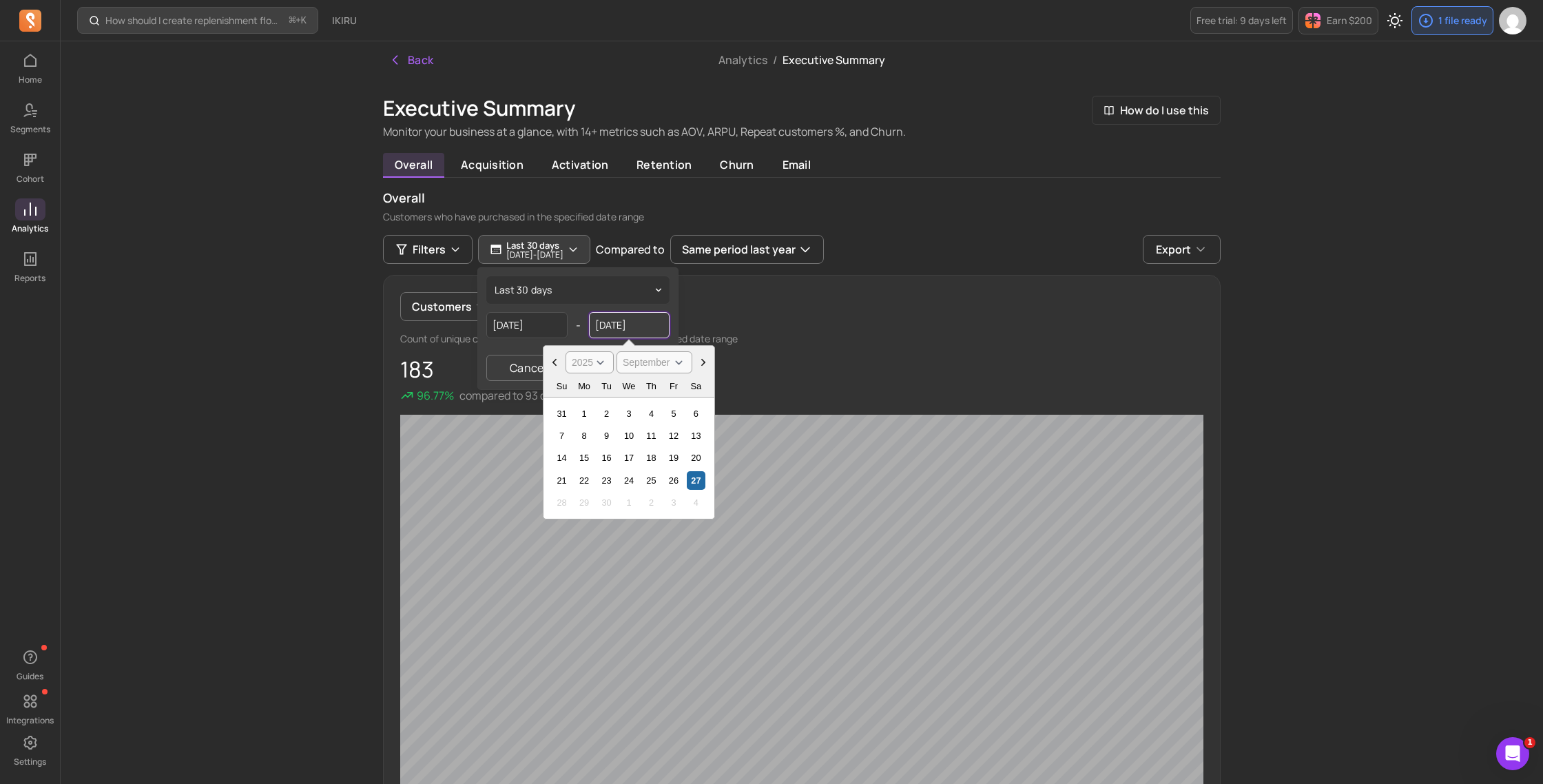
scroll to position [2, 0]
click at [691, 480] on div "27" at bounding box center [695, 478] width 18 height 18
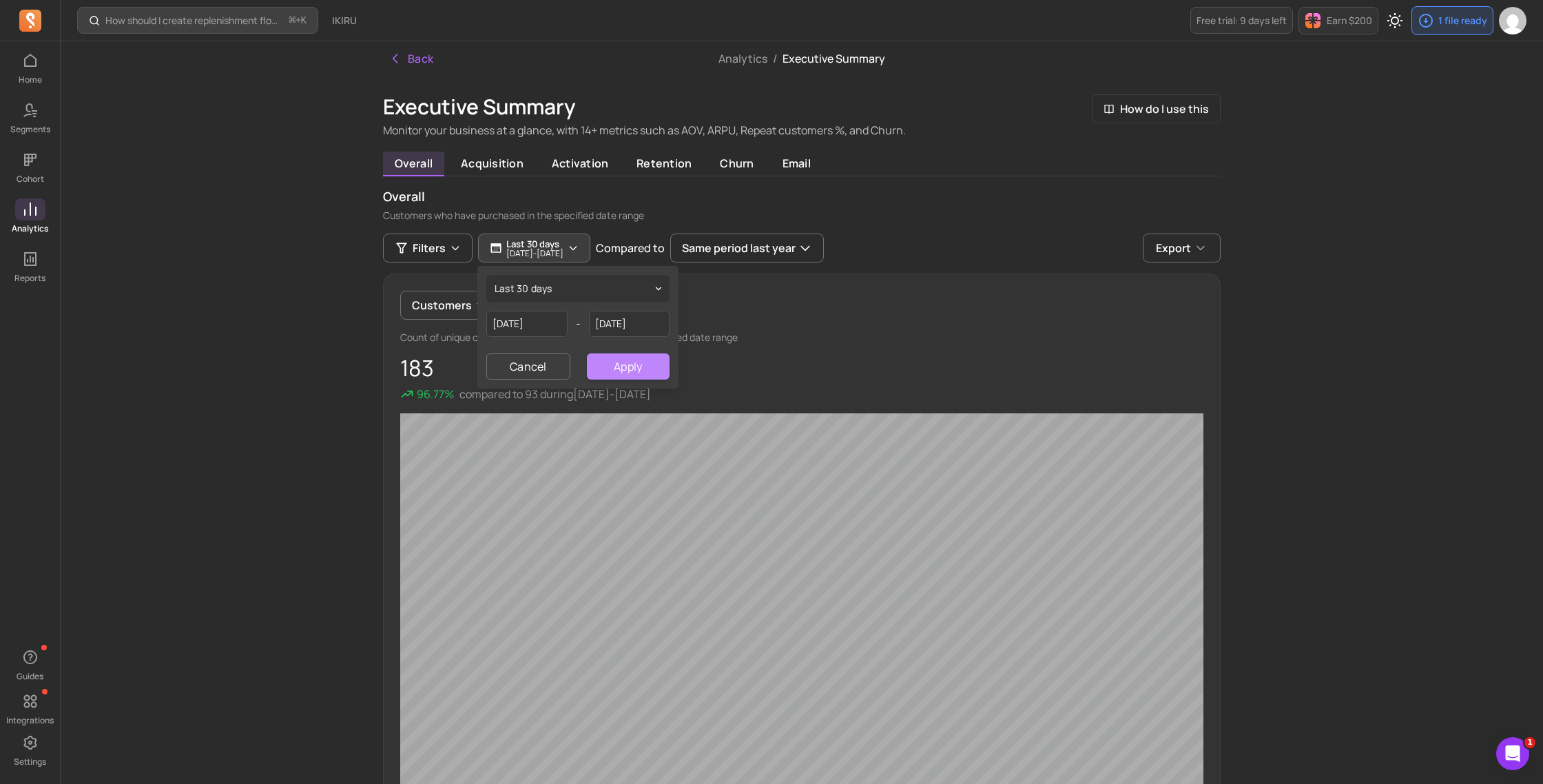
click at [645, 373] on button "Apply" at bounding box center [628, 366] width 83 height 26
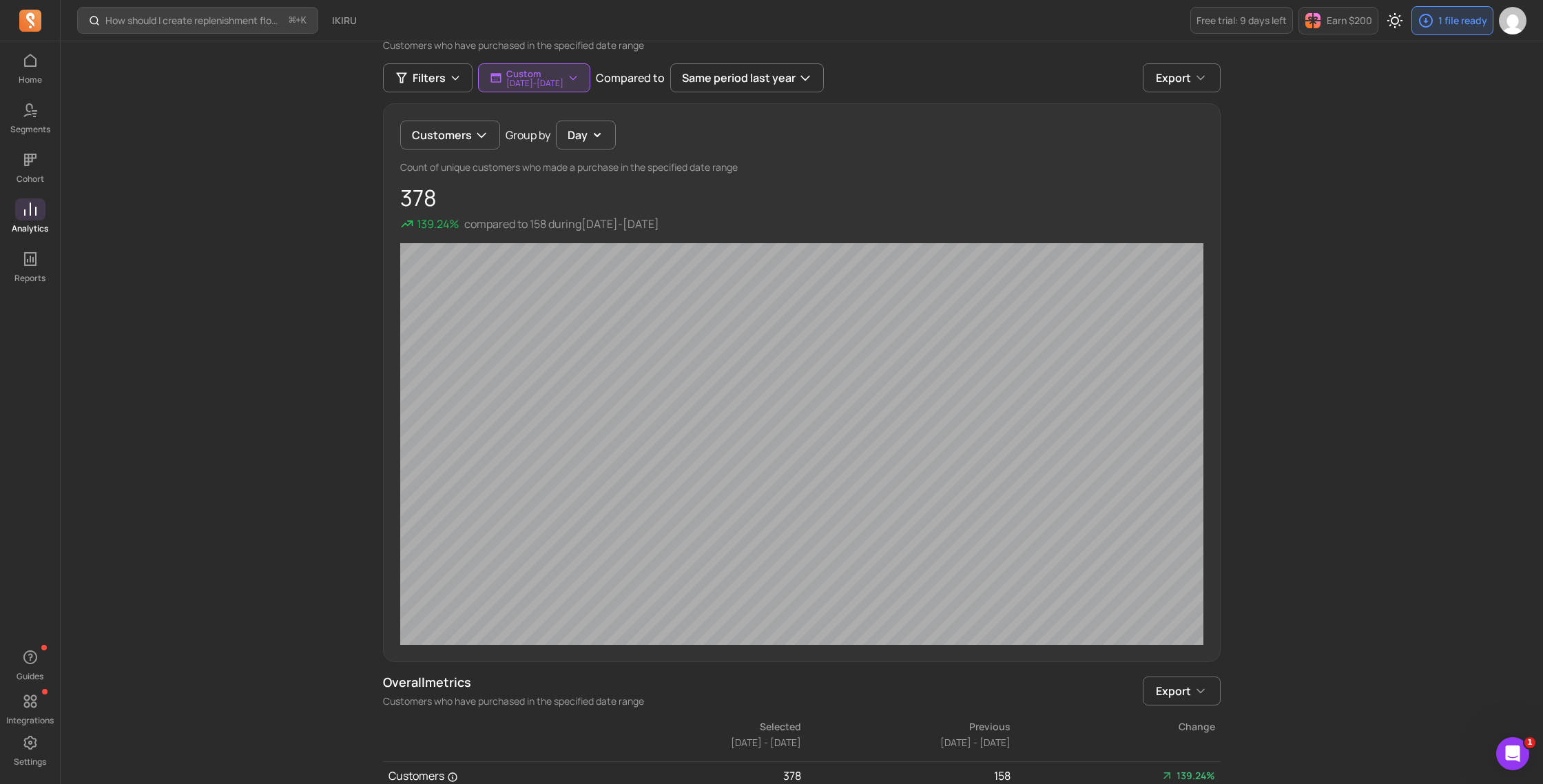
scroll to position [188, 0]
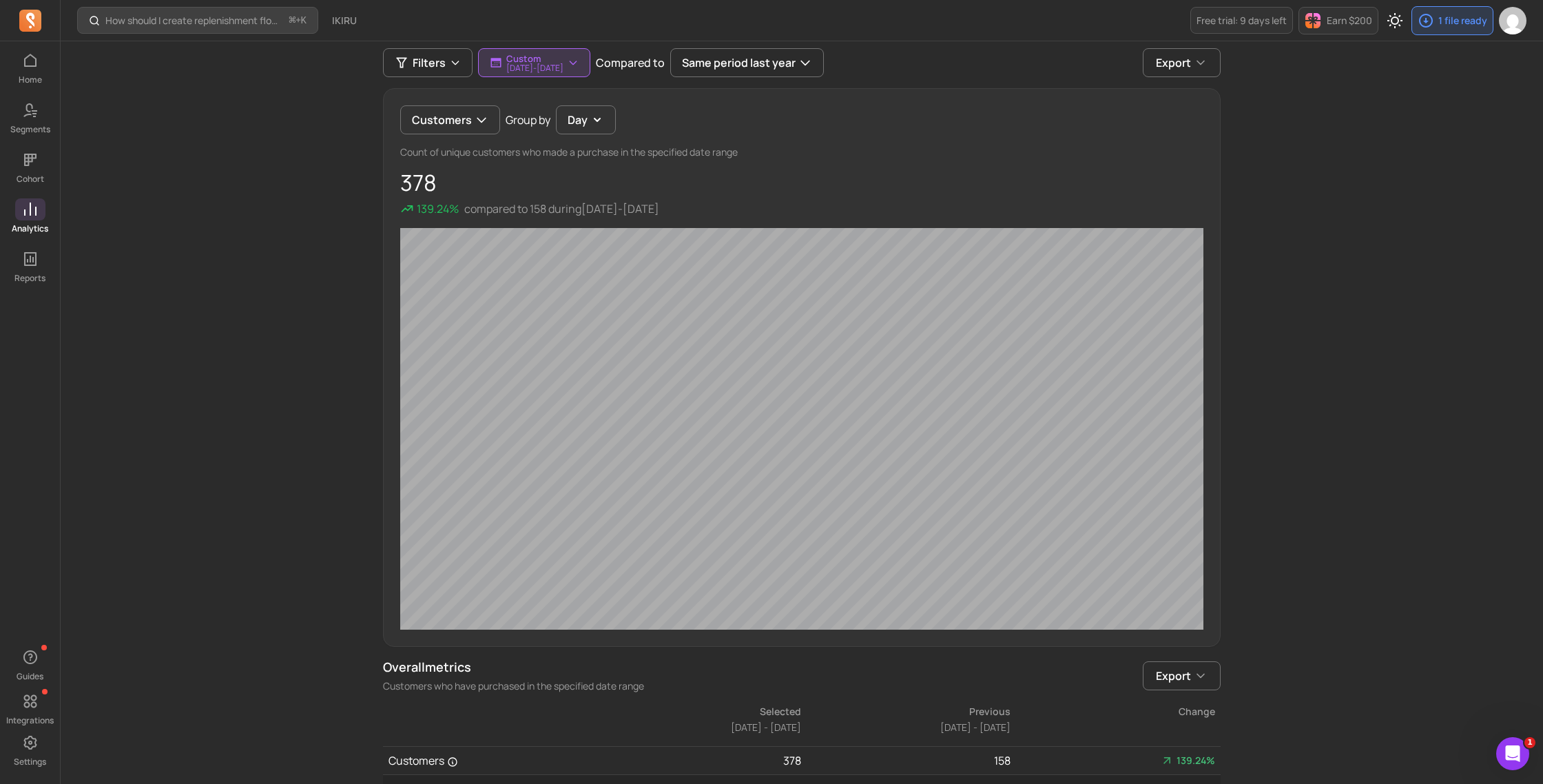
click at [442, 139] on div "Customers Group by Day Count of unique customers who made a purchase in the spe…" at bounding box center [801, 367] width 837 height 559
click at [442, 129] on button "Customers" at bounding box center [449, 119] width 100 height 29
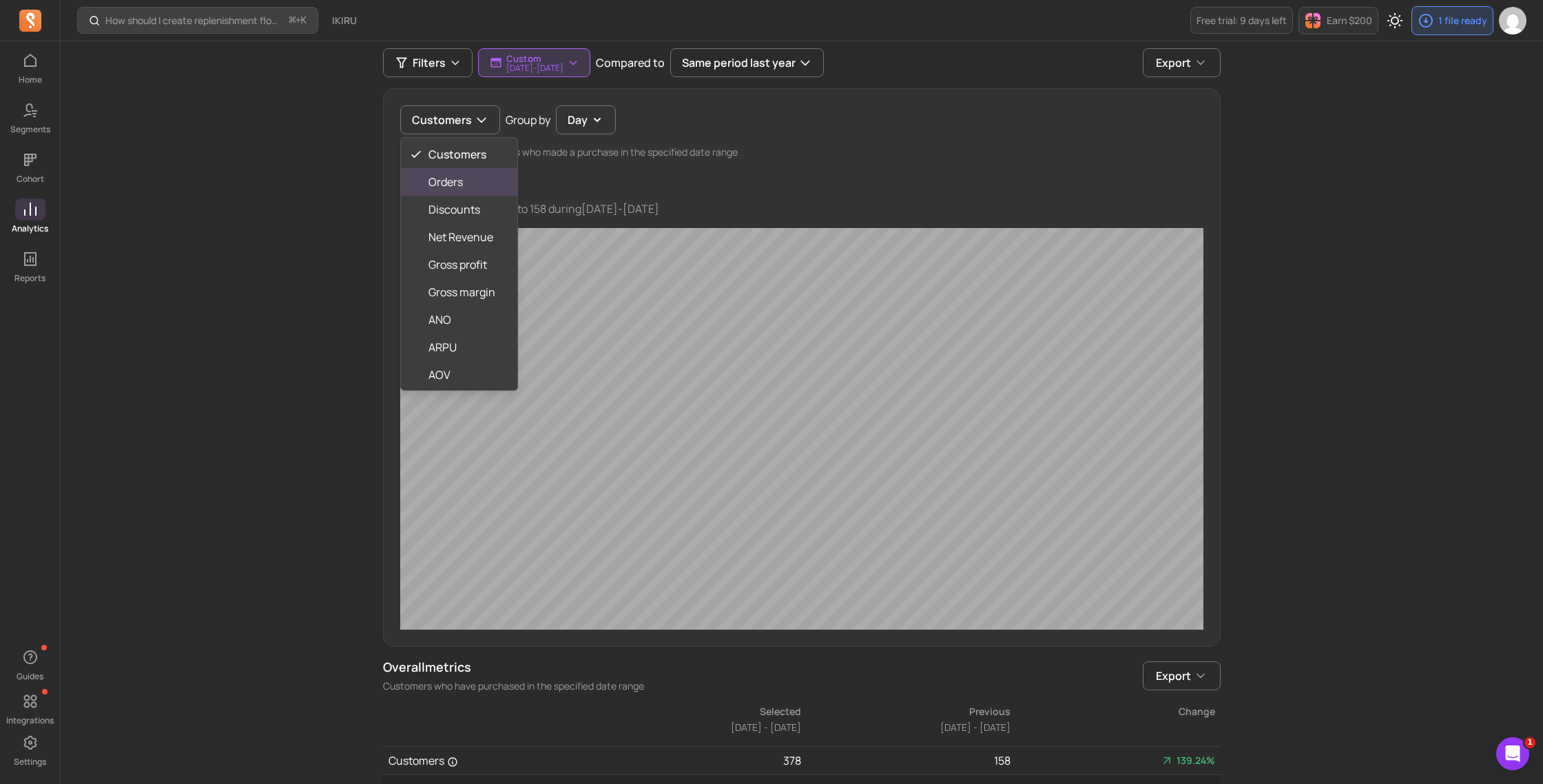
click at [461, 190] on div "Orders" at bounding box center [459, 182] width 116 height 28
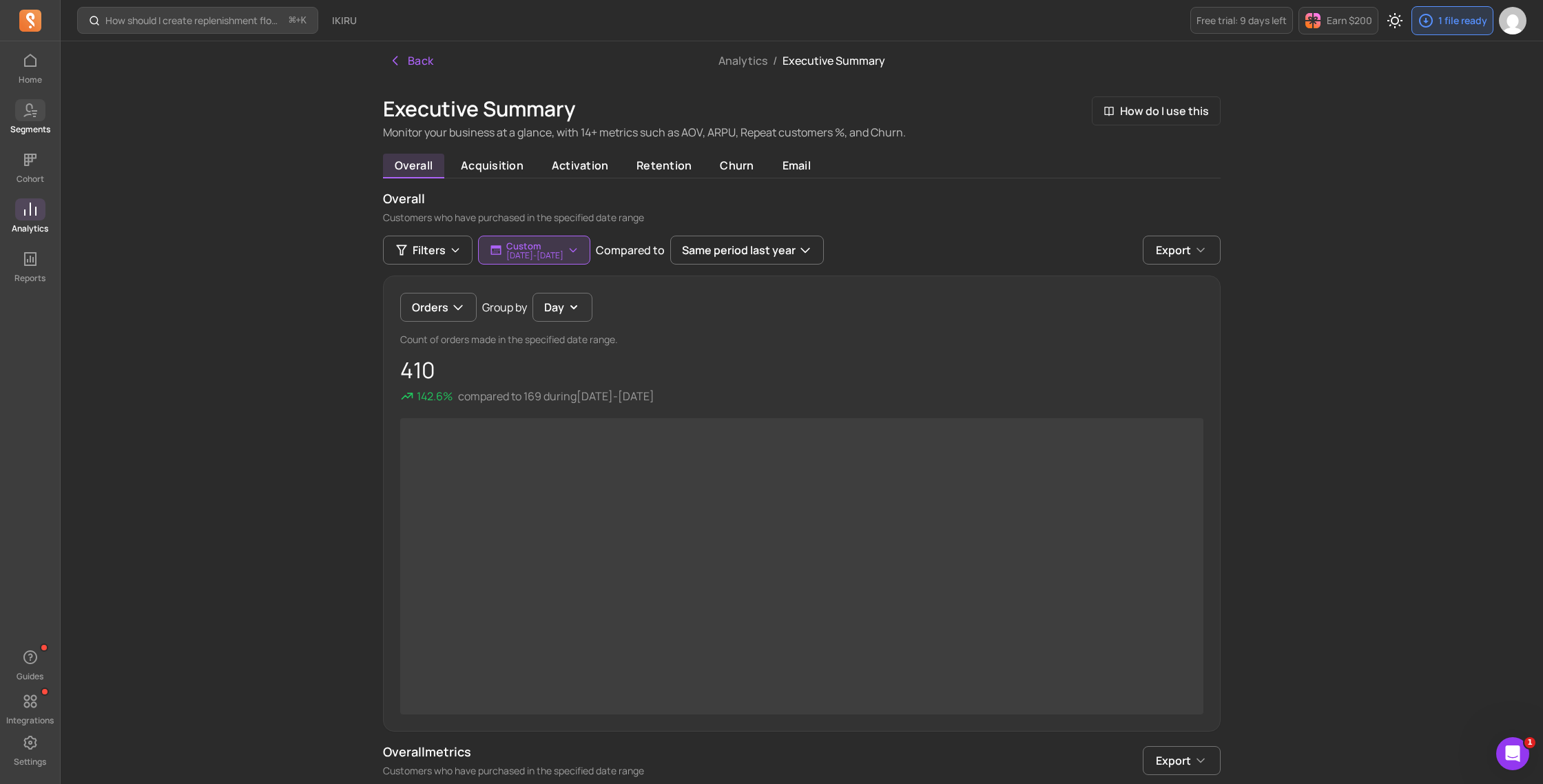
click at [35, 120] on span at bounding box center [30, 110] width 30 height 22
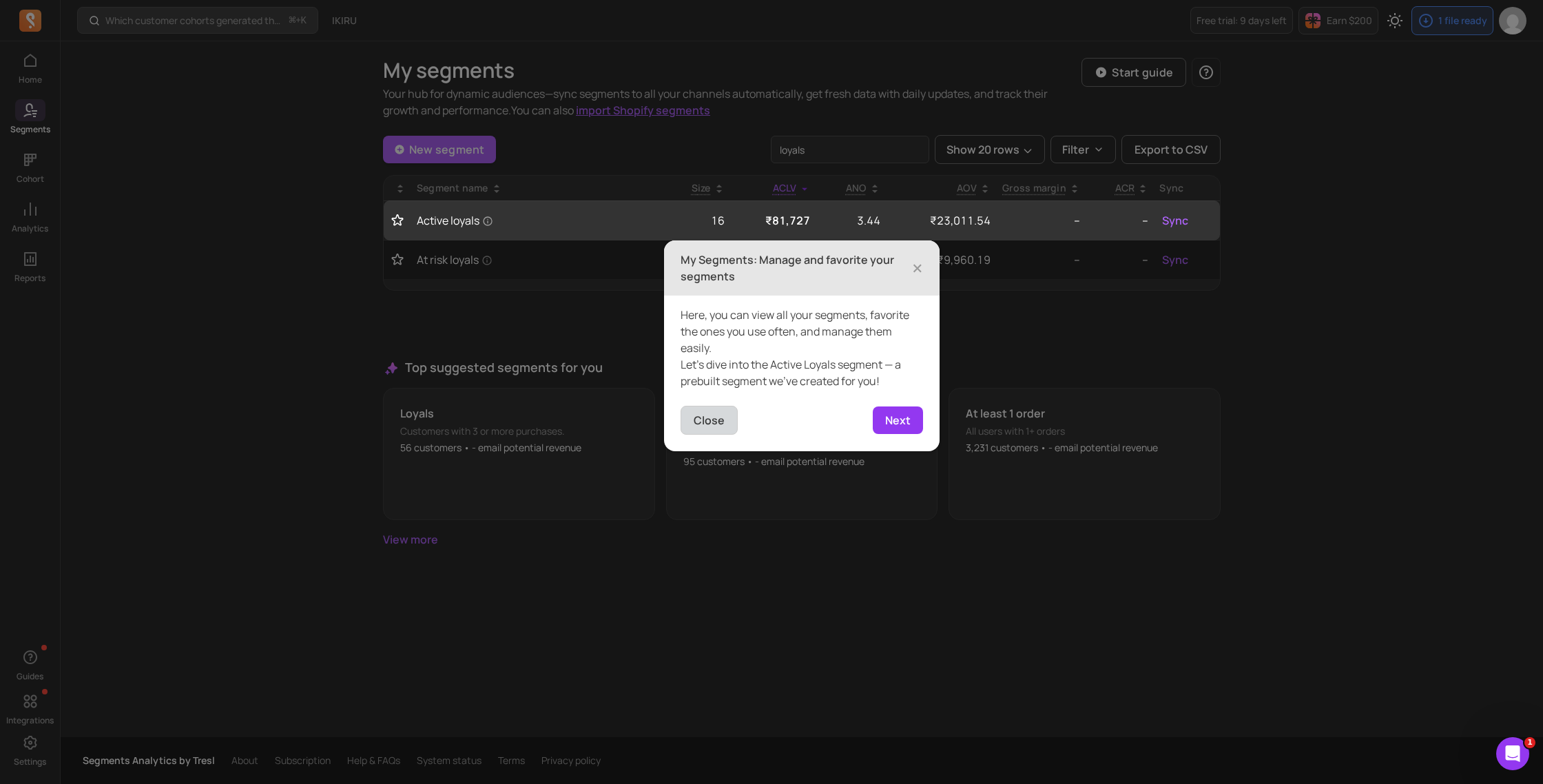
click at [720, 423] on button "Close" at bounding box center [709, 420] width 57 height 29
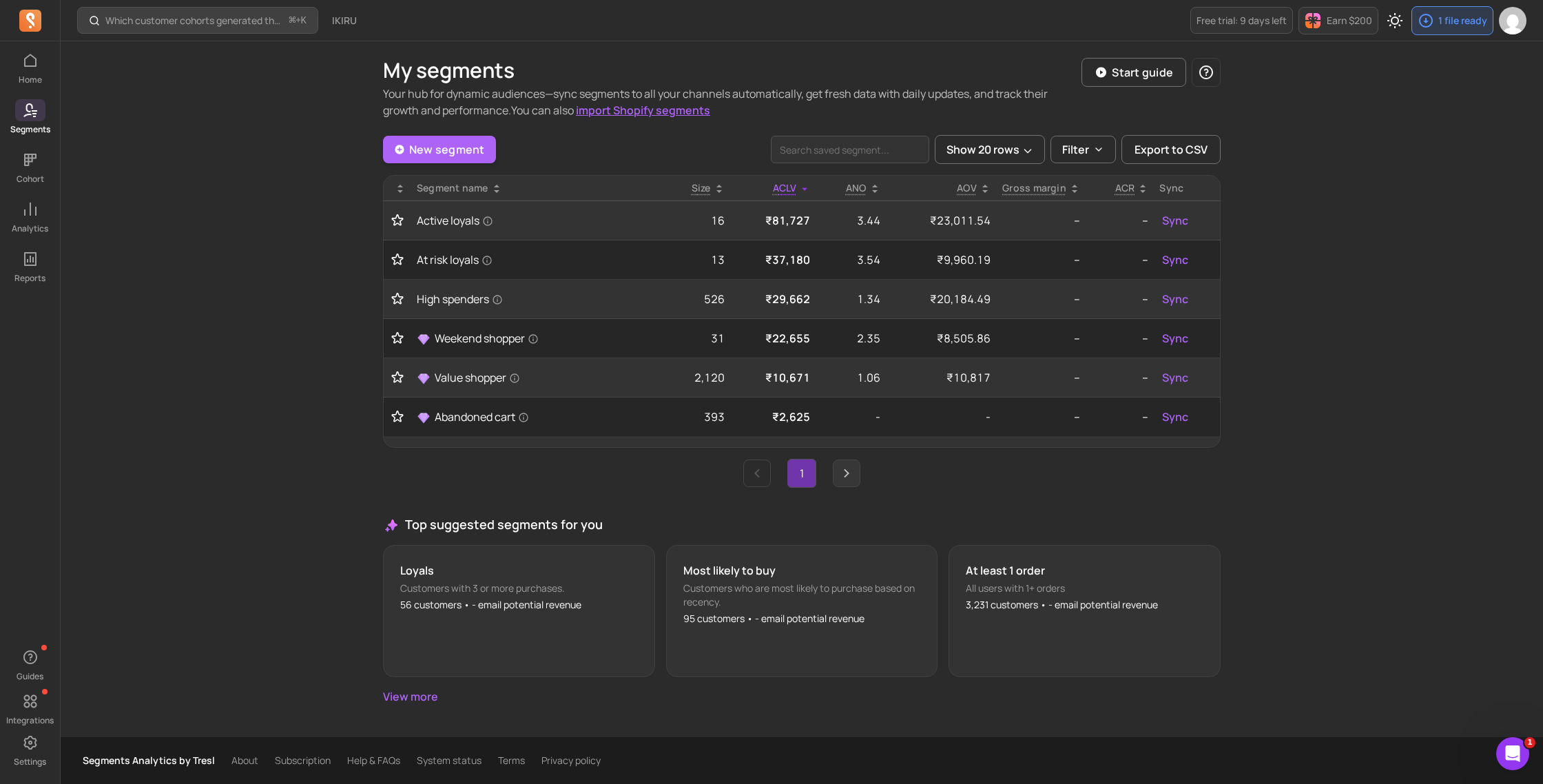
click at [848, 480] on icon "Next page" at bounding box center [846, 473] width 17 height 17
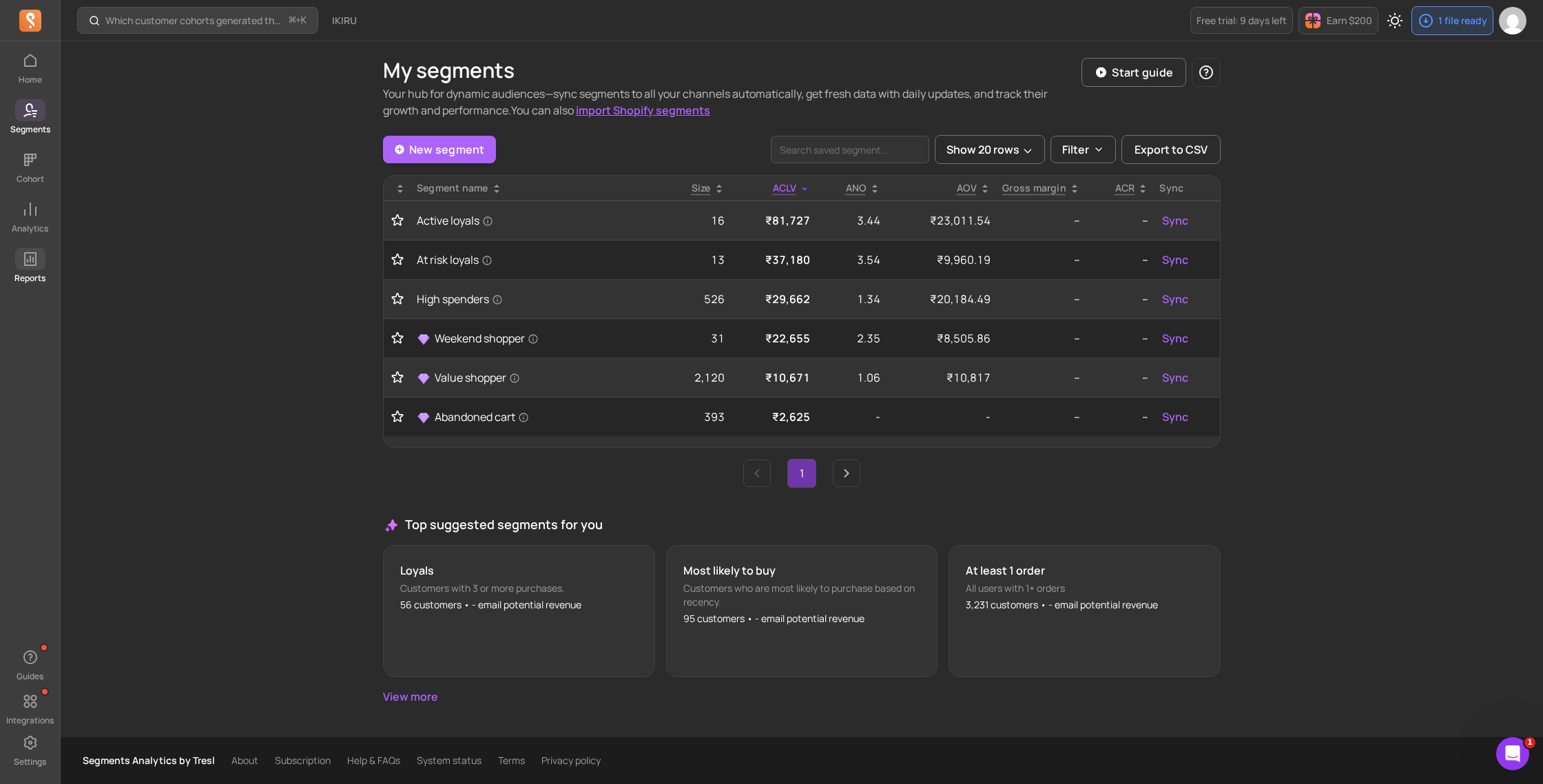
click at [26, 264] on icon at bounding box center [30, 259] width 12 height 14
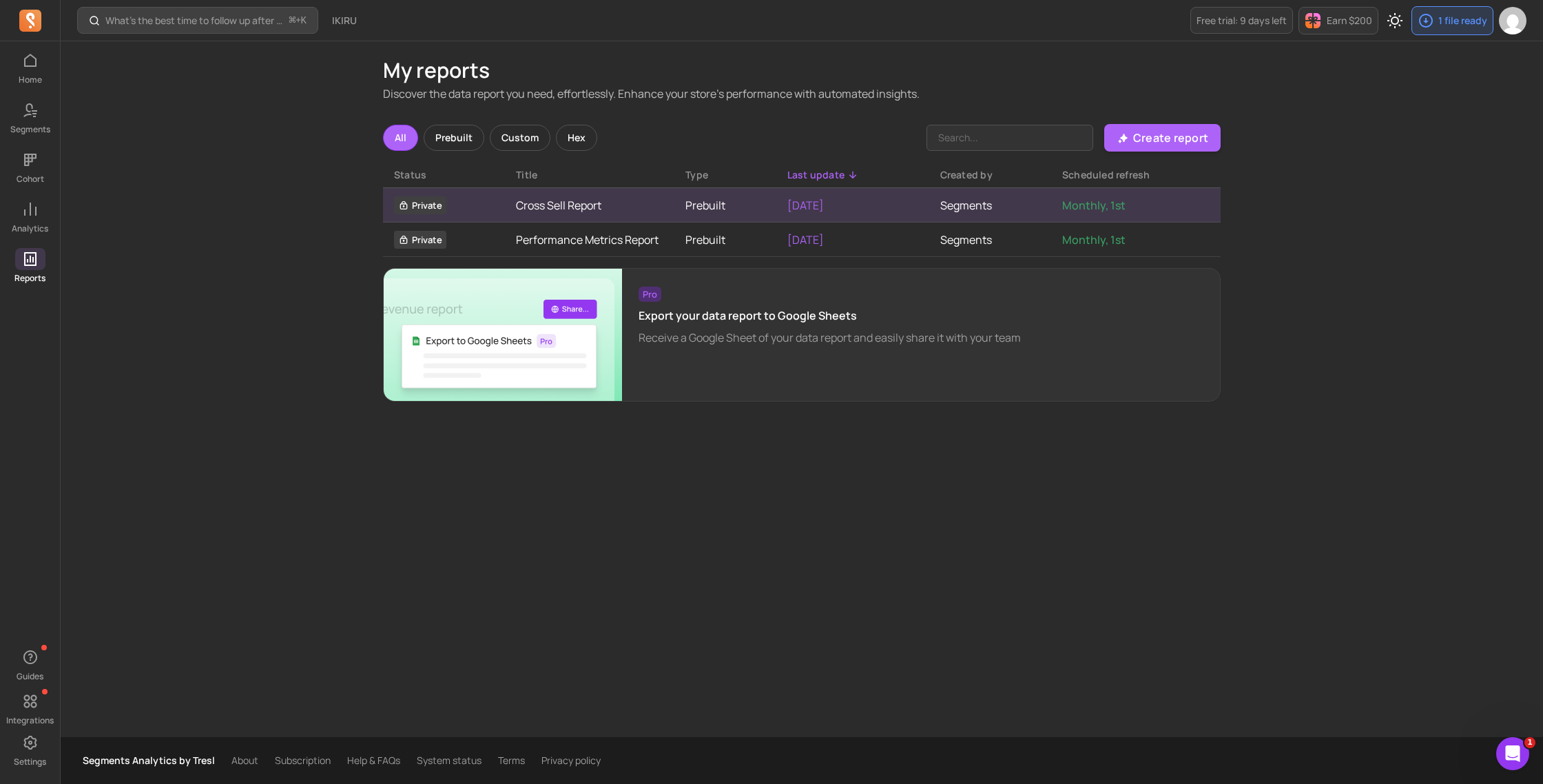
click at [545, 207] on link "Cross Sell Report" at bounding box center [589, 205] width 148 height 17
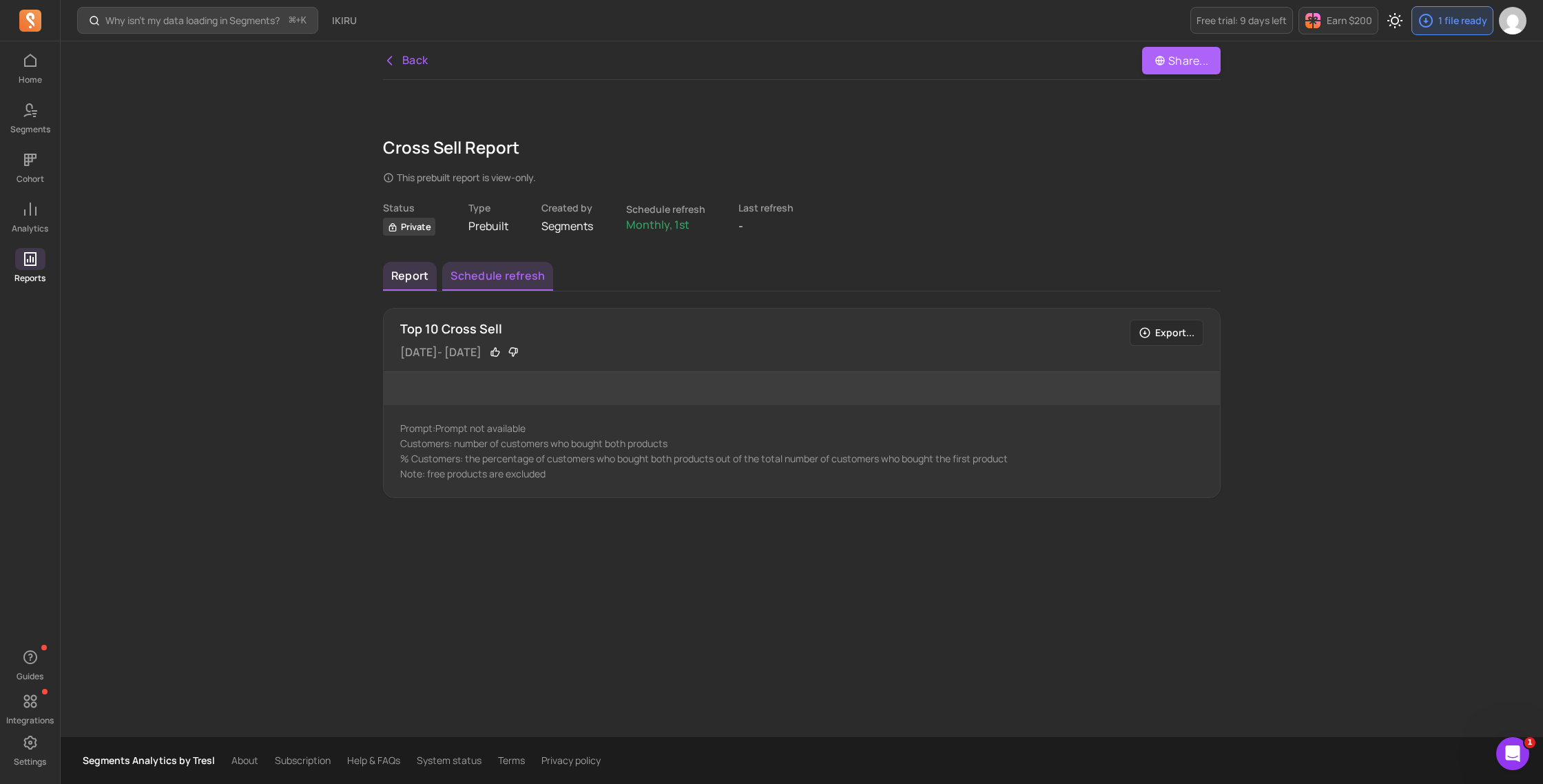
click at [465, 283] on button "Schedule refresh" at bounding box center [498, 276] width 111 height 29
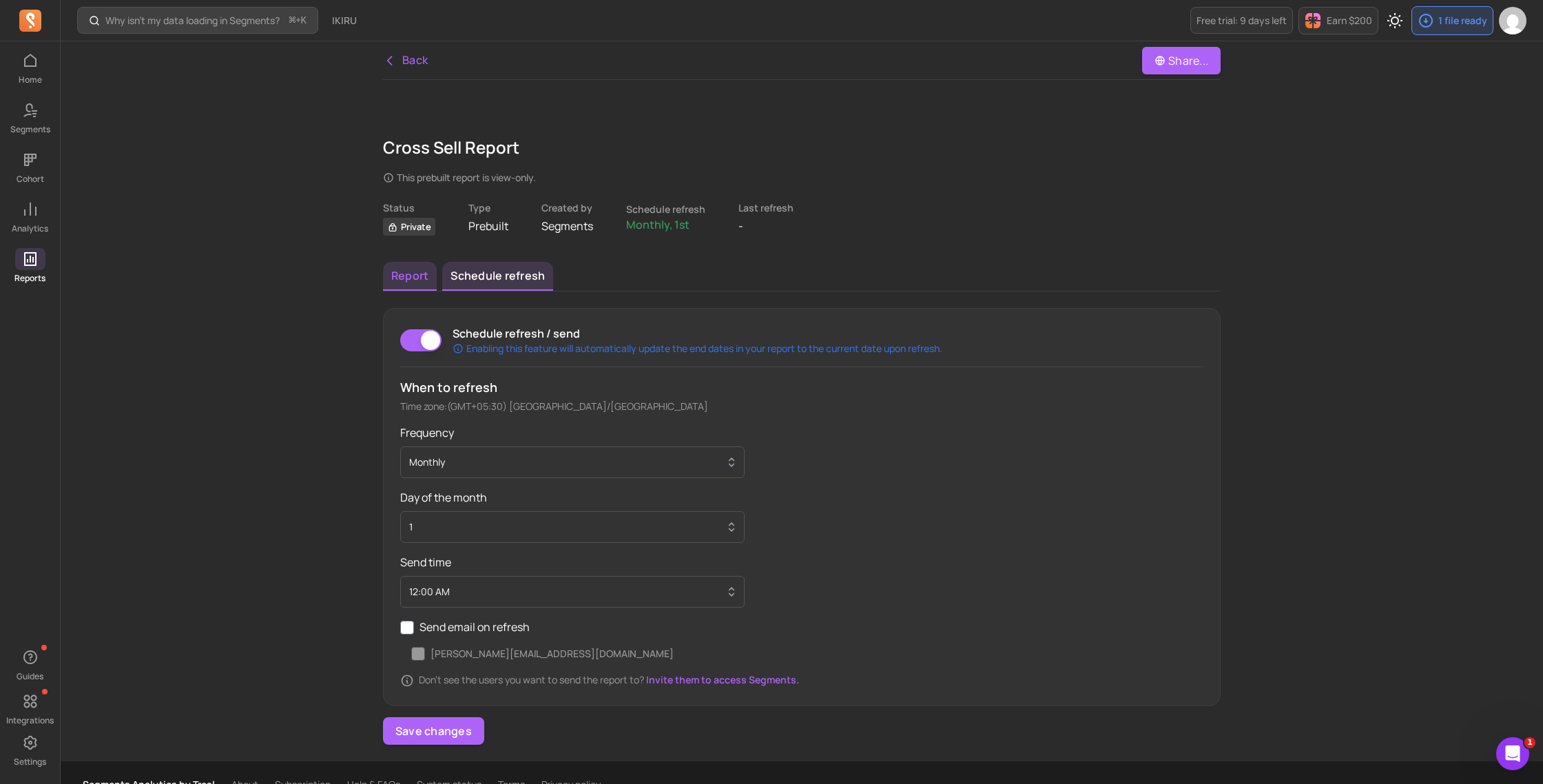
click at [406, 280] on button "Report" at bounding box center [410, 276] width 54 height 29
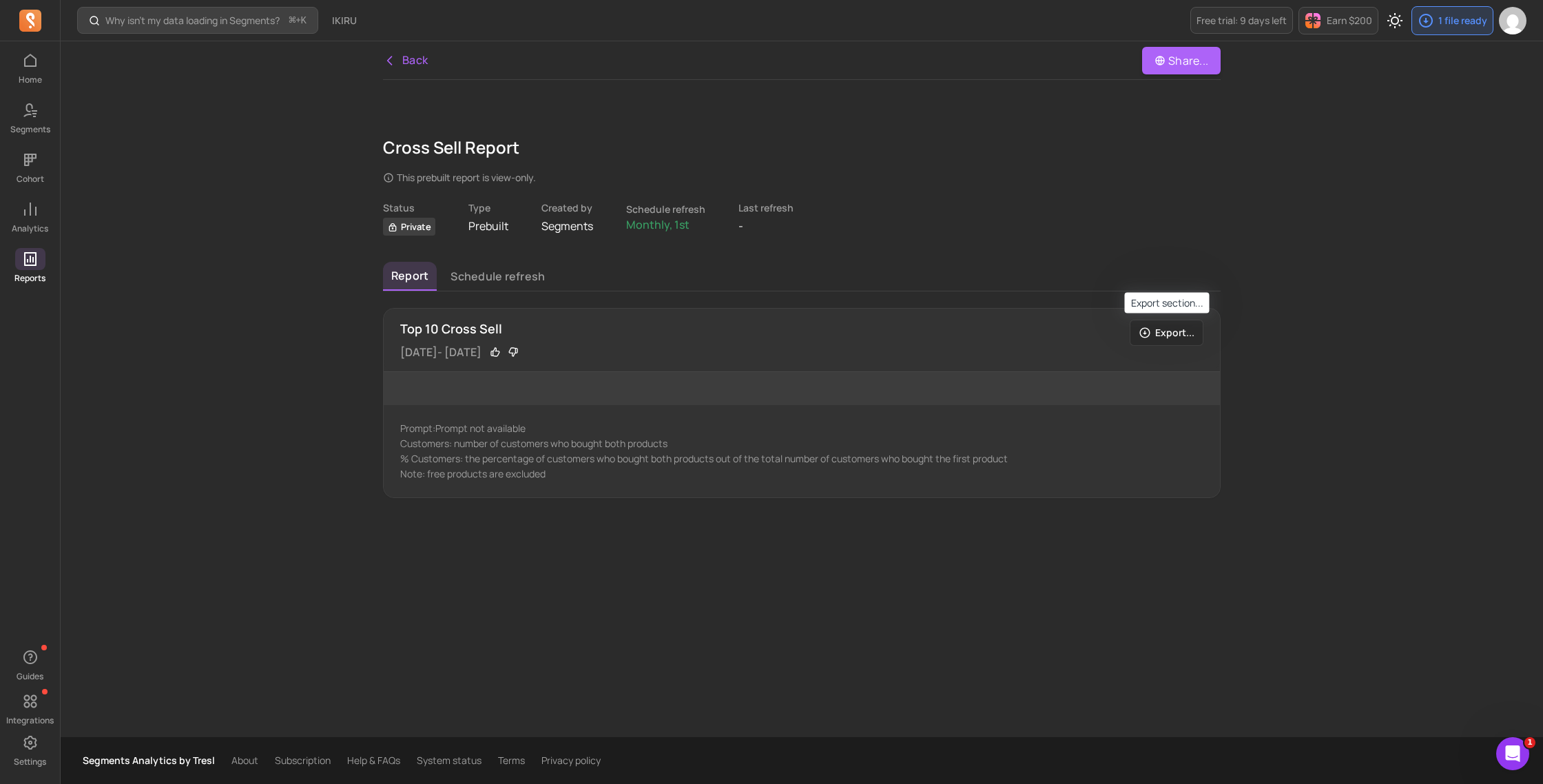
click at [1166, 332] on button "Export..." at bounding box center [1166, 333] width 74 height 26
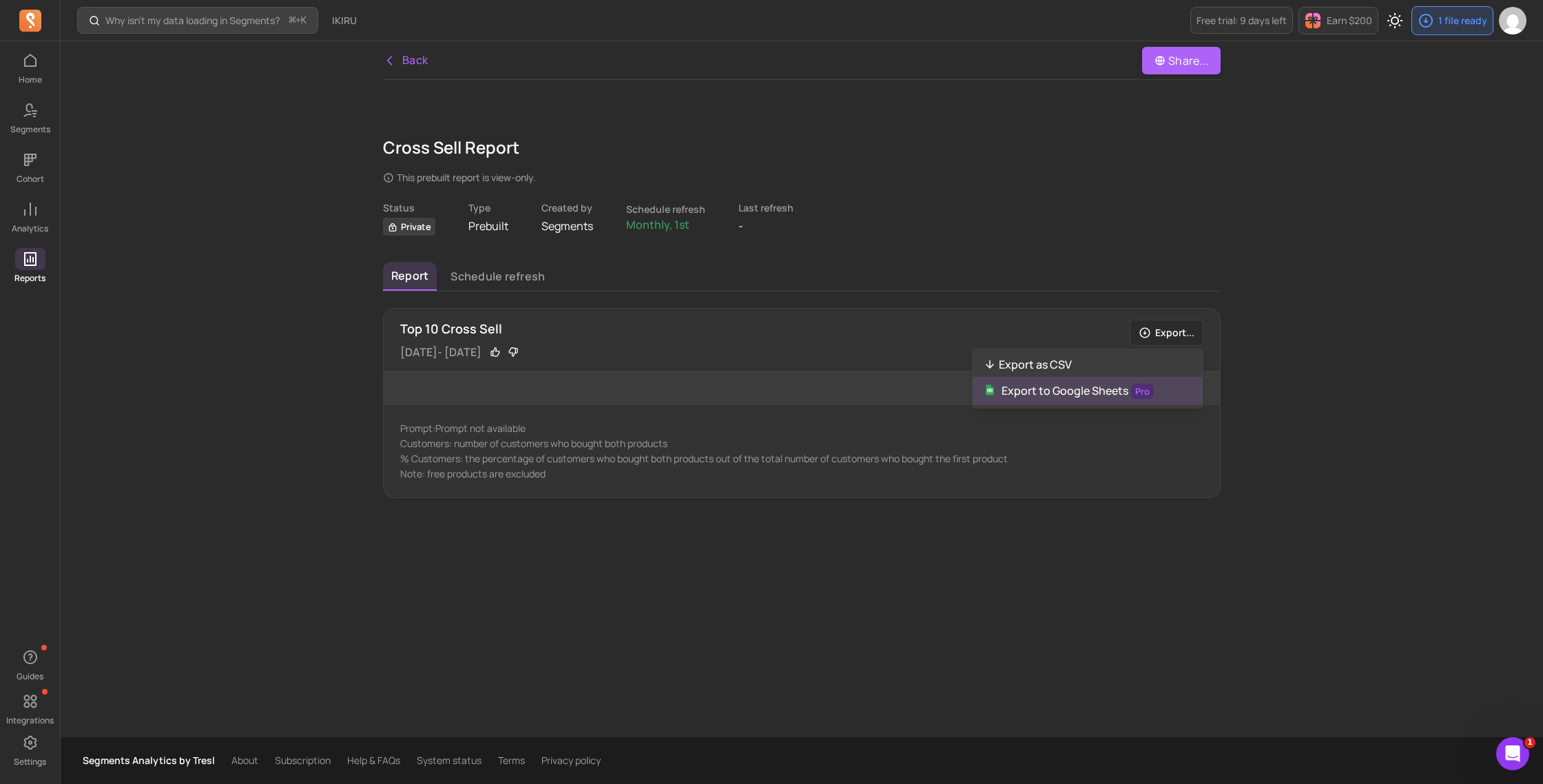
click at [1093, 387] on p "Export to Google Sheets Pro" at bounding box center [1077, 391] width 152 height 17
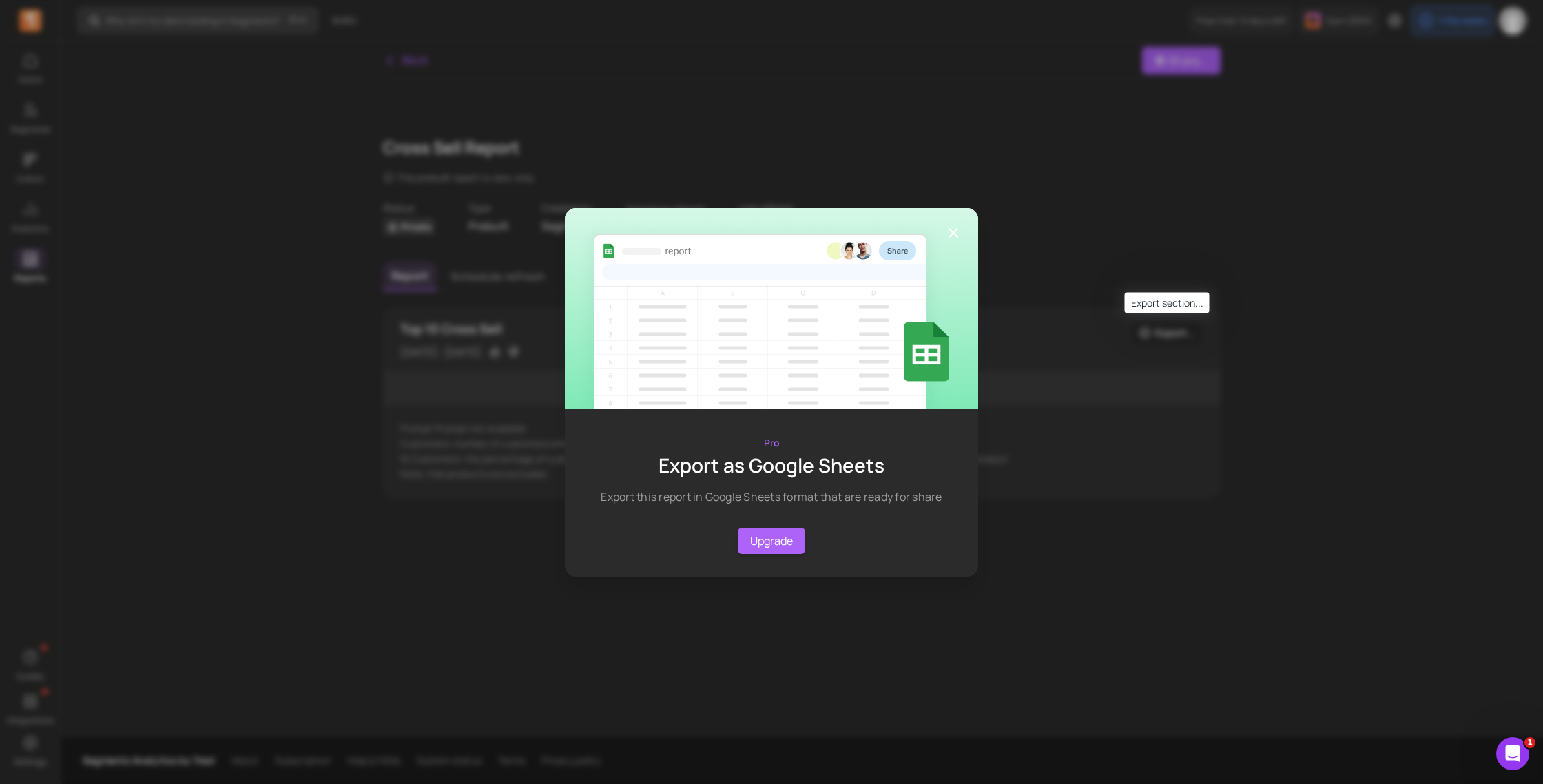
click at [955, 230] on icon "button" at bounding box center [953, 232] width 17 height 17
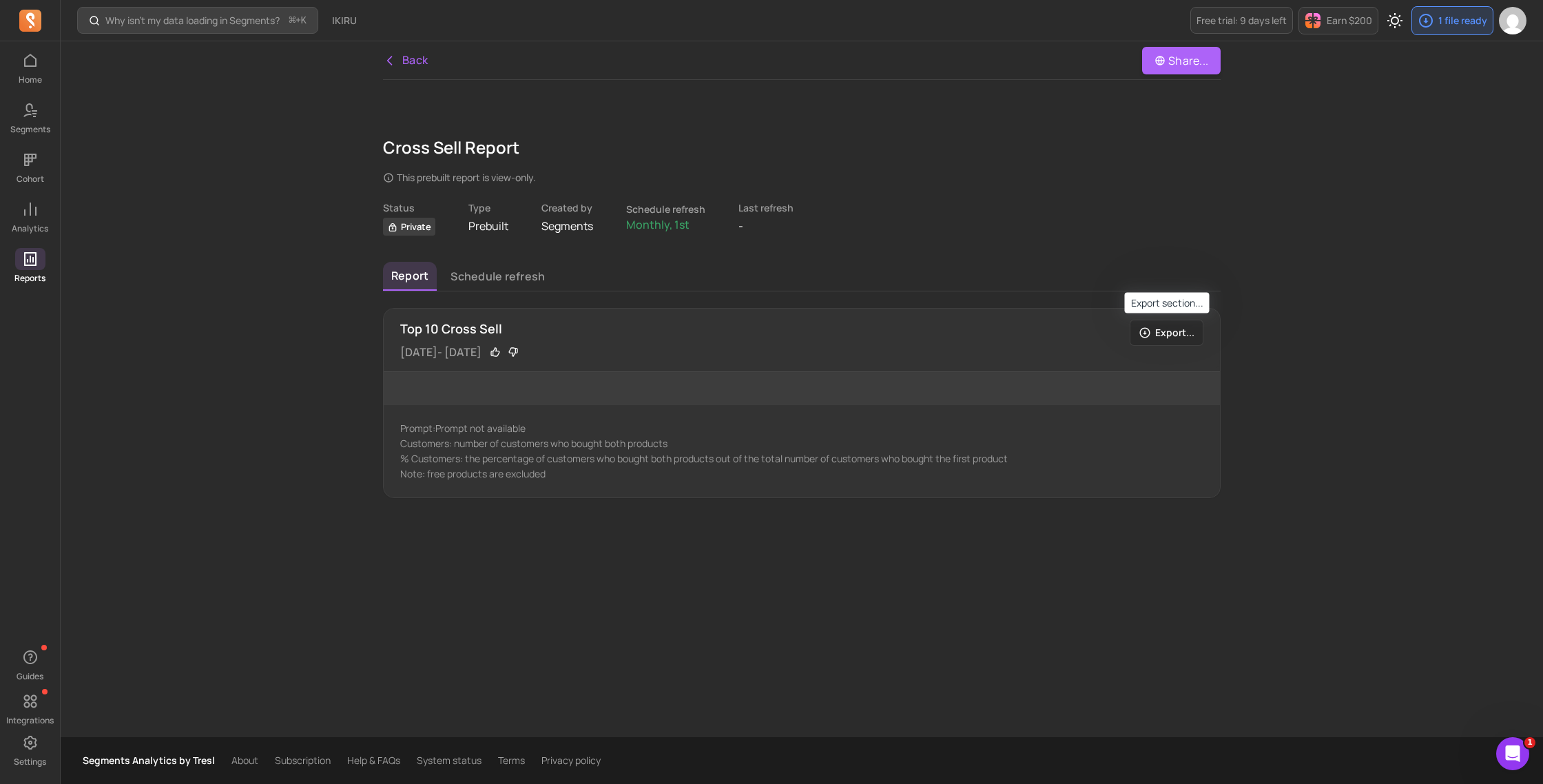
click at [459, 332] on p "Top 10 Cross Sell" at bounding box center [762, 329] width 724 height 18
click at [498, 283] on button "Schedule refresh" at bounding box center [498, 276] width 111 height 29
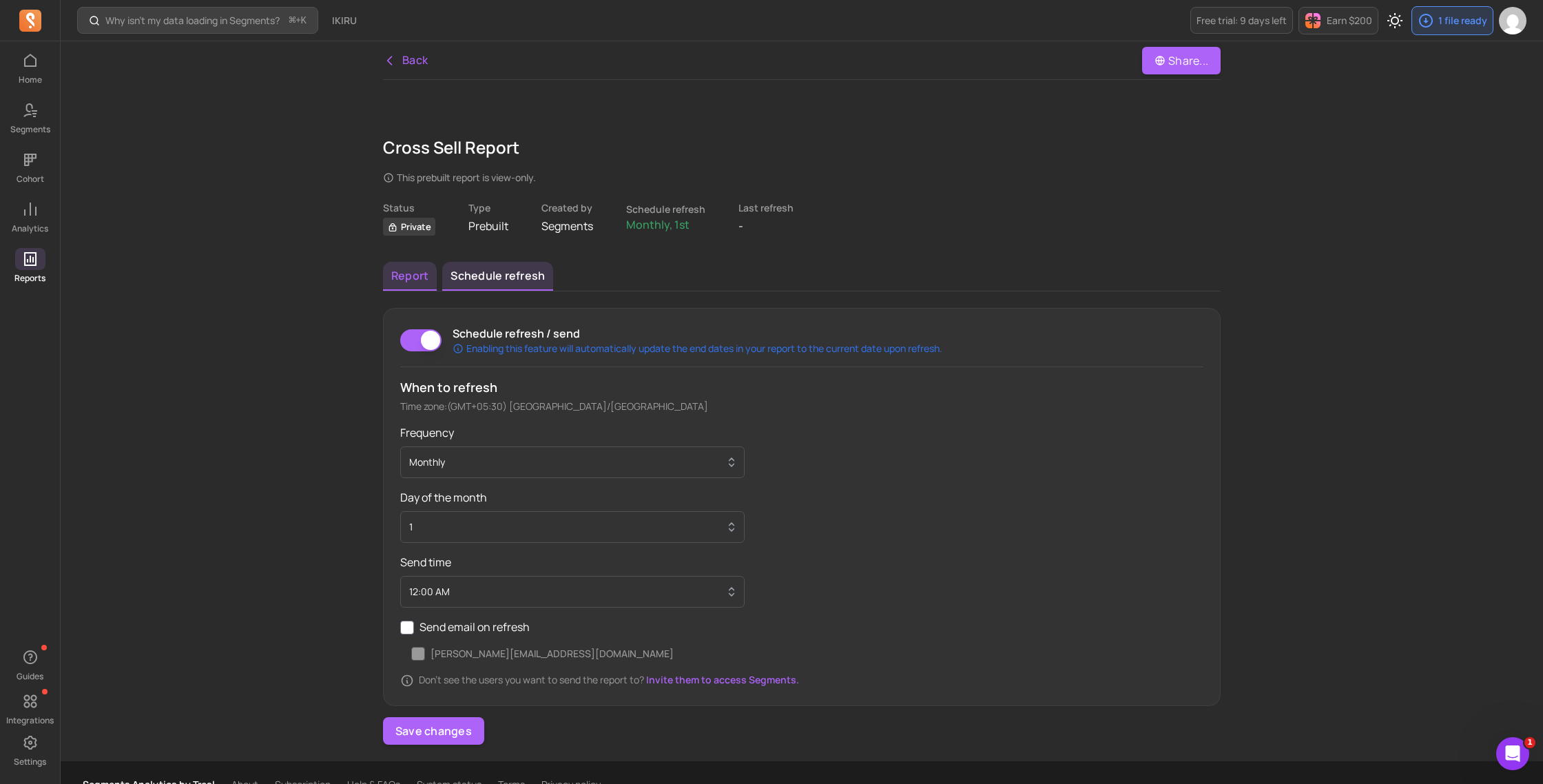
click at [404, 279] on button "Report" at bounding box center [410, 276] width 54 height 29
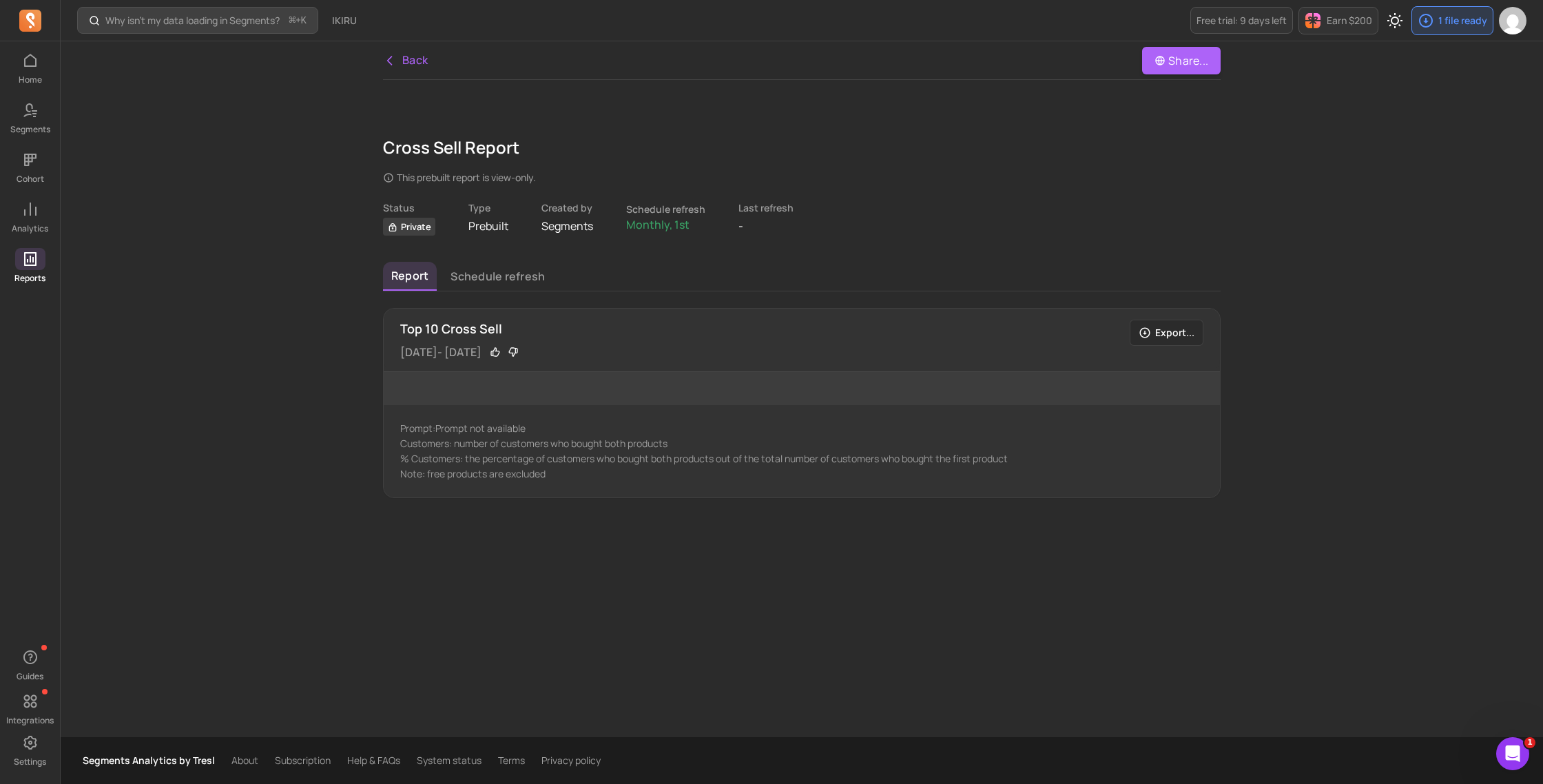
click at [406, 48] on div "Back Share..." at bounding box center [801, 61] width 837 height 38
click at [481, 280] on button "Schedule refresh" at bounding box center [498, 276] width 111 height 29
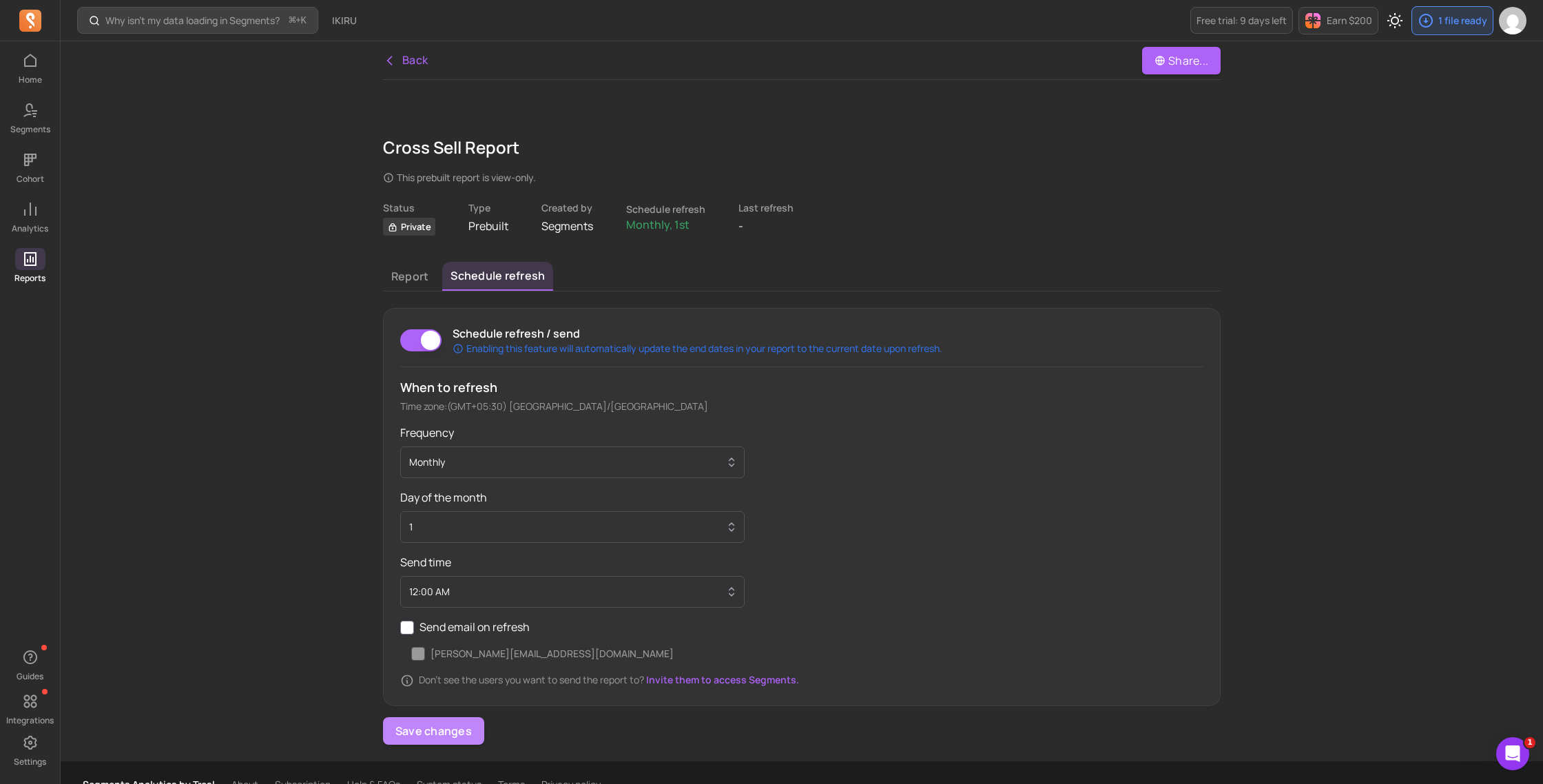
click at [435, 739] on button "Save changes" at bounding box center [434, 731] width 101 height 28
click at [413, 275] on button "Report" at bounding box center [410, 276] width 54 height 29
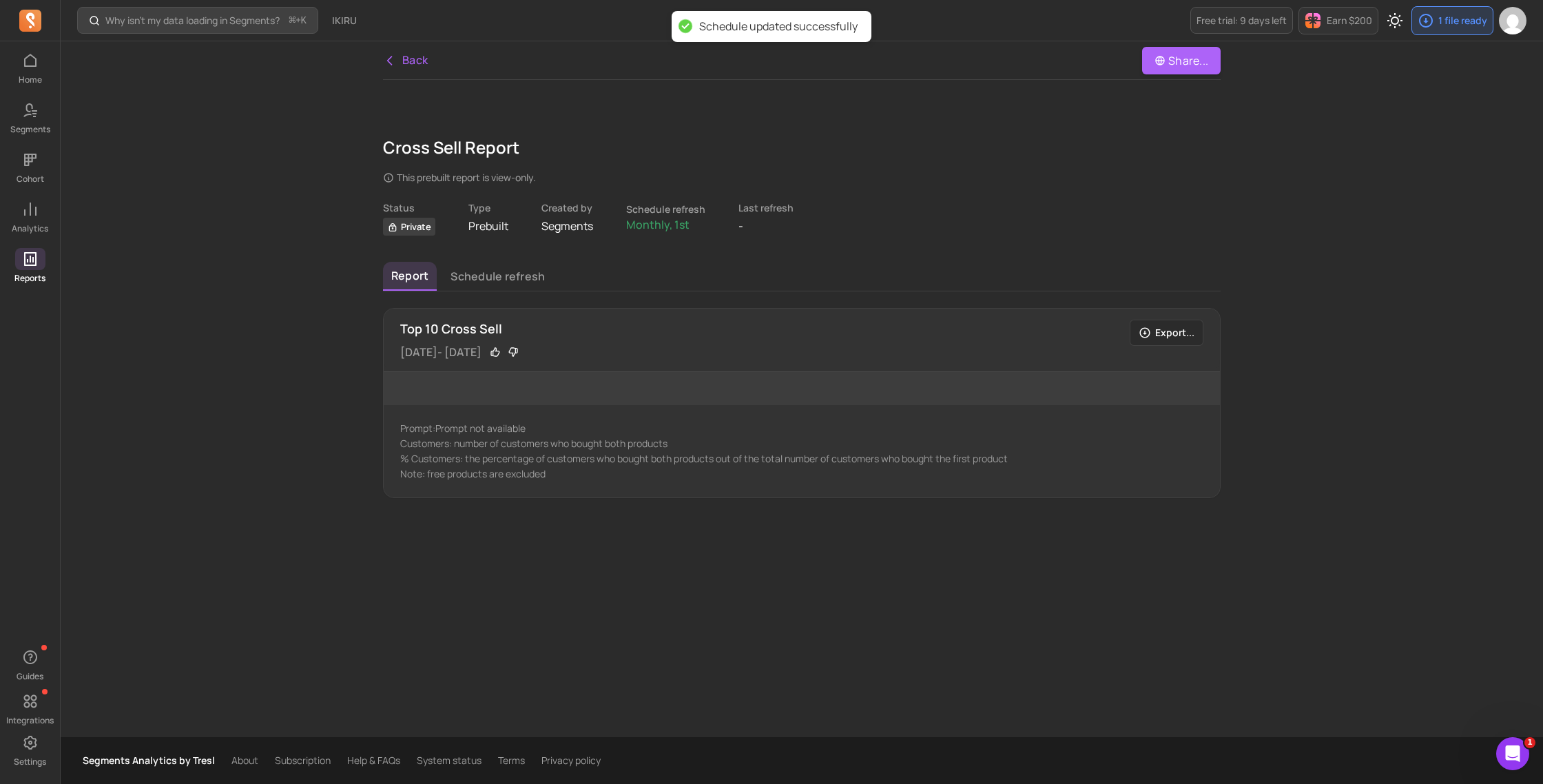
click at [418, 63] on link "Back" at bounding box center [406, 60] width 45 height 17
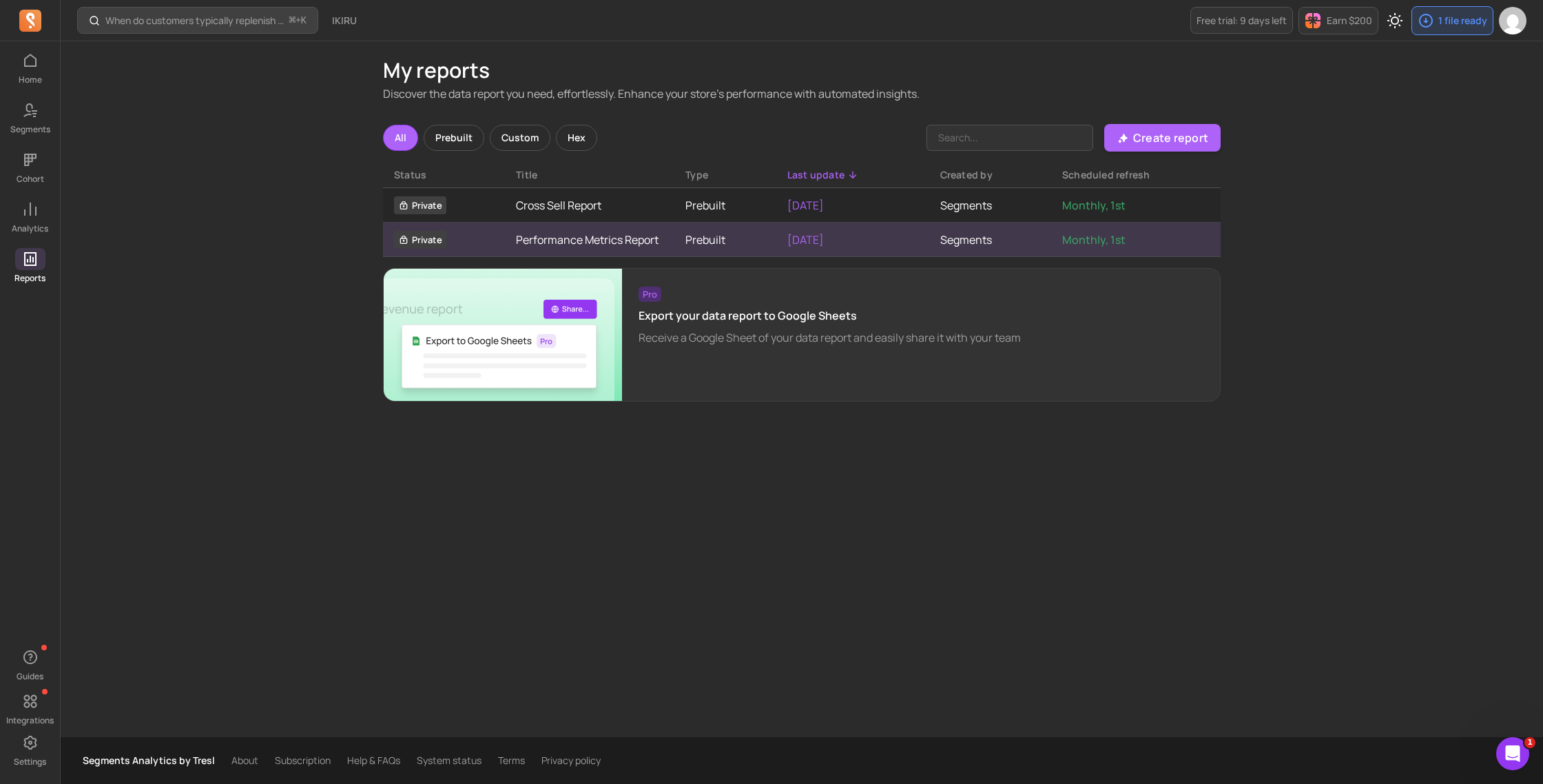
click at [558, 241] on link "Performance Metrics Report" at bounding box center [589, 239] width 148 height 17
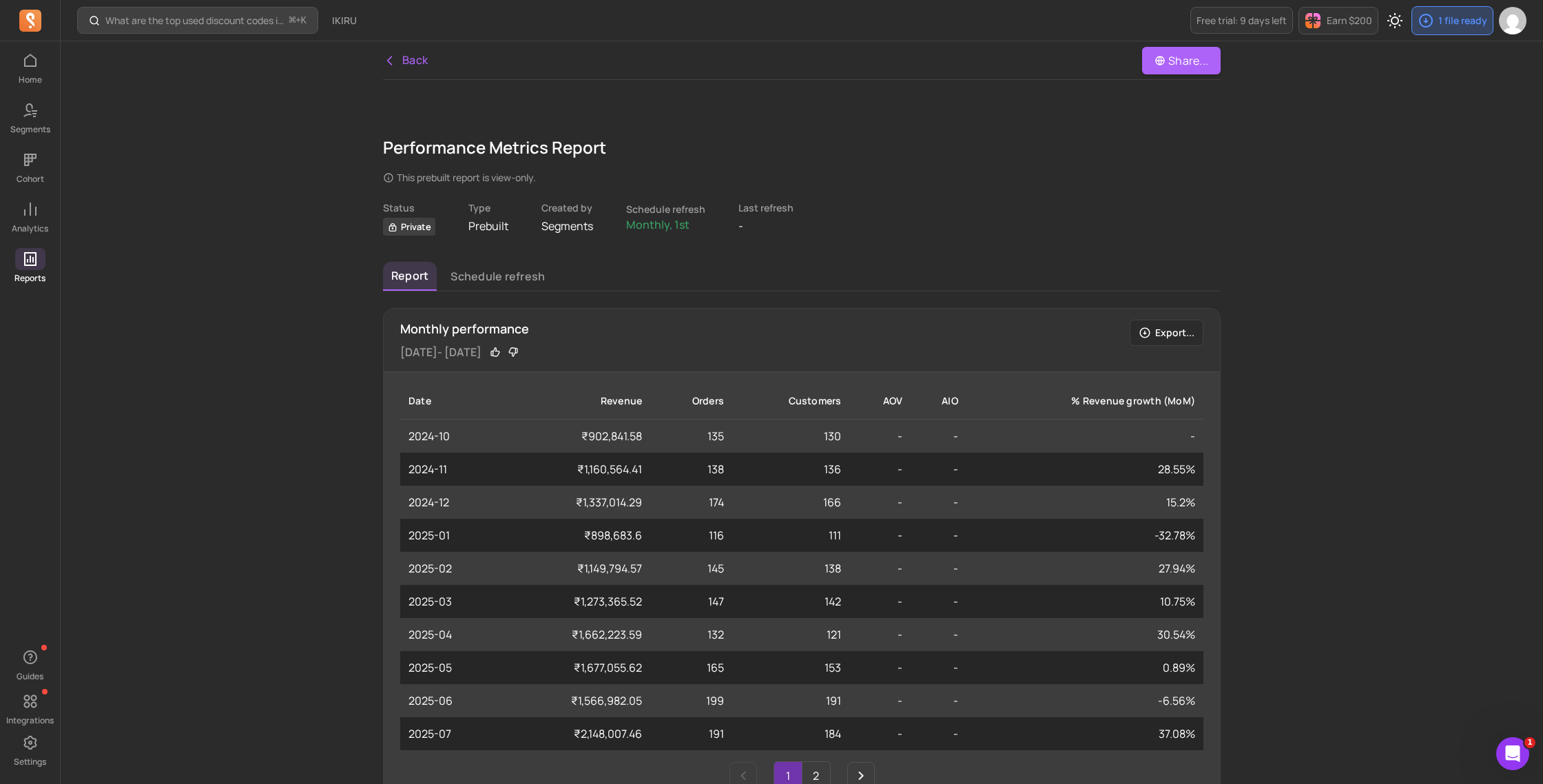
click at [1427, 18] on icon "button" at bounding box center [1426, 20] width 17 height 17
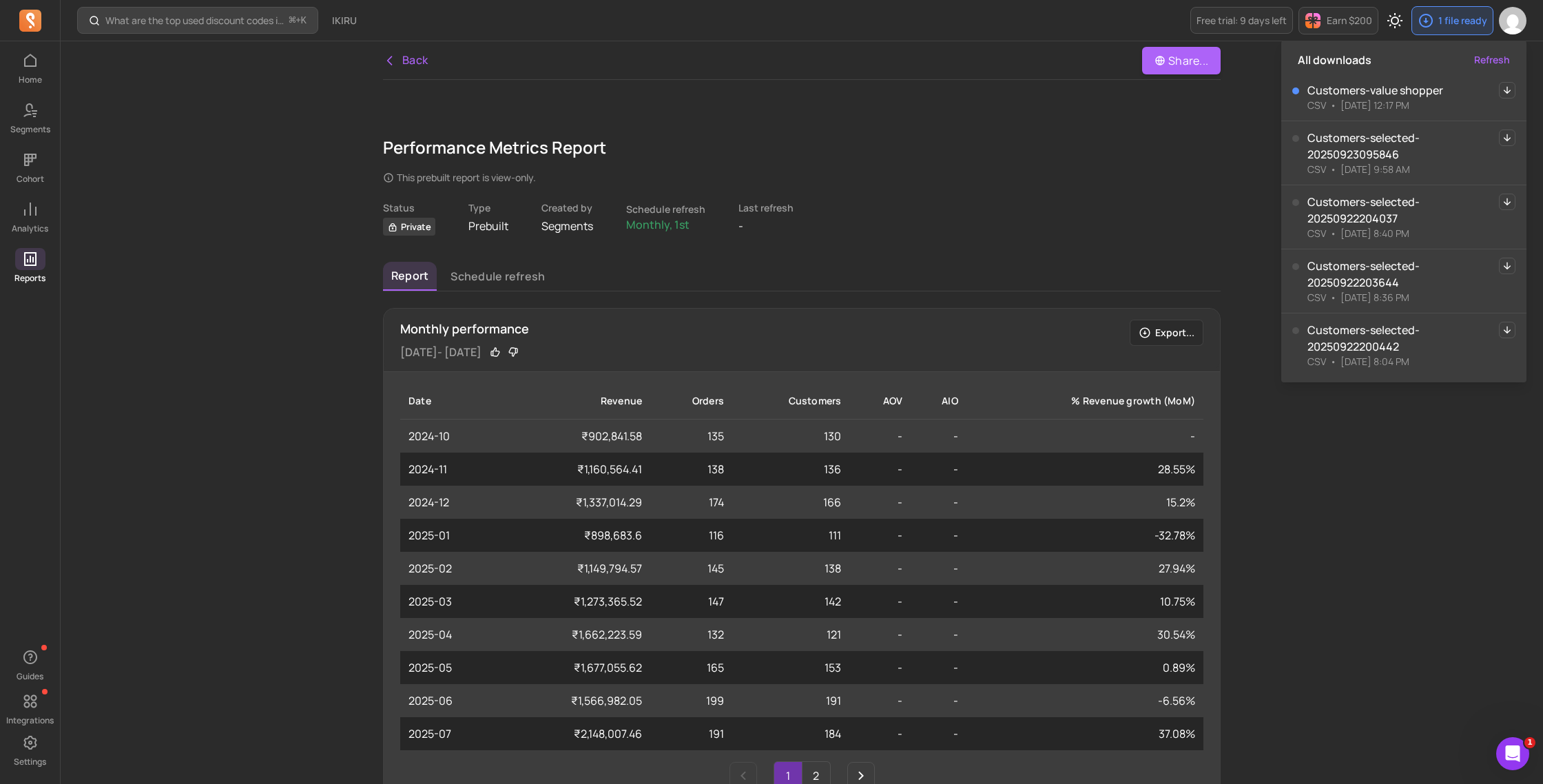
click at [1510, 85] on icon "button" at bounding box center [1506, 90] width 17 height 17
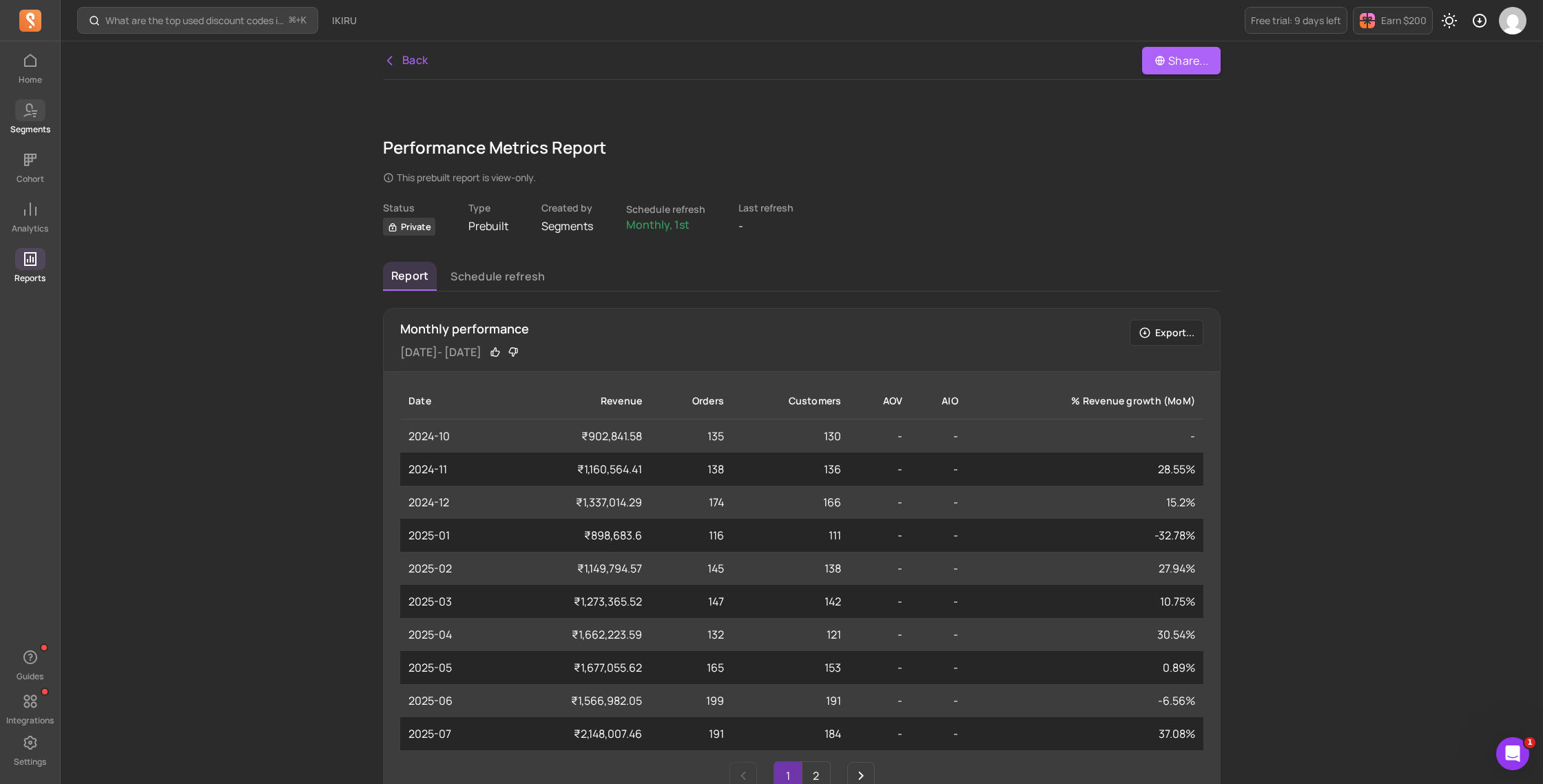
click at [23, 122] on link "Segments" at bounding box center [30, 116] width 60 height 36
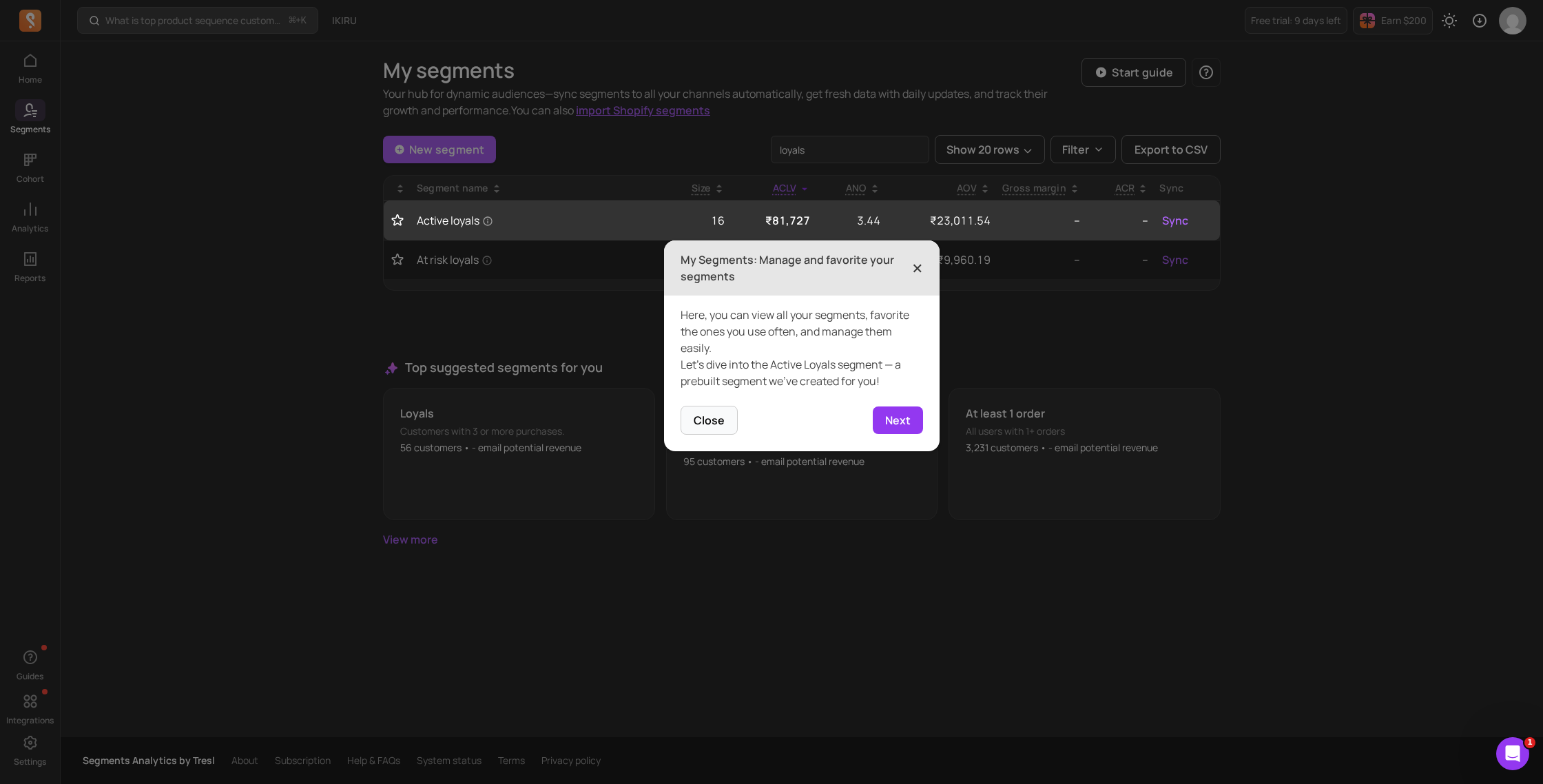
drag, startPoint x: 928, startPoint y: 271, endPoint x: 921, endPoint y: 273, distance: 7.3
click at [924, 273] on header "My Segments: Manage and favorite your segments ×" at bounding box center [801, 268] width 276 height 55
drag, startPoint x: 921, startPoint y: 273, endPoint x: 881, endPoint y: 263, distance: 41.2
click at [920, 273] on span "×" at bounding box center [917, 268] width 11 height 30
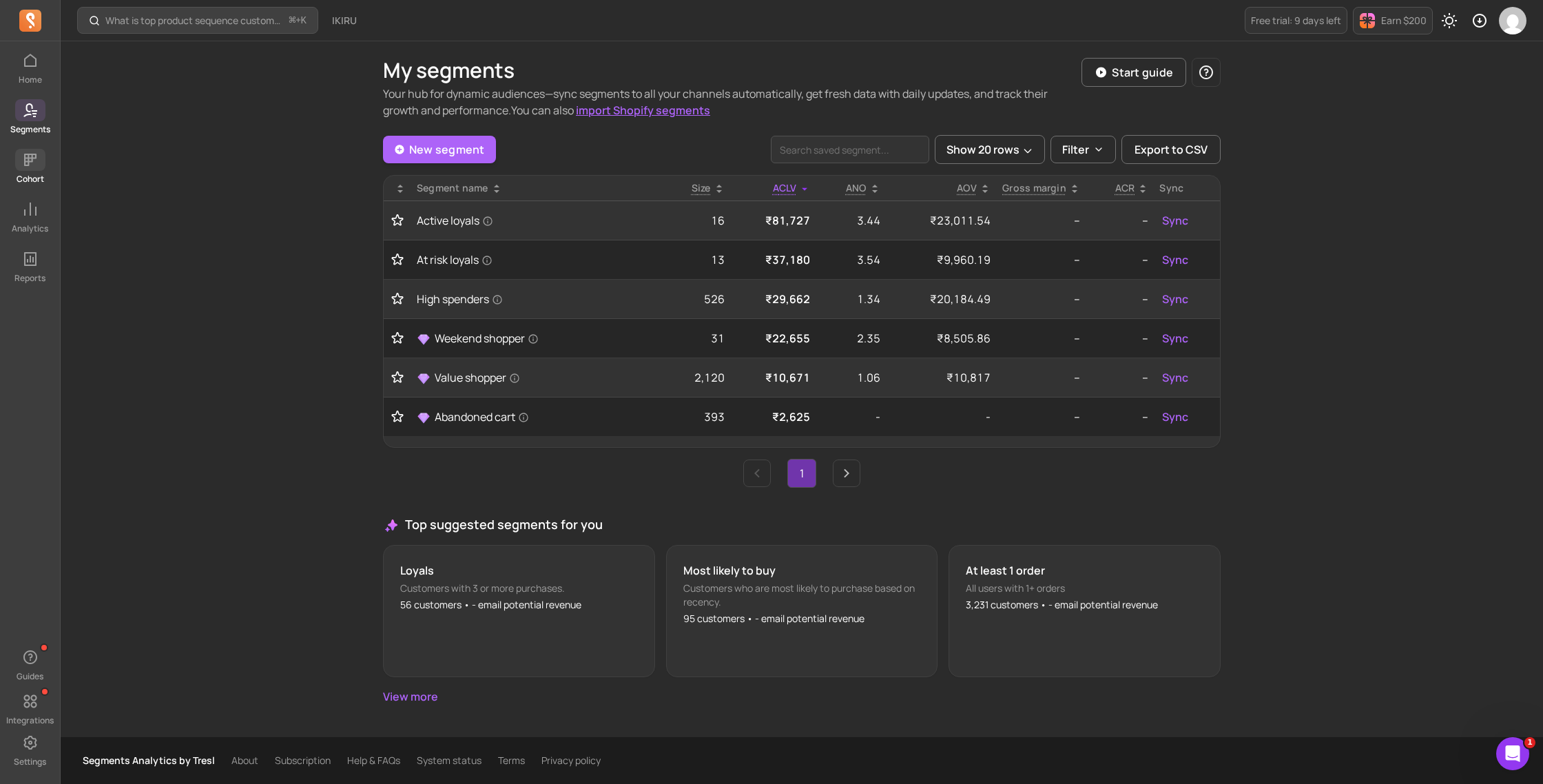
click at [28, 162] on icon at bounding box center [30, 160] width 12 height 12
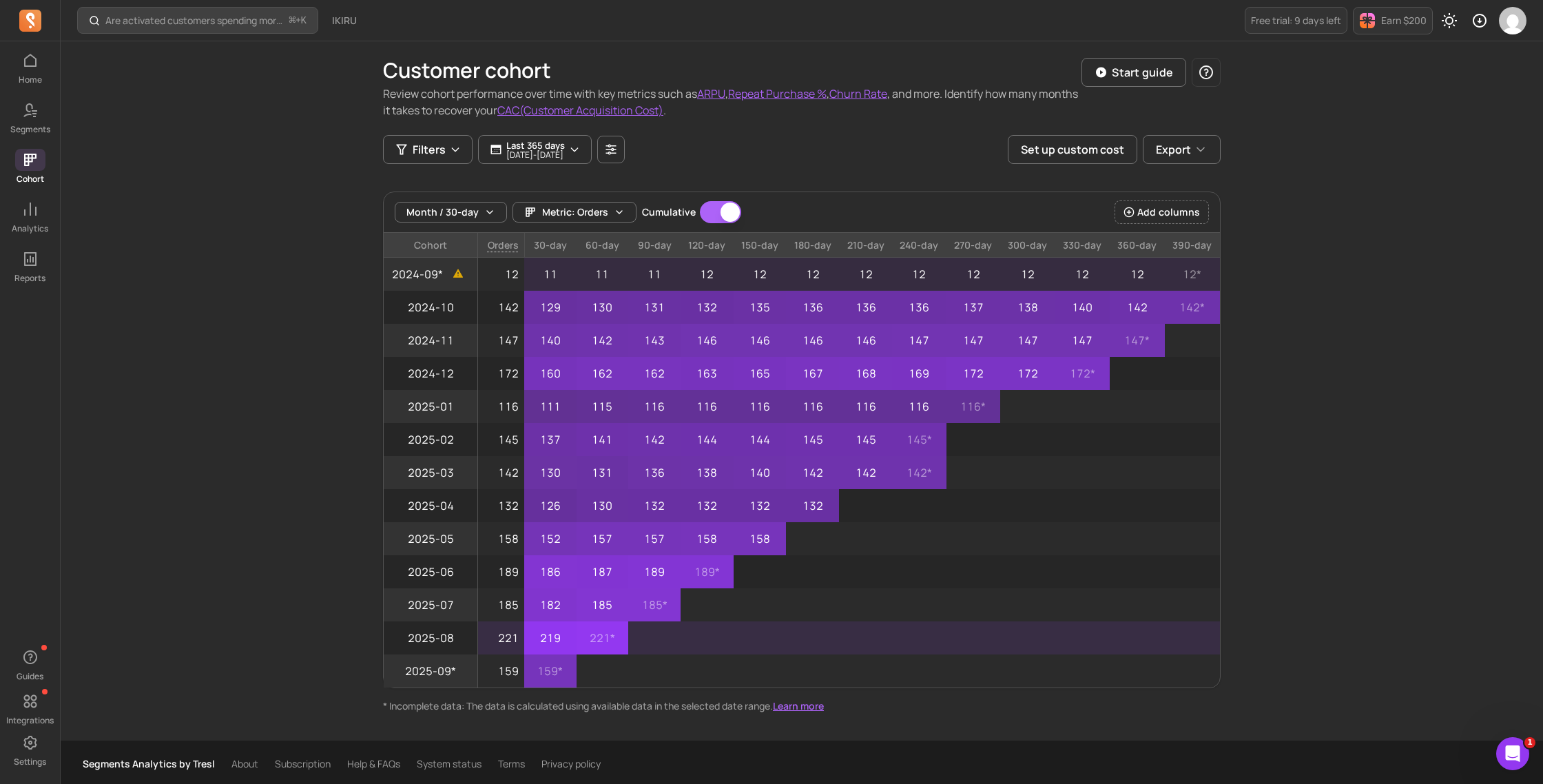
scroll to position [3, 0]
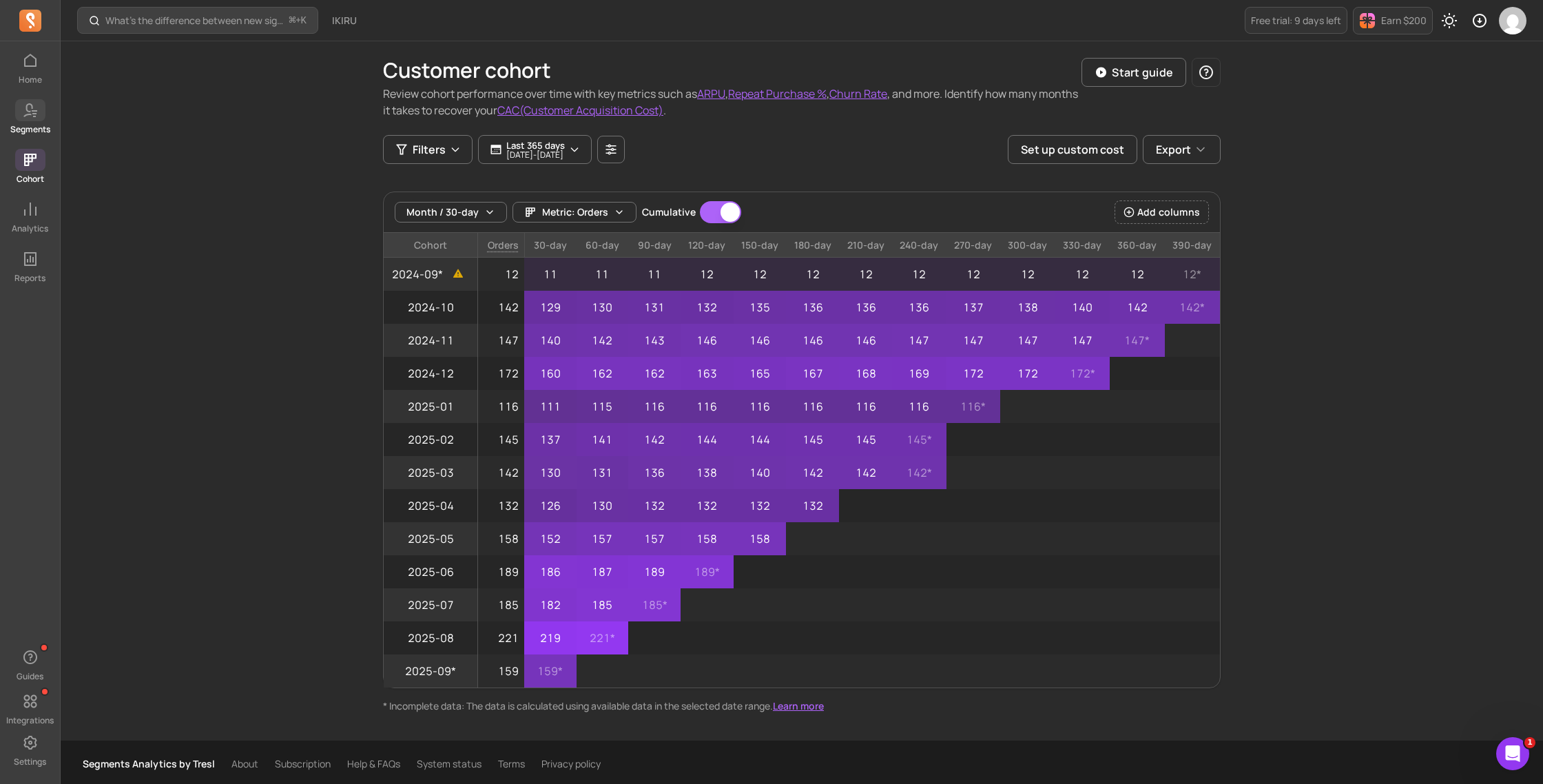
click at [30, 106] on icon at bounding box center [30, 110] width 17 height 17
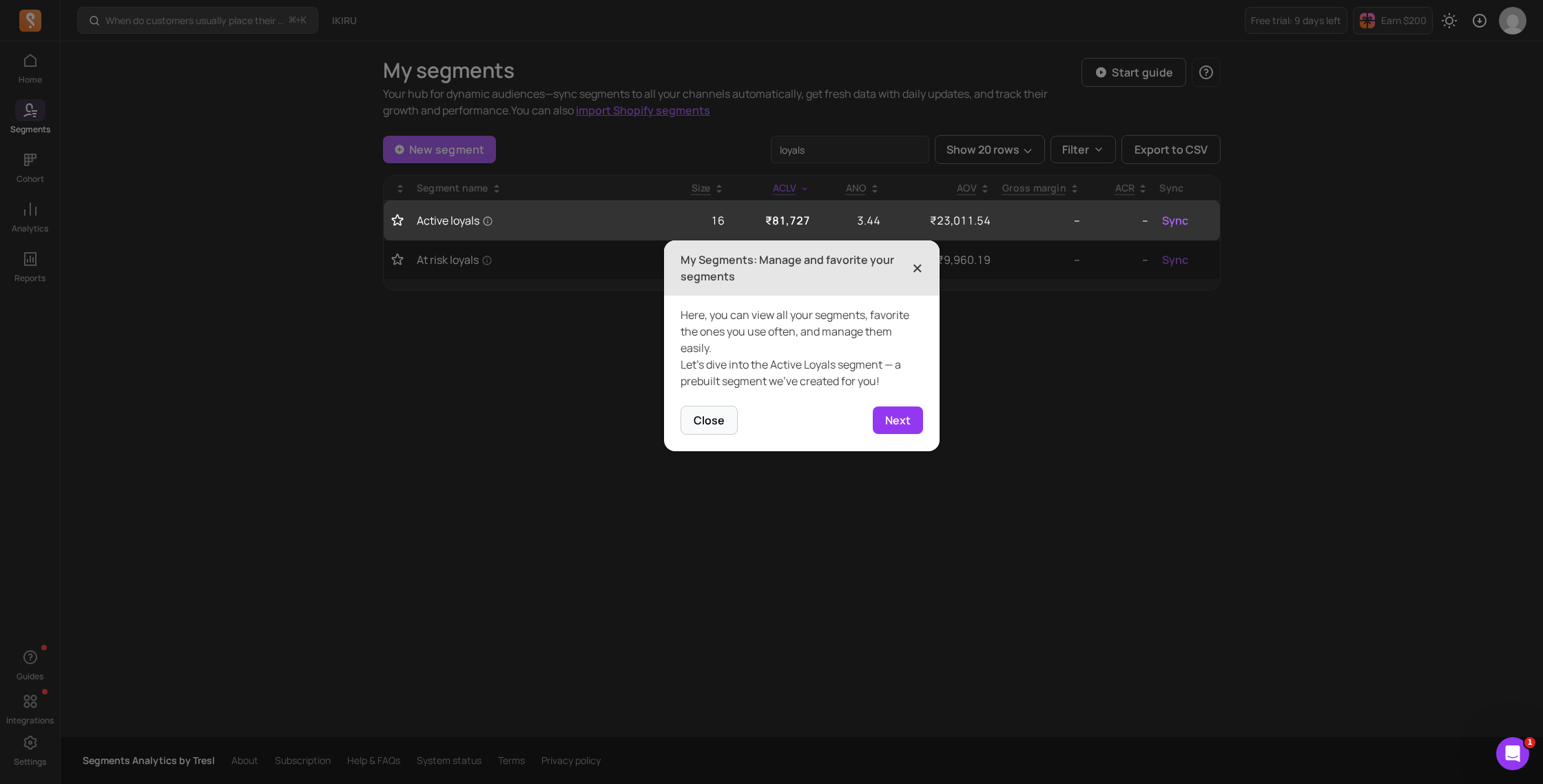
click at [920, 266] on span "×" at bounding box center [917, 268] width 11 height 30
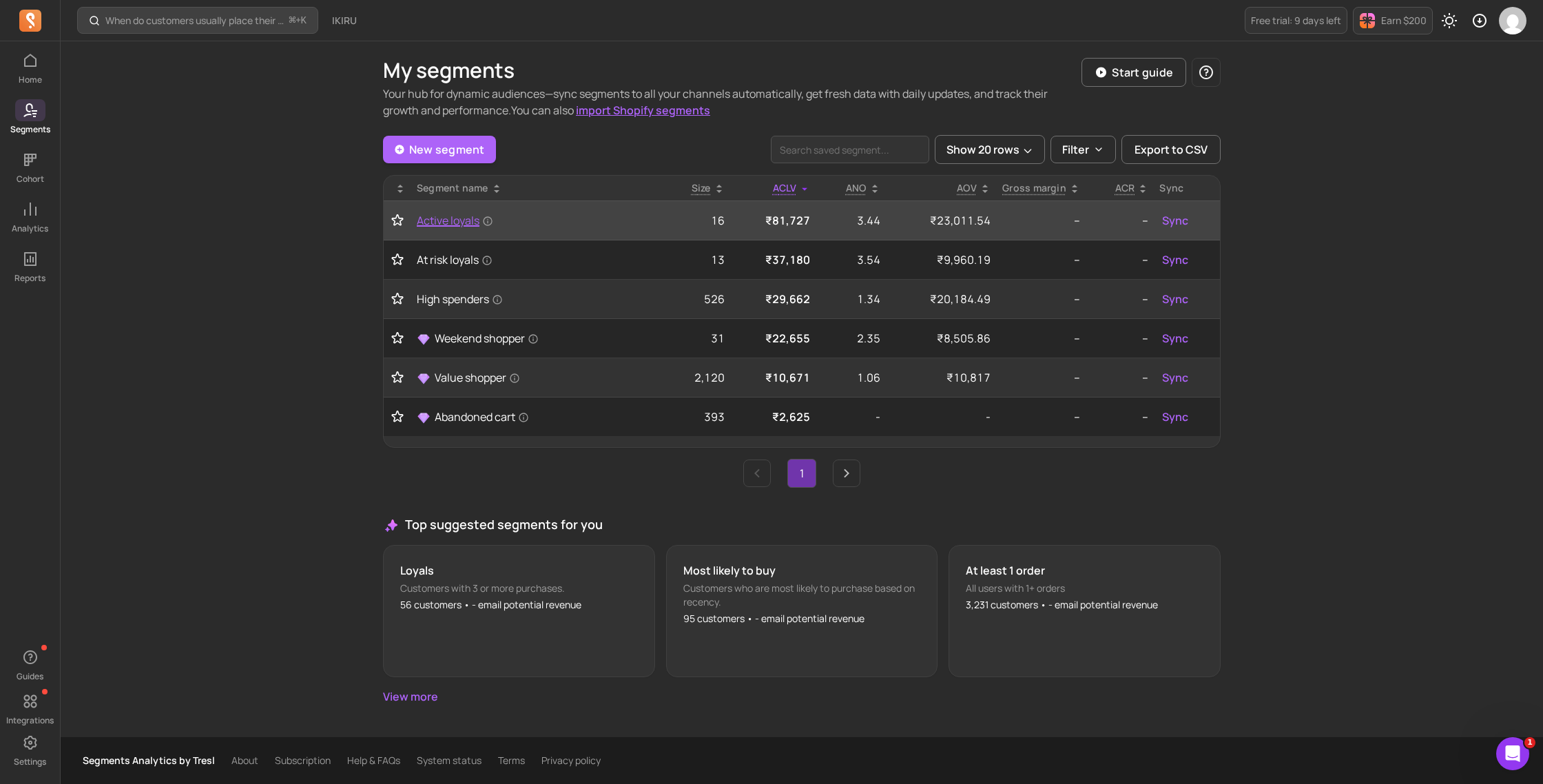
click at [450, 226] on span "Active loyals" at bounding box center [455, 220] width 76 height 17
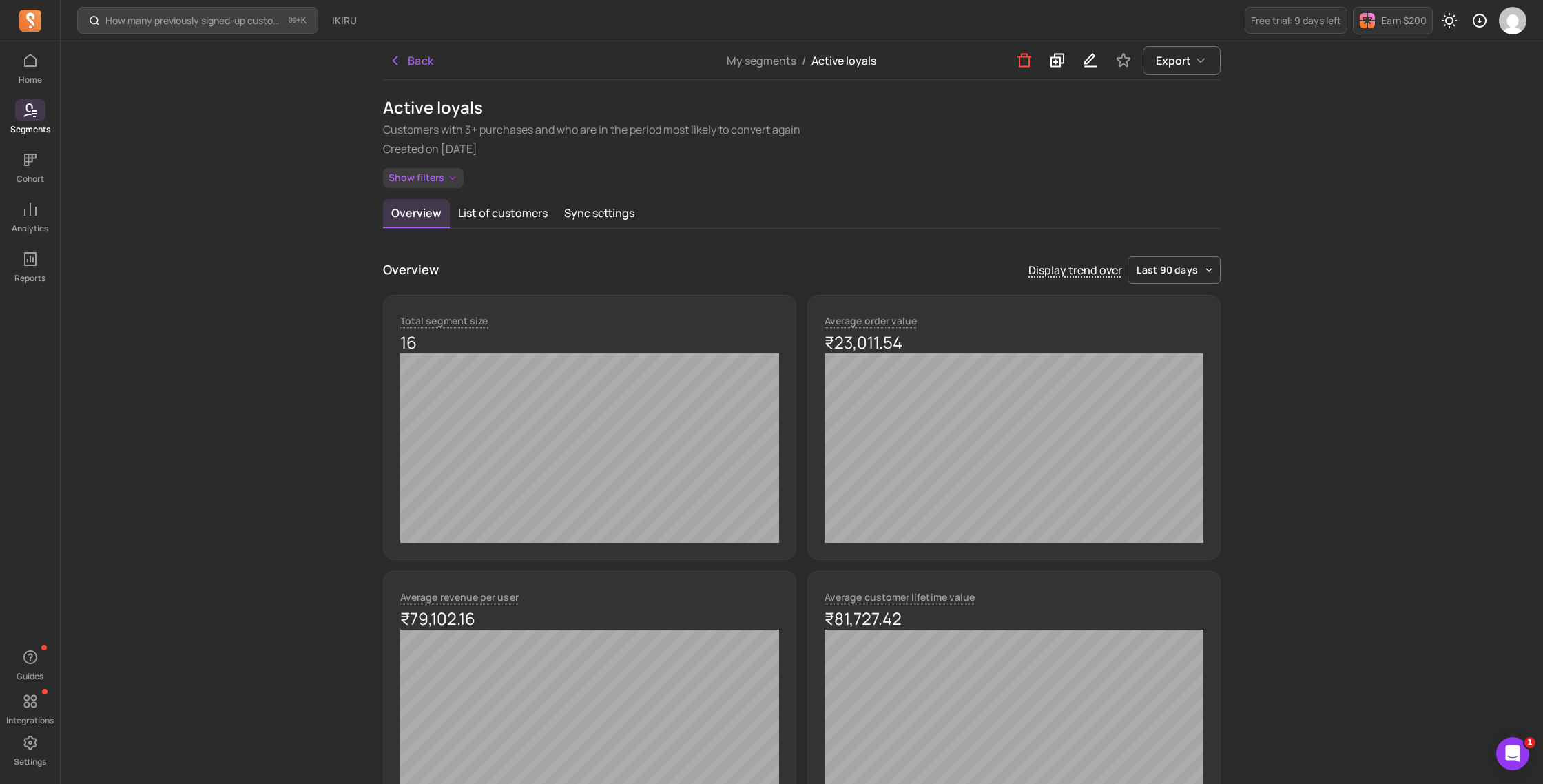
click at [442, 184] on button "Show filters" at bounding box center [423, 177] width 81 height 20
